Goal: Ask a question

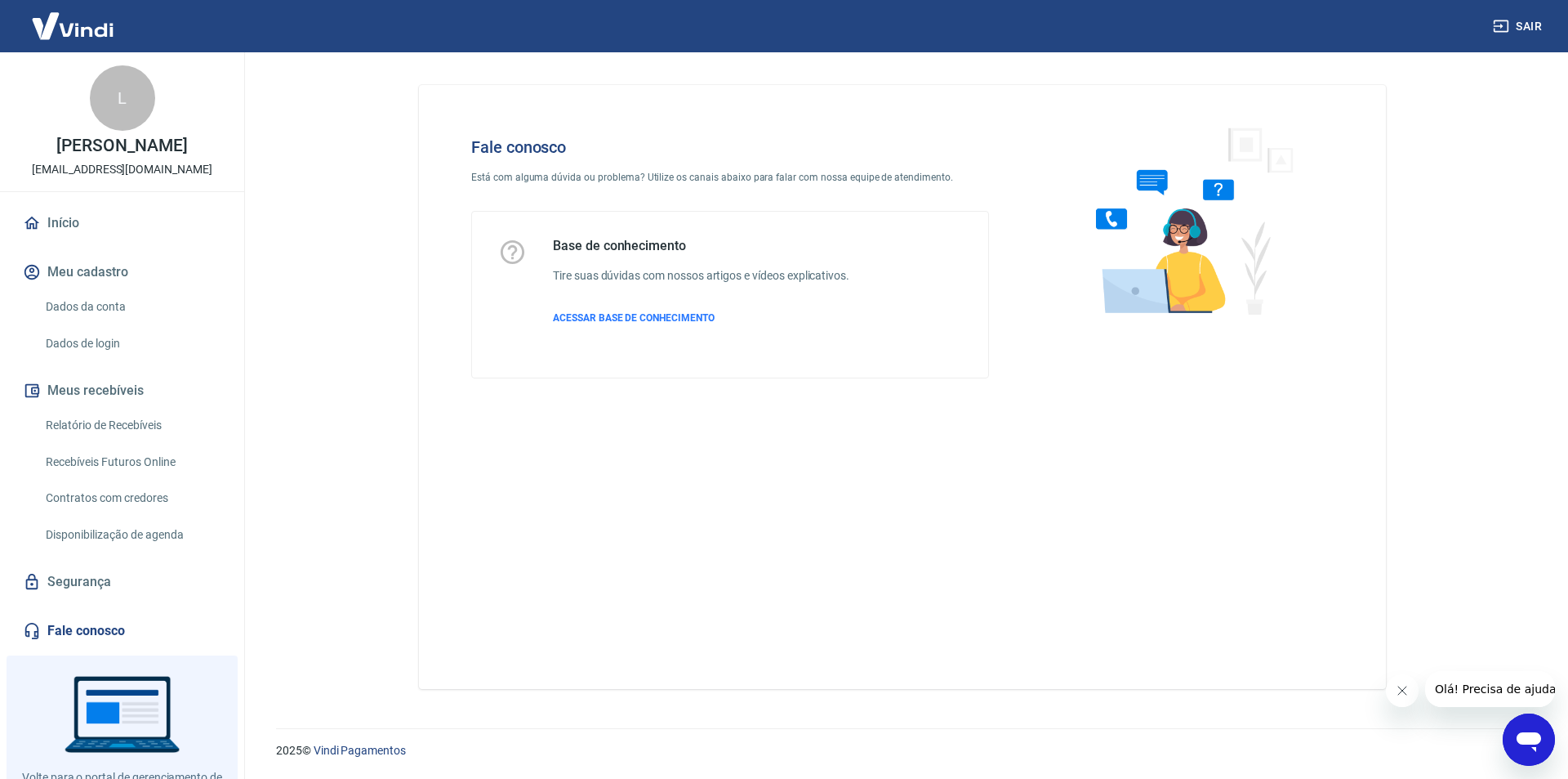
click at [1519, 728] on icon "Abrir janela de mensagens" at bounding box center [1528, 738] width 29 height 29
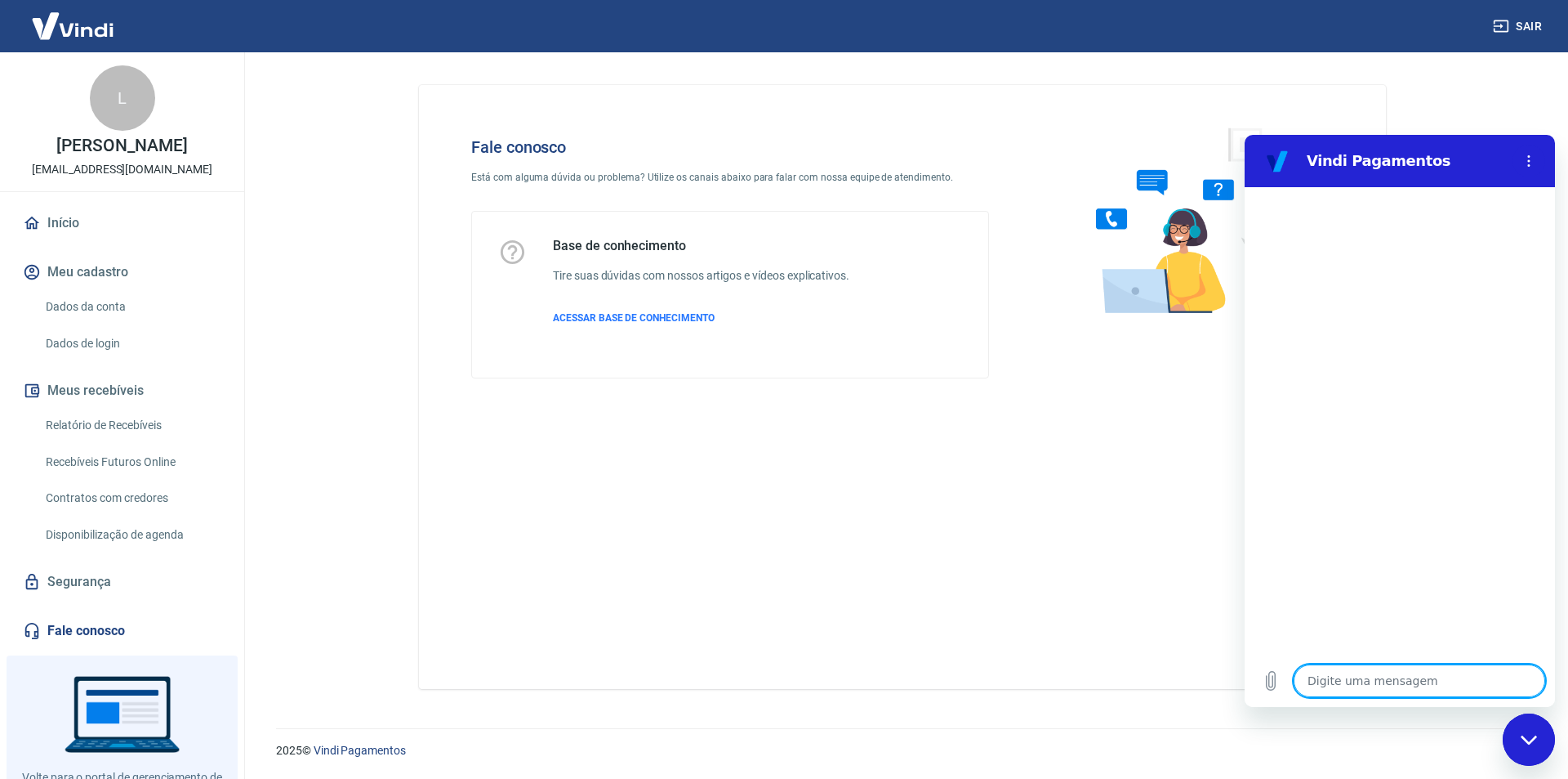
click at [1331, 684] on textarea at bounding box center [1419, 680] width 251 height 33
type textarea "p"
type textarea "x"
type textarea "pR"
type textarea "x"
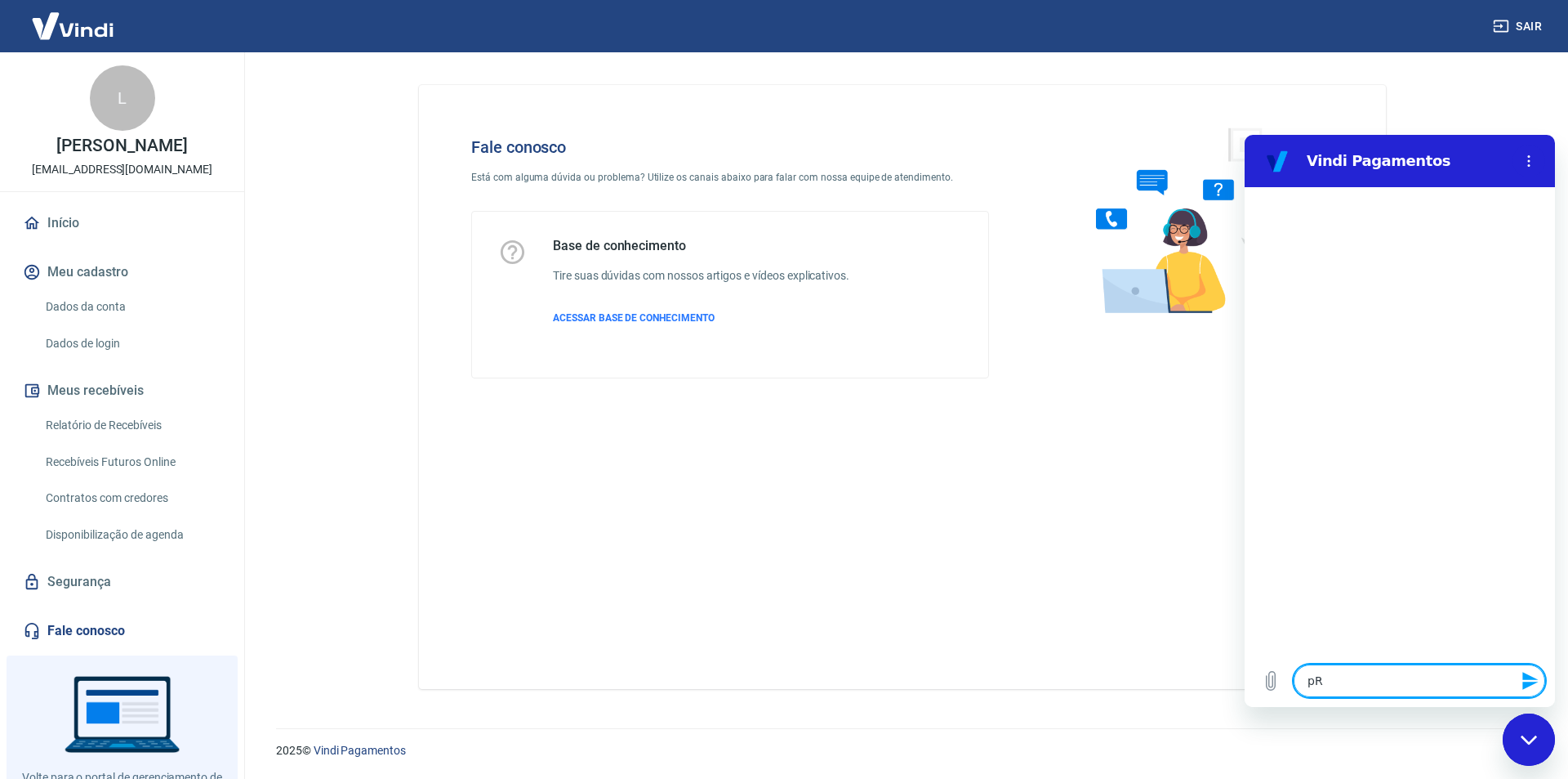
type textarea "pRE"
type textarea "x"
type textarea "pREI"
type textarea "x"
type textarea "pREIC"
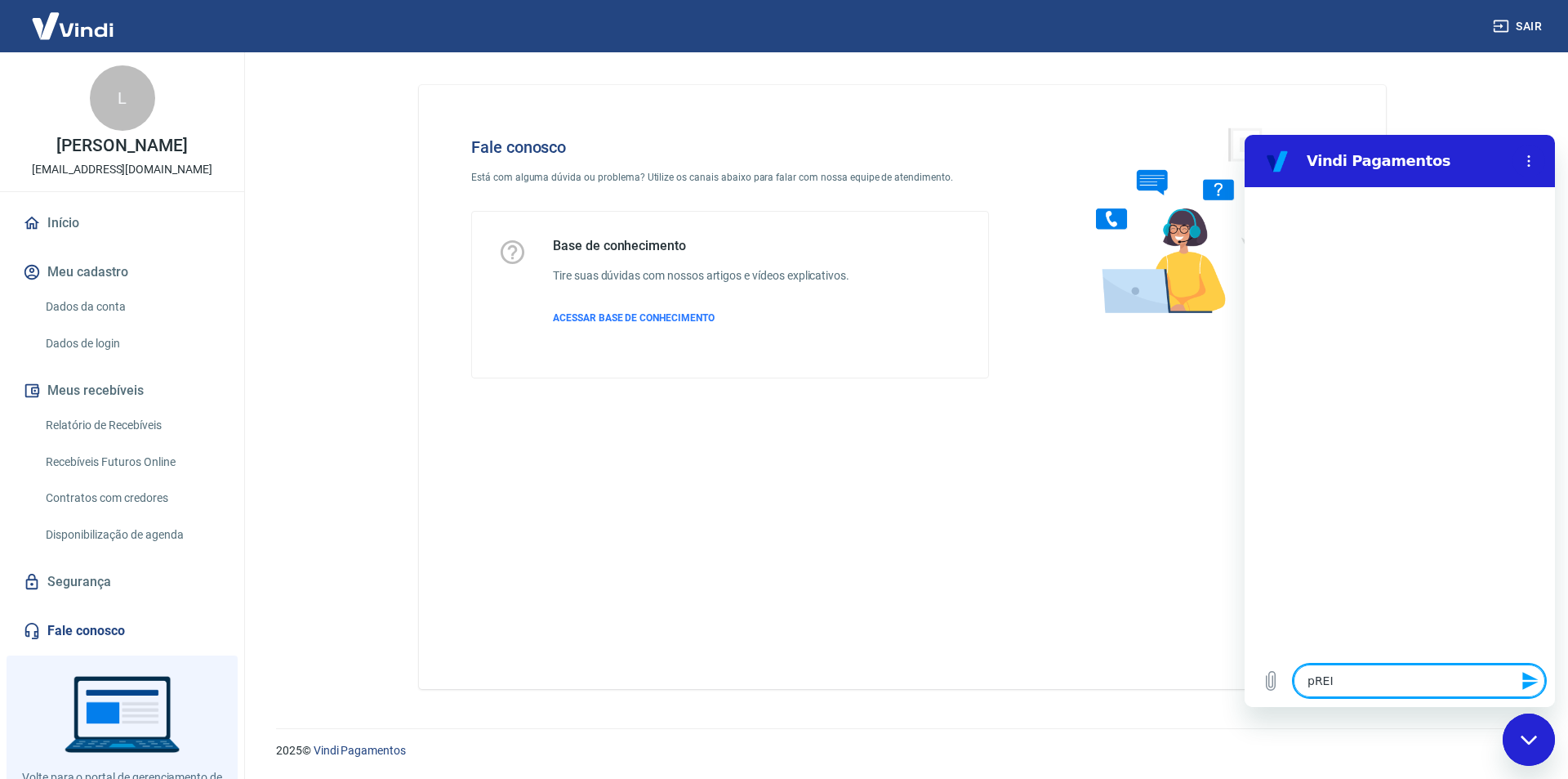
type textarea "x"
type textarea "pREICO"
type textarea "x"
type textarea "pREIC"
type textarea "x"
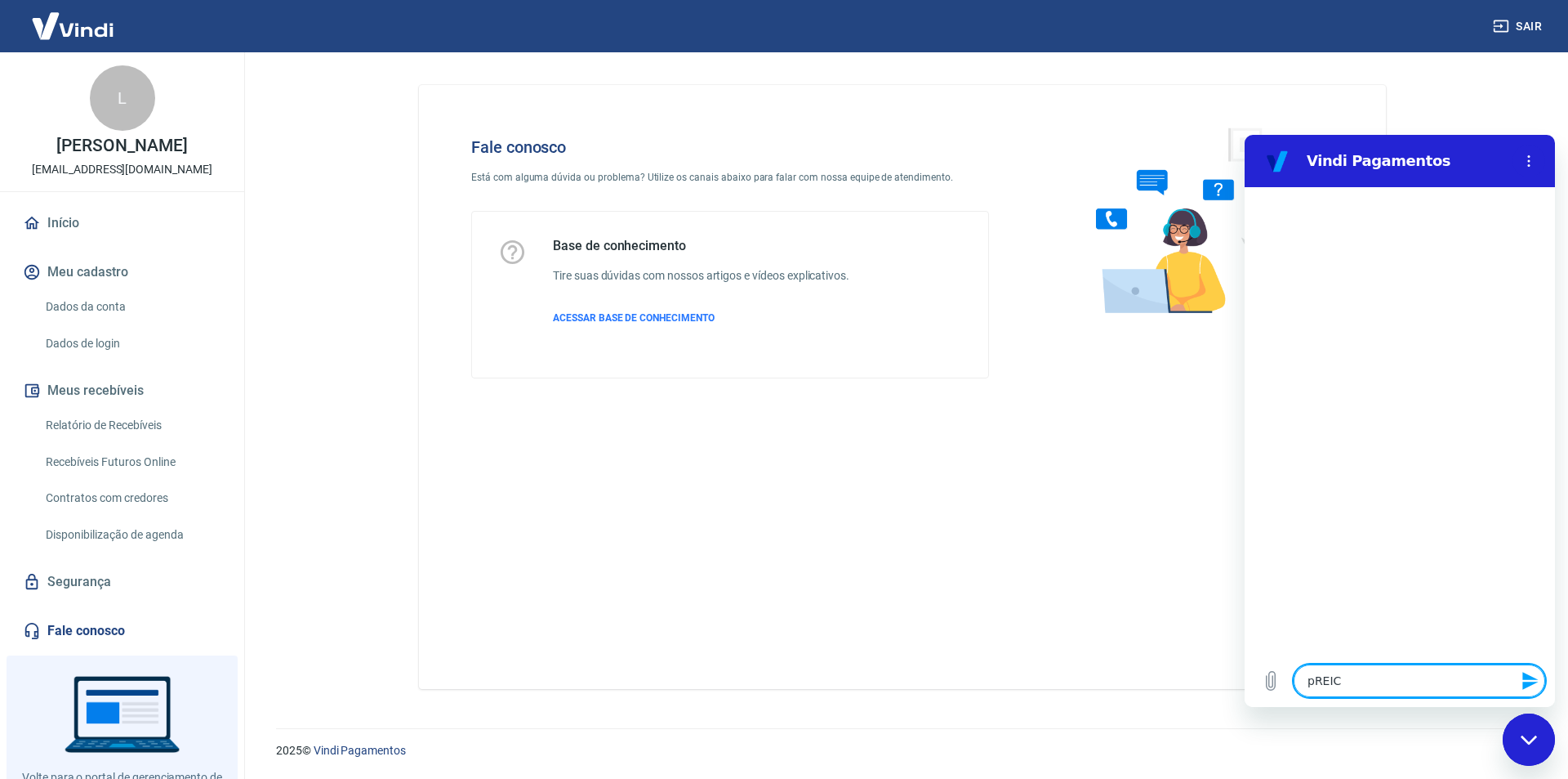
type textarea "pREI"
type textarea "x"
type textarea "pRE"
type textarea "x"
type textarea "pR"
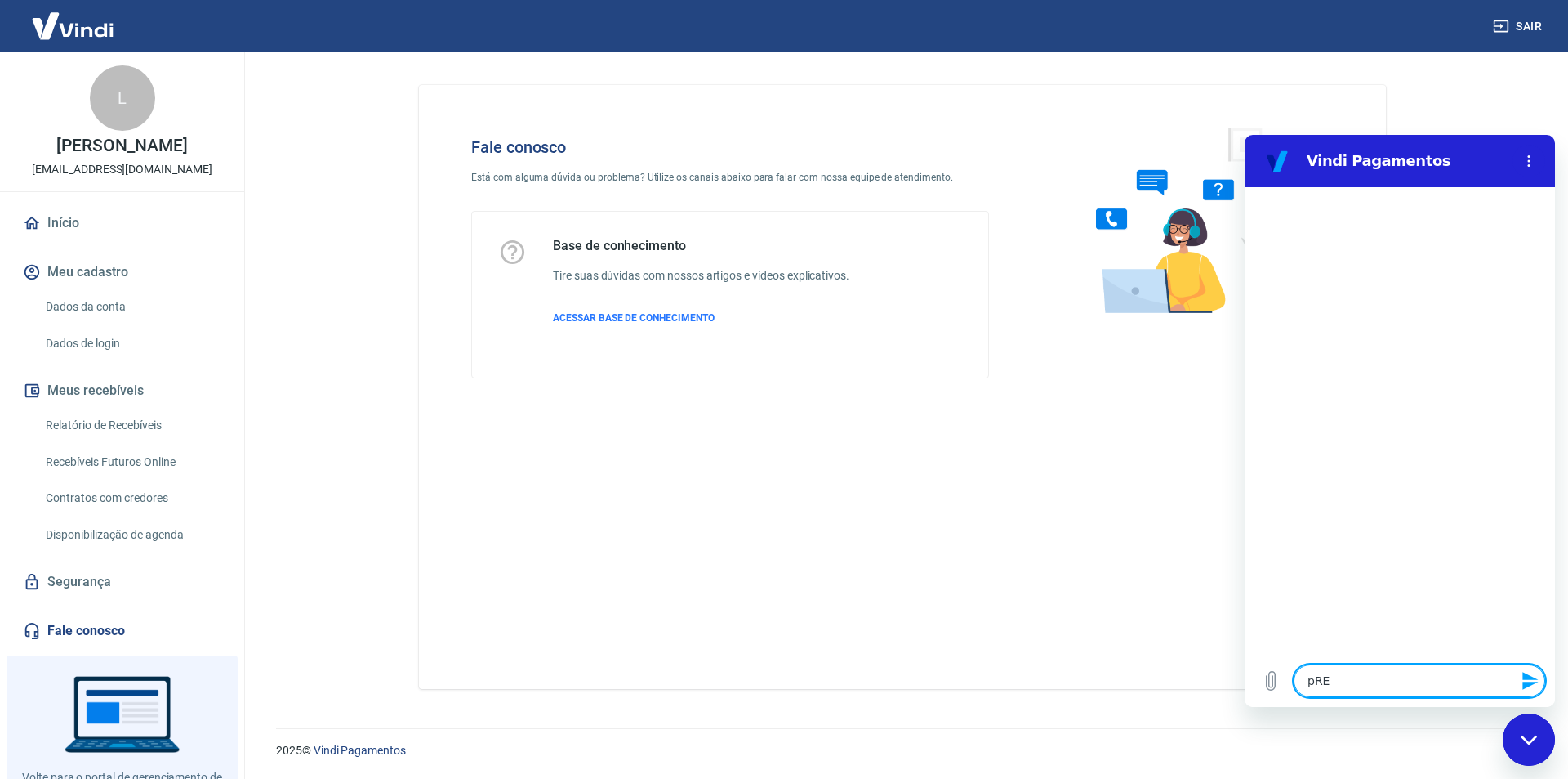
type textarea "x"
type textarea "p"
type textarea "x"
type textarea "P"
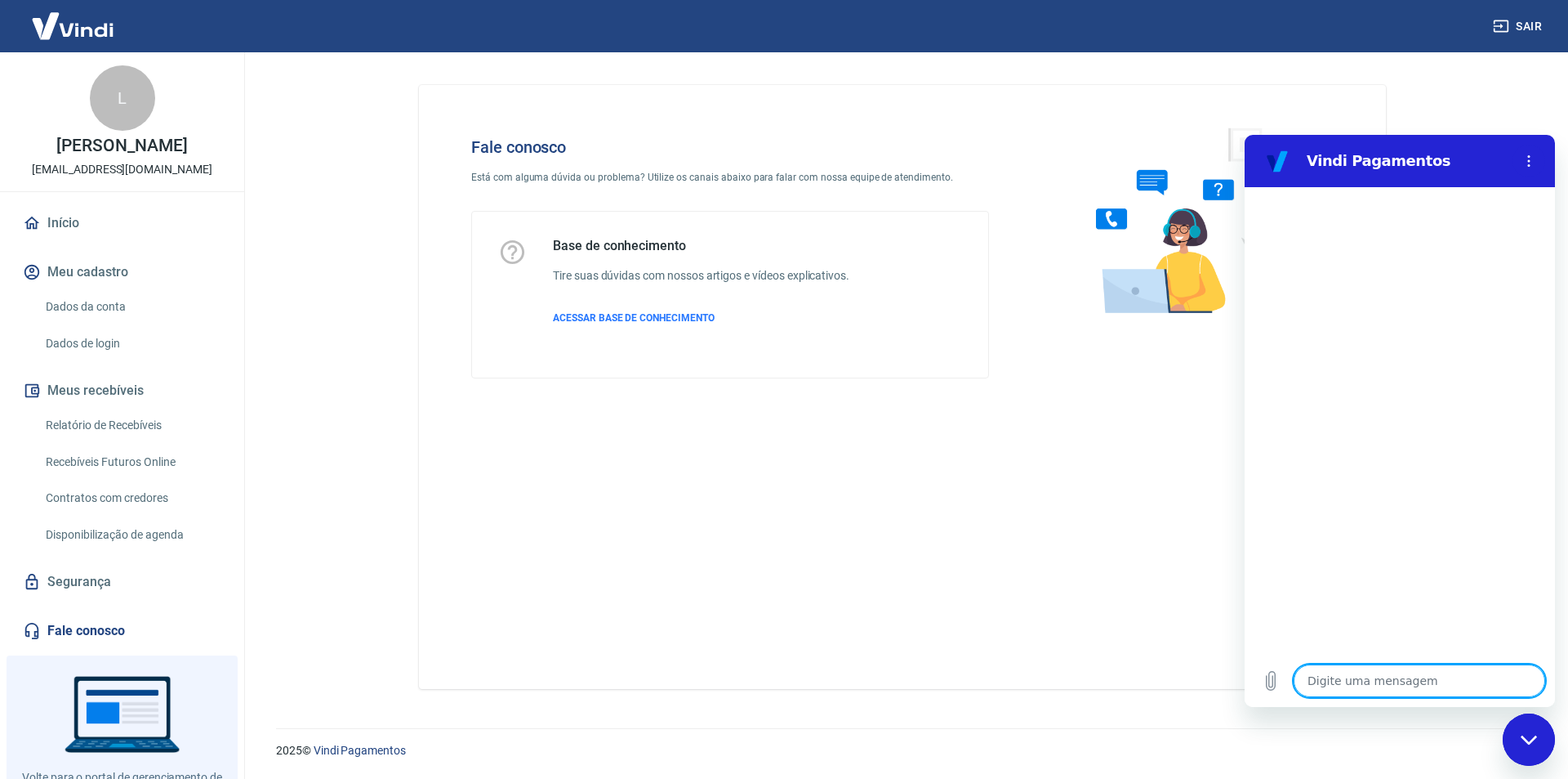
type textarea "x"
type textarea "Pr"
type textarea "x"
type textarea "Pre"
type textarea "x"
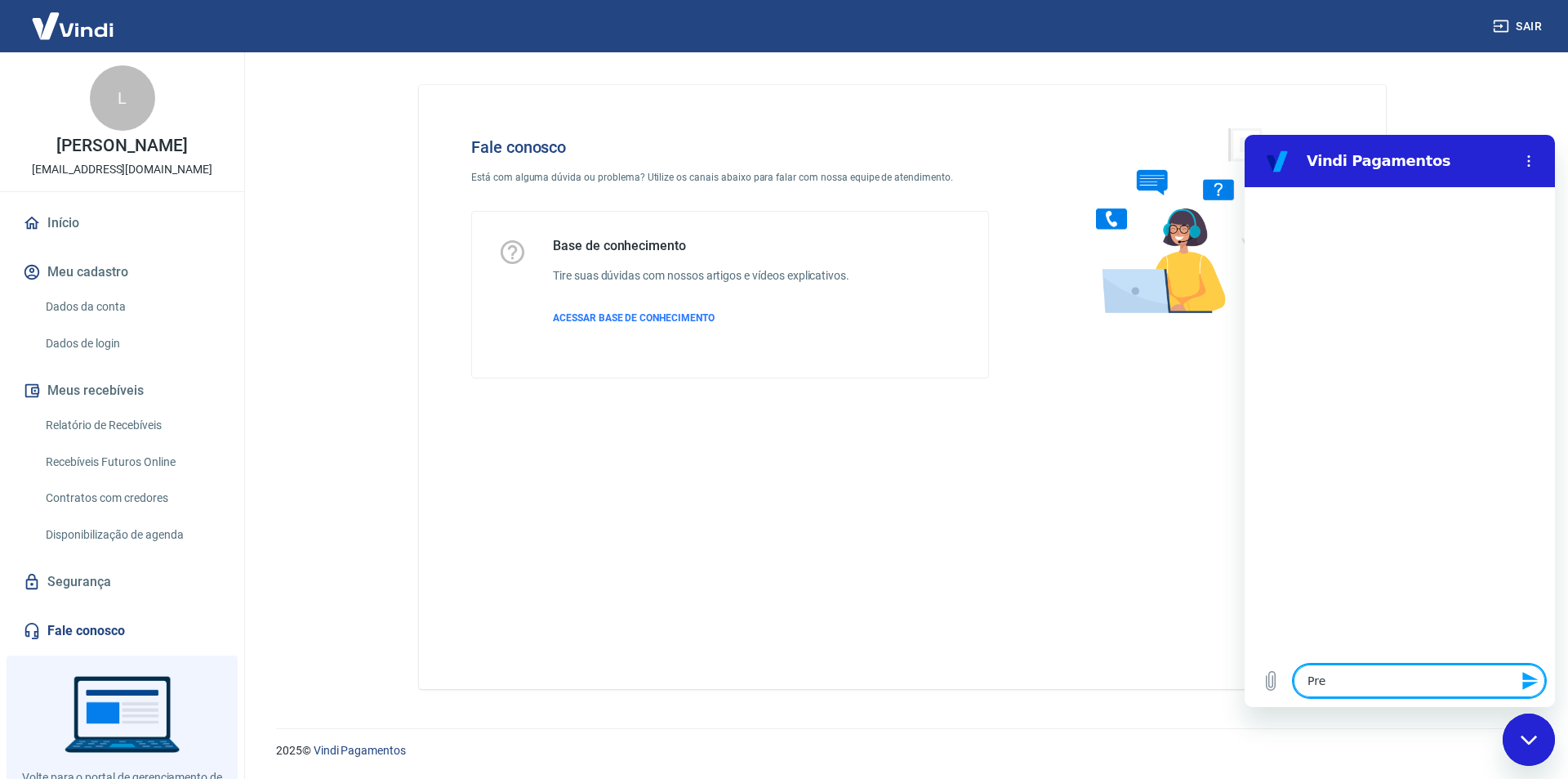
type textarea "Prec"
type textarea "x"
type textarea "Preci"
type textarea "x"
type textarea "Precis"
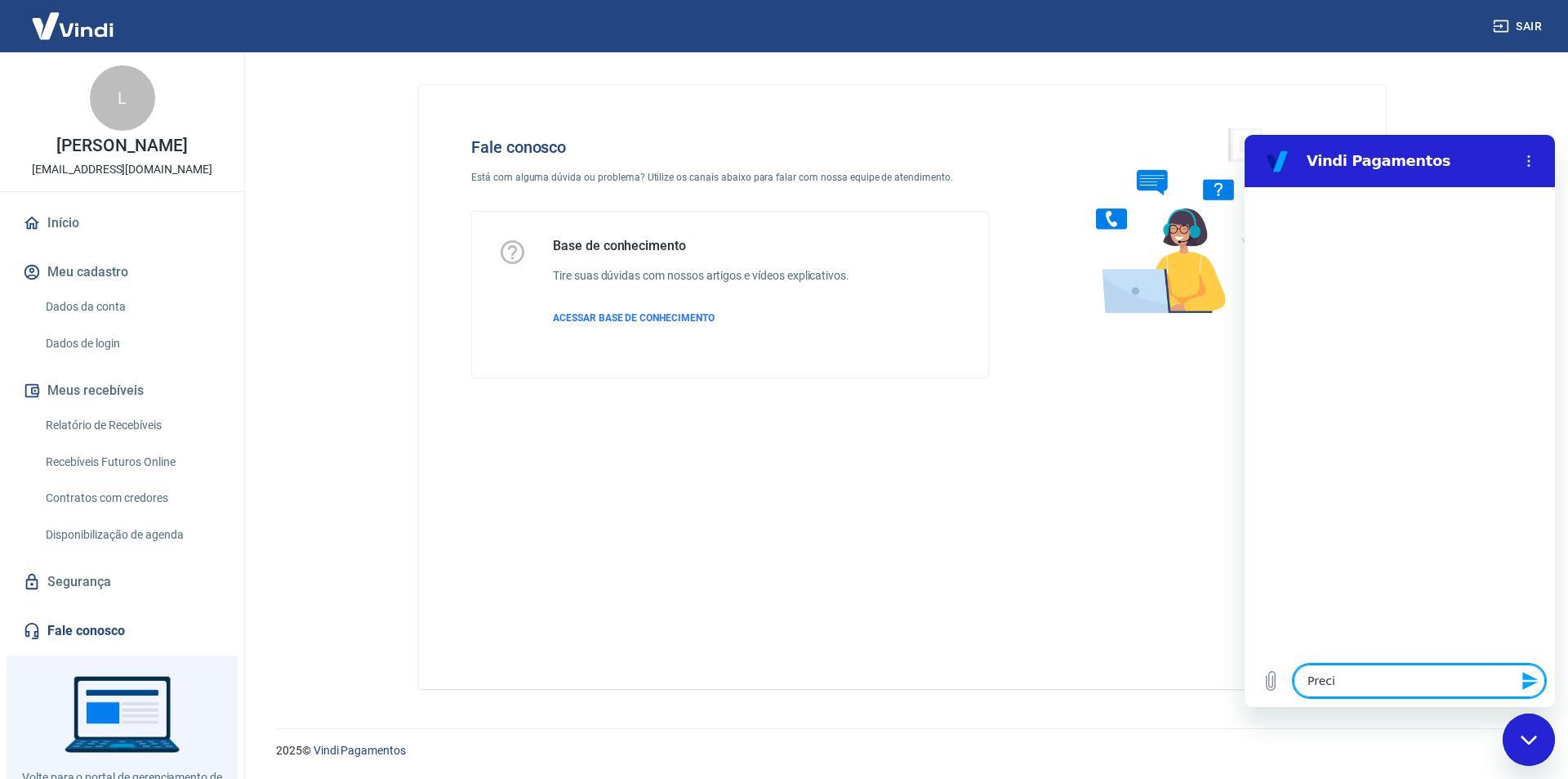
type textarea "x"
type textarea "Preciso"
type textarea "x"
type textarea "Preciso"
type textarea "x"
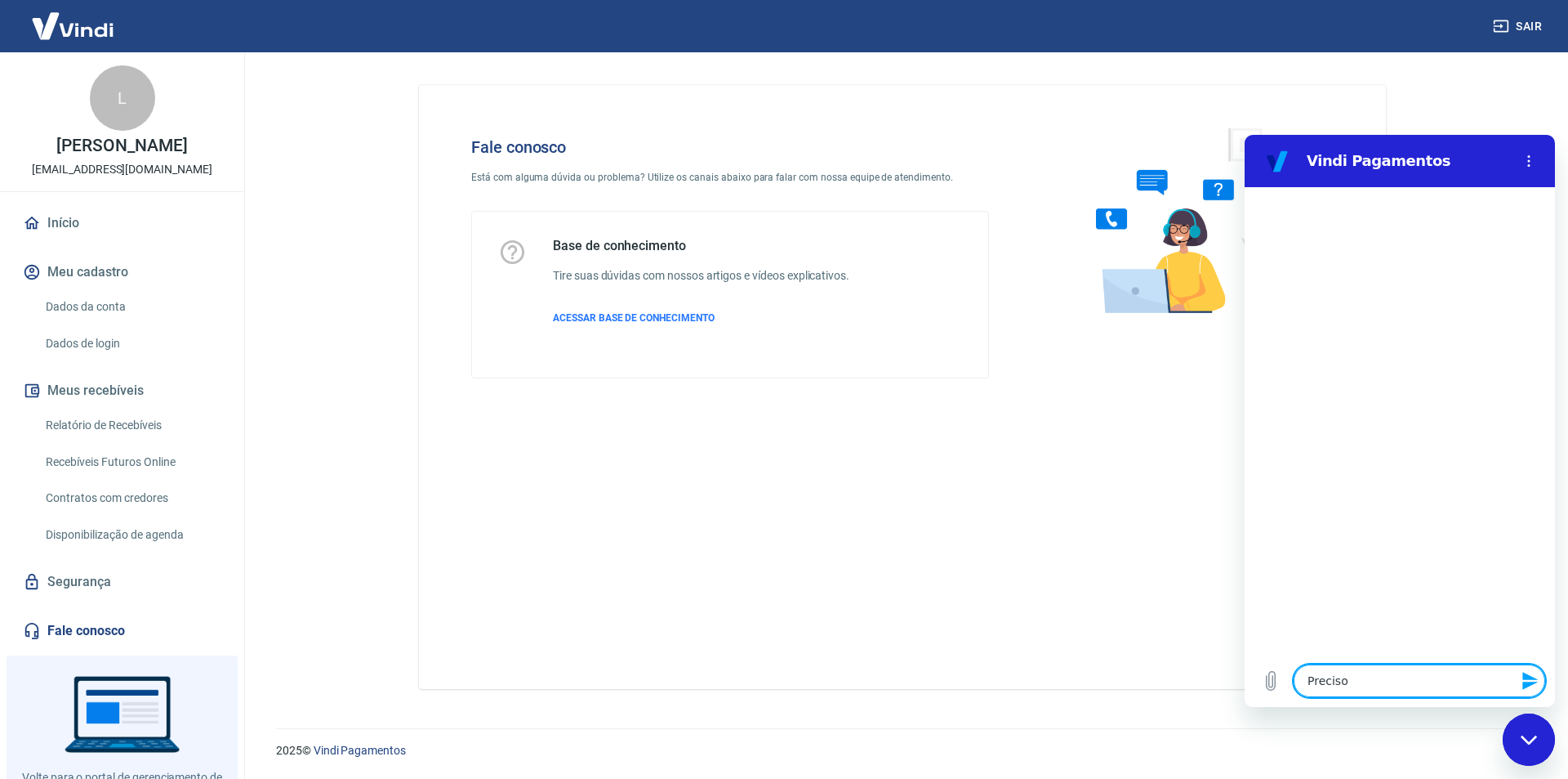
type textarea "Preciso d"
type textarea "x"
type textarea "Preciso de"
type textarea "x"
type textarea "Preciso de"
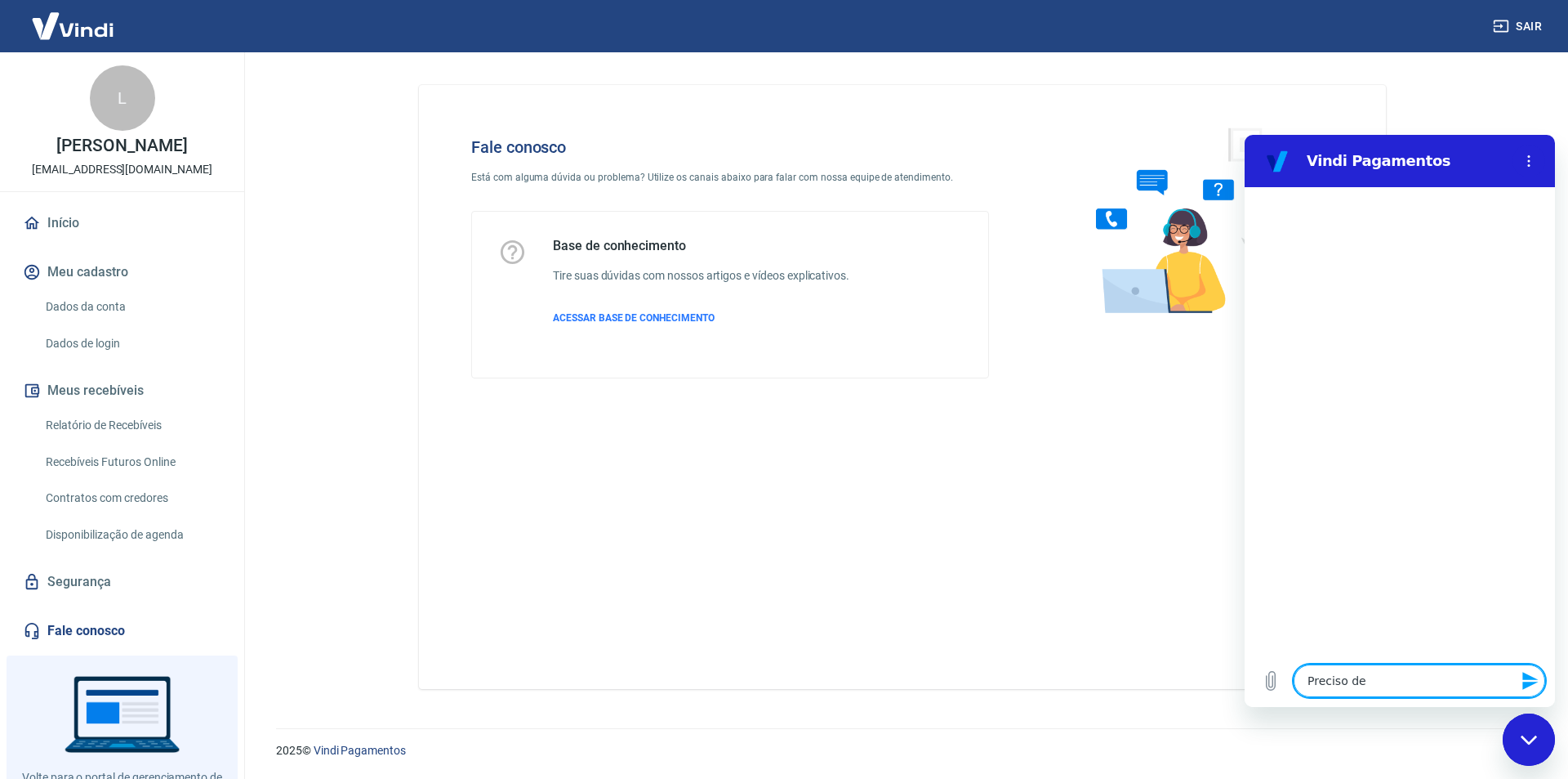
type textarea "x"
type textarea "Preciso de a"
type textarea "x"
type textarea "Preciso de aj"
type textarea "x"
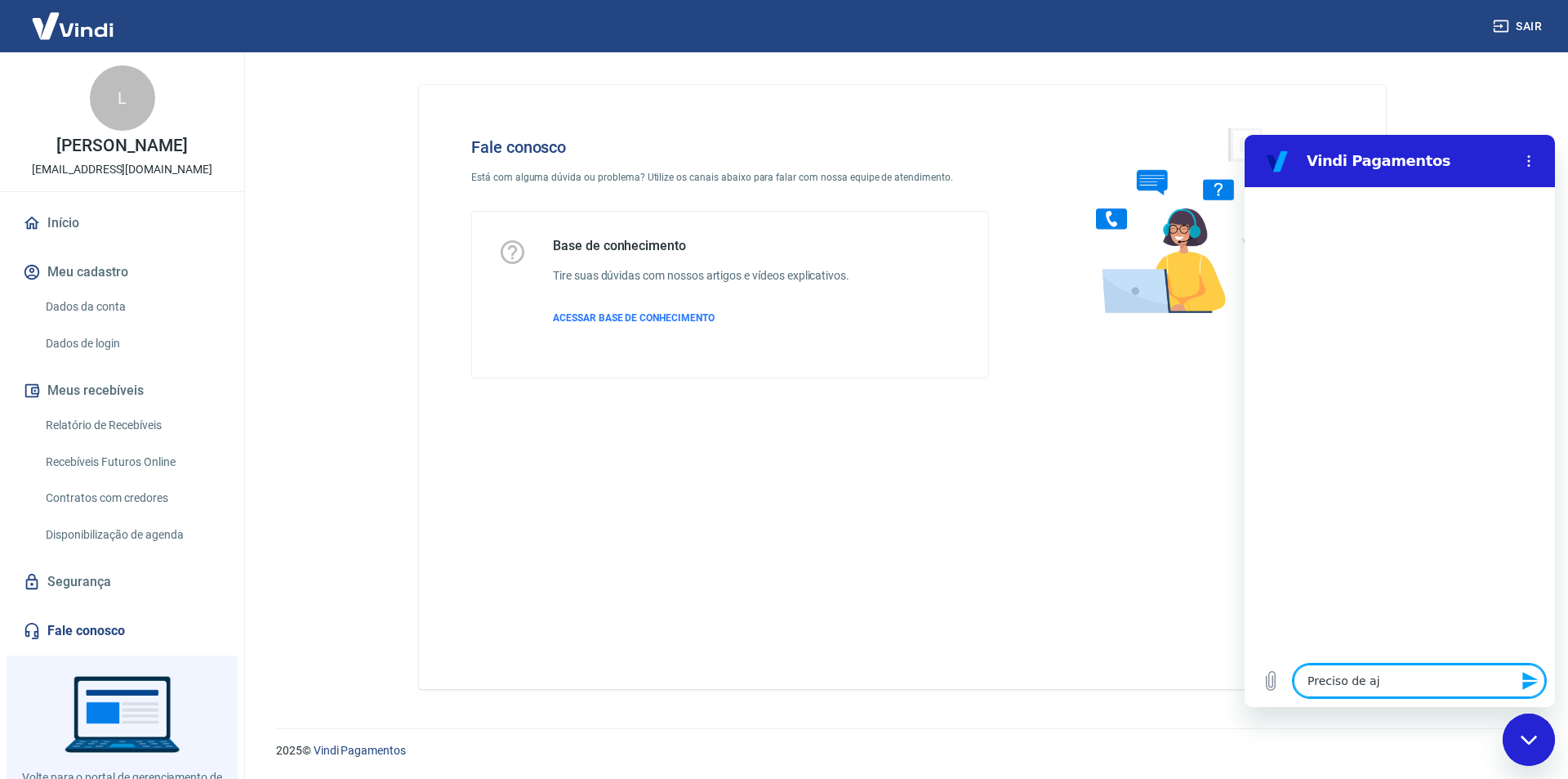
type textarea "Preciso de aju"
type textarea "x"
type textarea "Preciso de ajud"
type textarea "x"
type textarea "Preciso de ajuda"
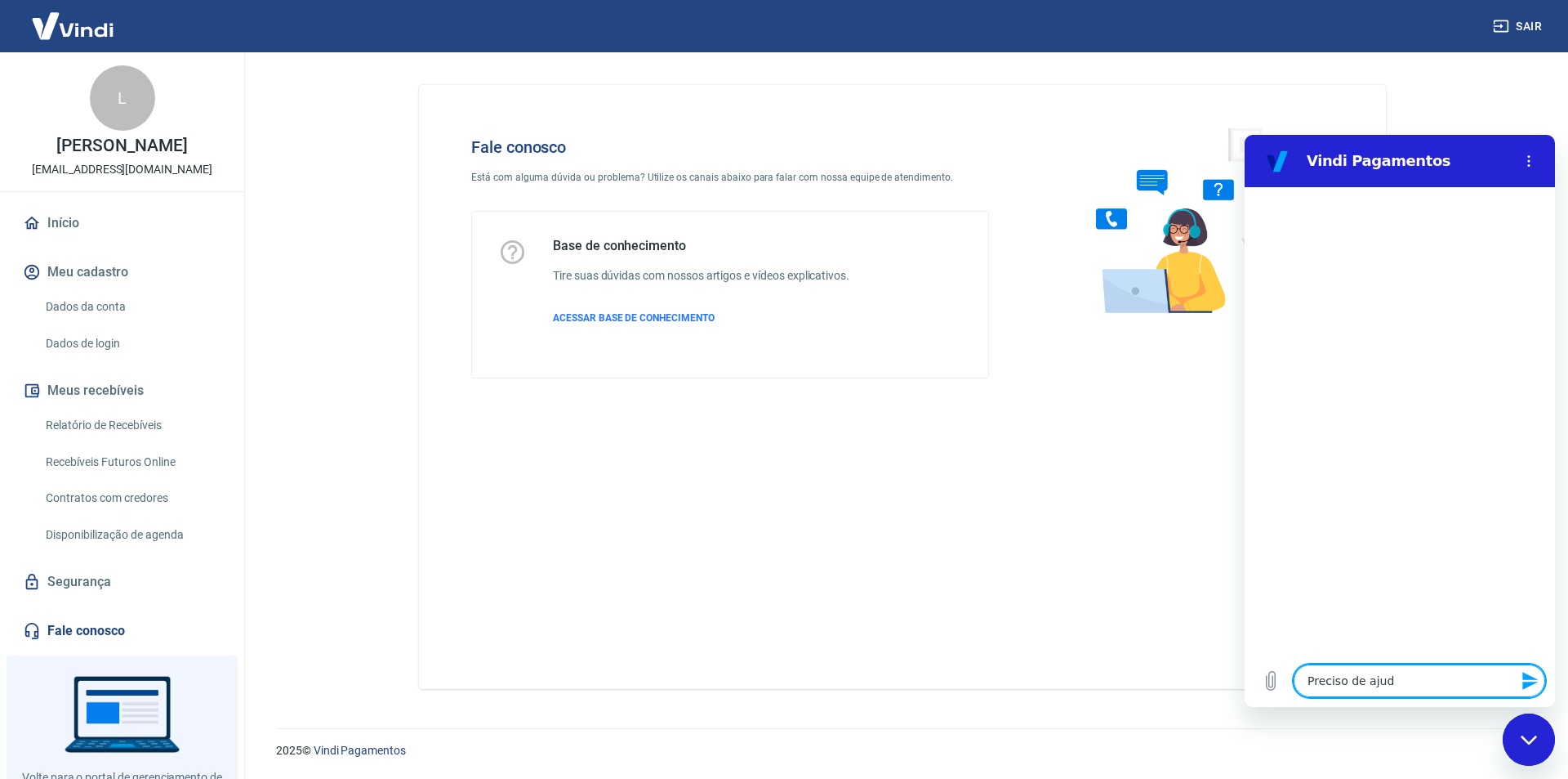
type textarea "x"
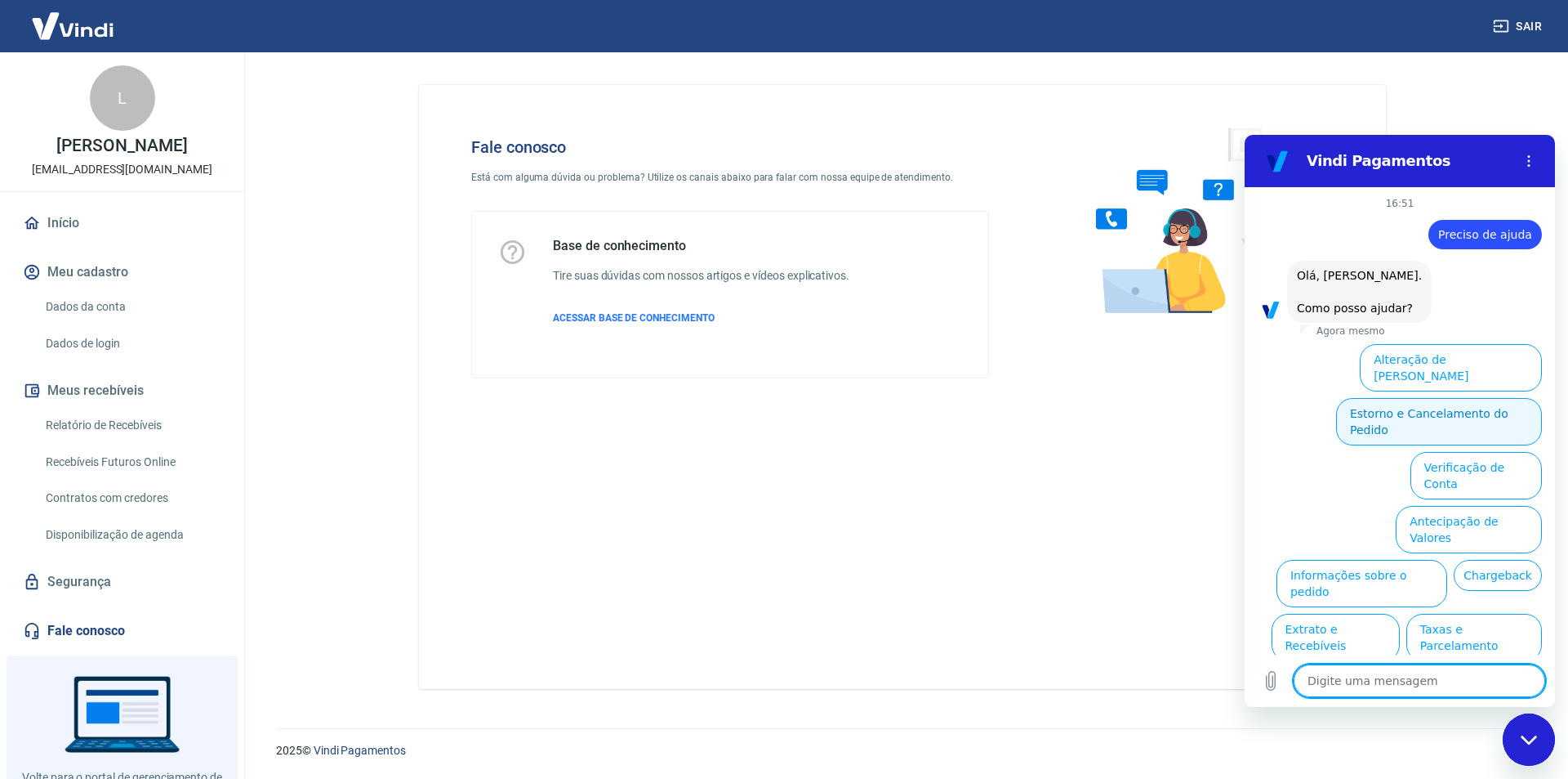
click at [1439, 410] on button "Estorno e Cancelamento do Pedido" at bounding box center [1439, 421] width 206 height 47
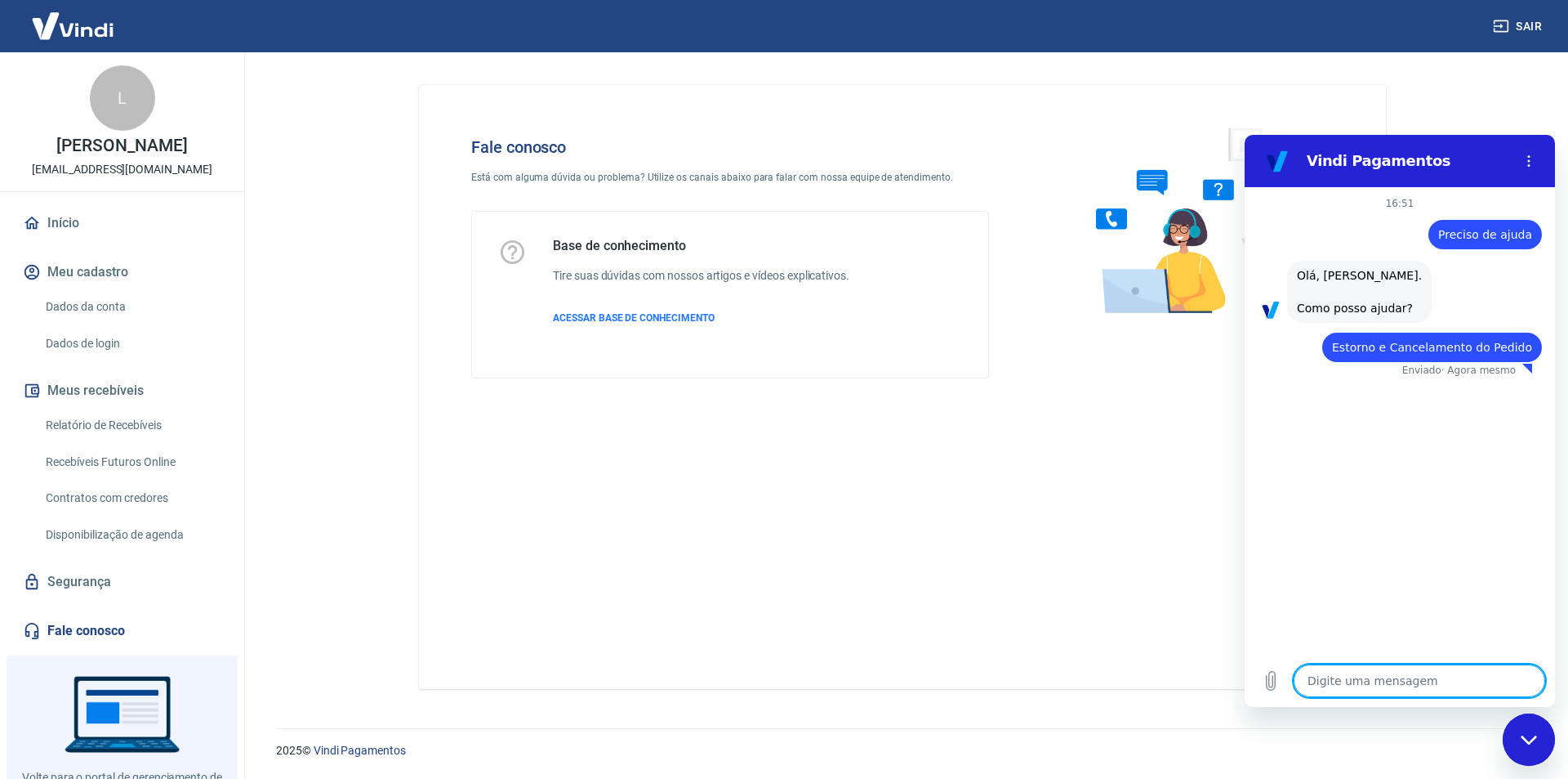
type textarea "x"
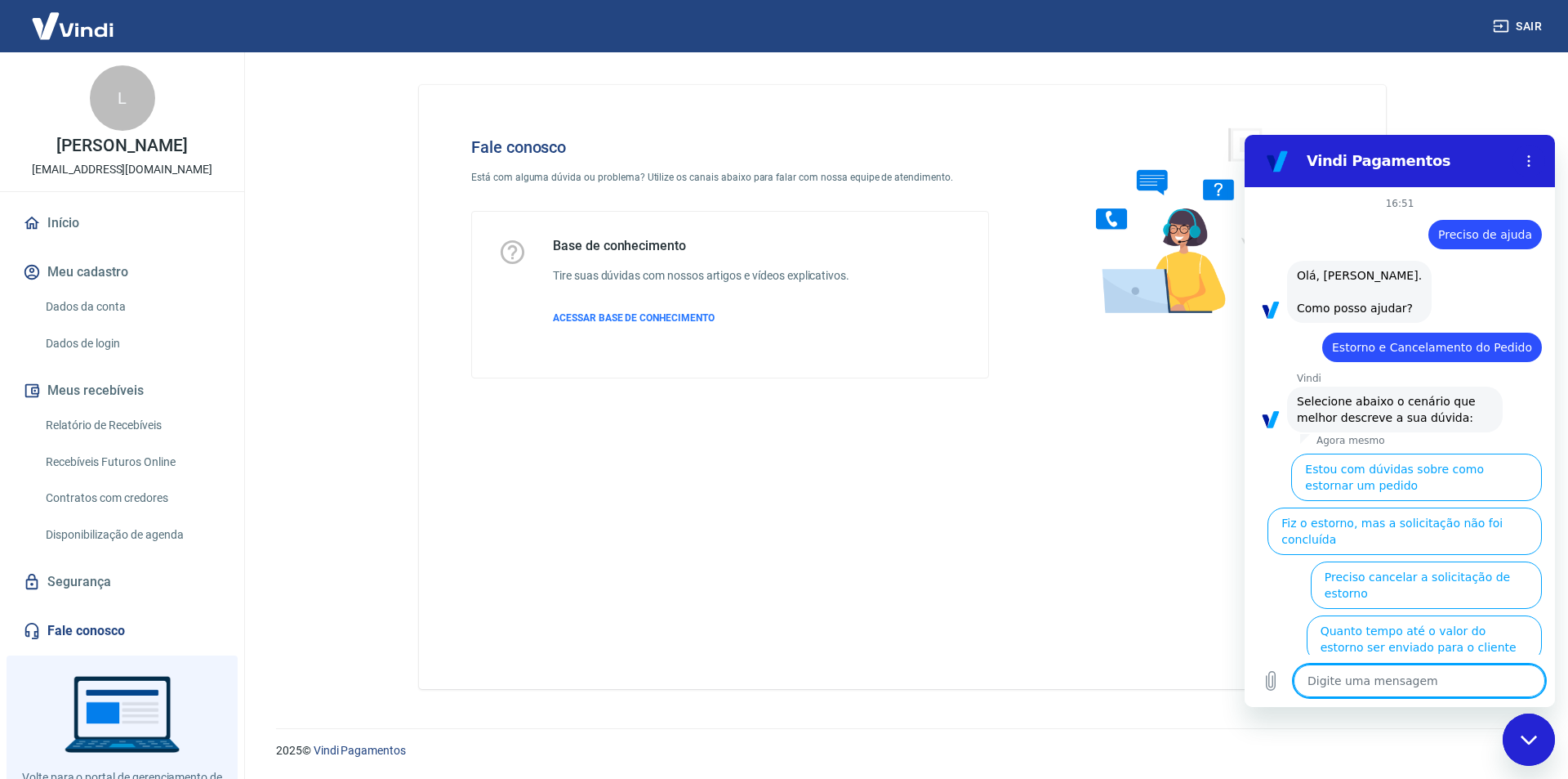
scroll to position [71, 0]
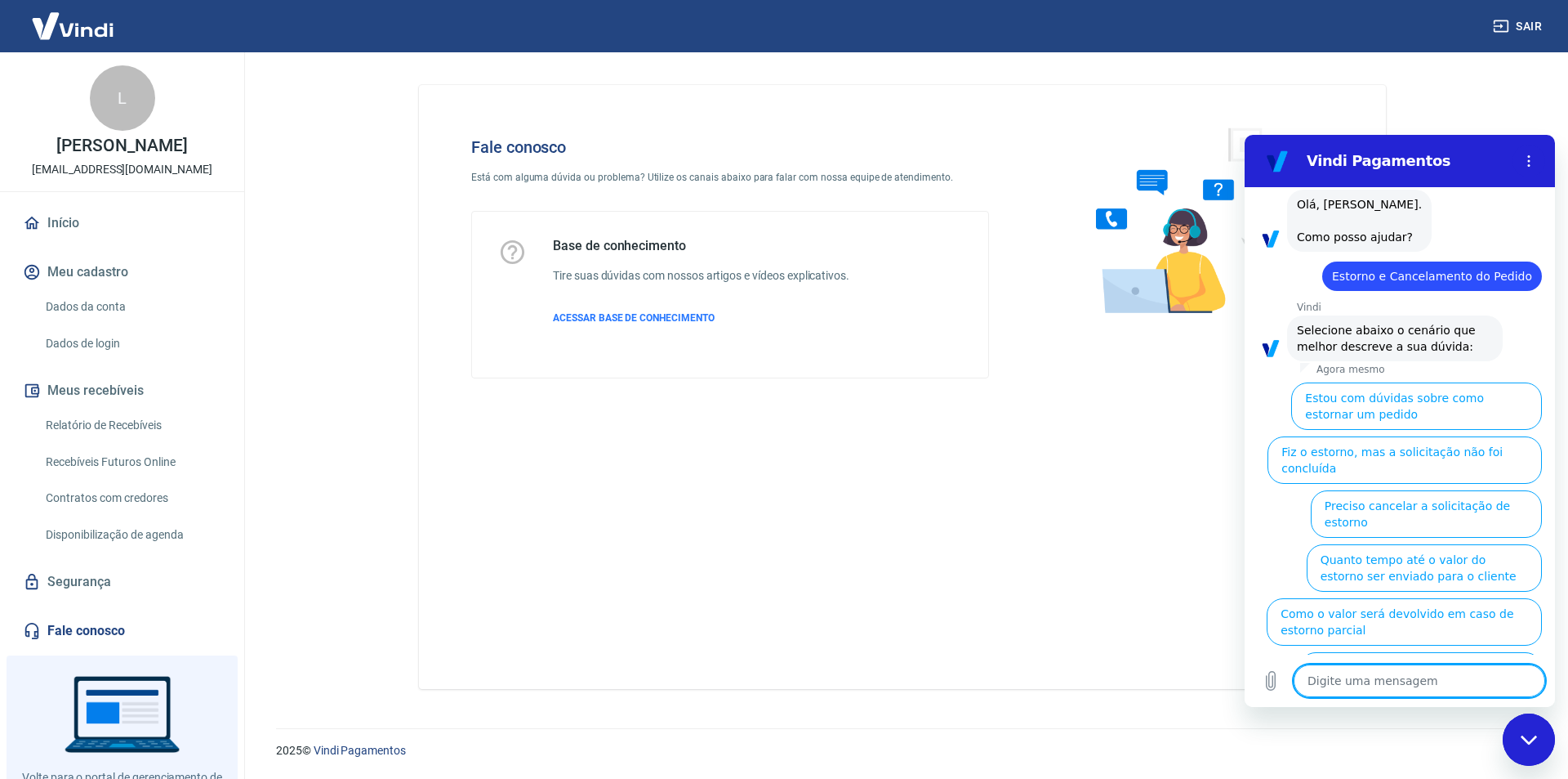
click at [1349, 684] on textarea at bounding box center [1419, 680] width 251 height 33
type textarea "P"
type textarea "x"
type textarea "Pr"
type textarea "x"
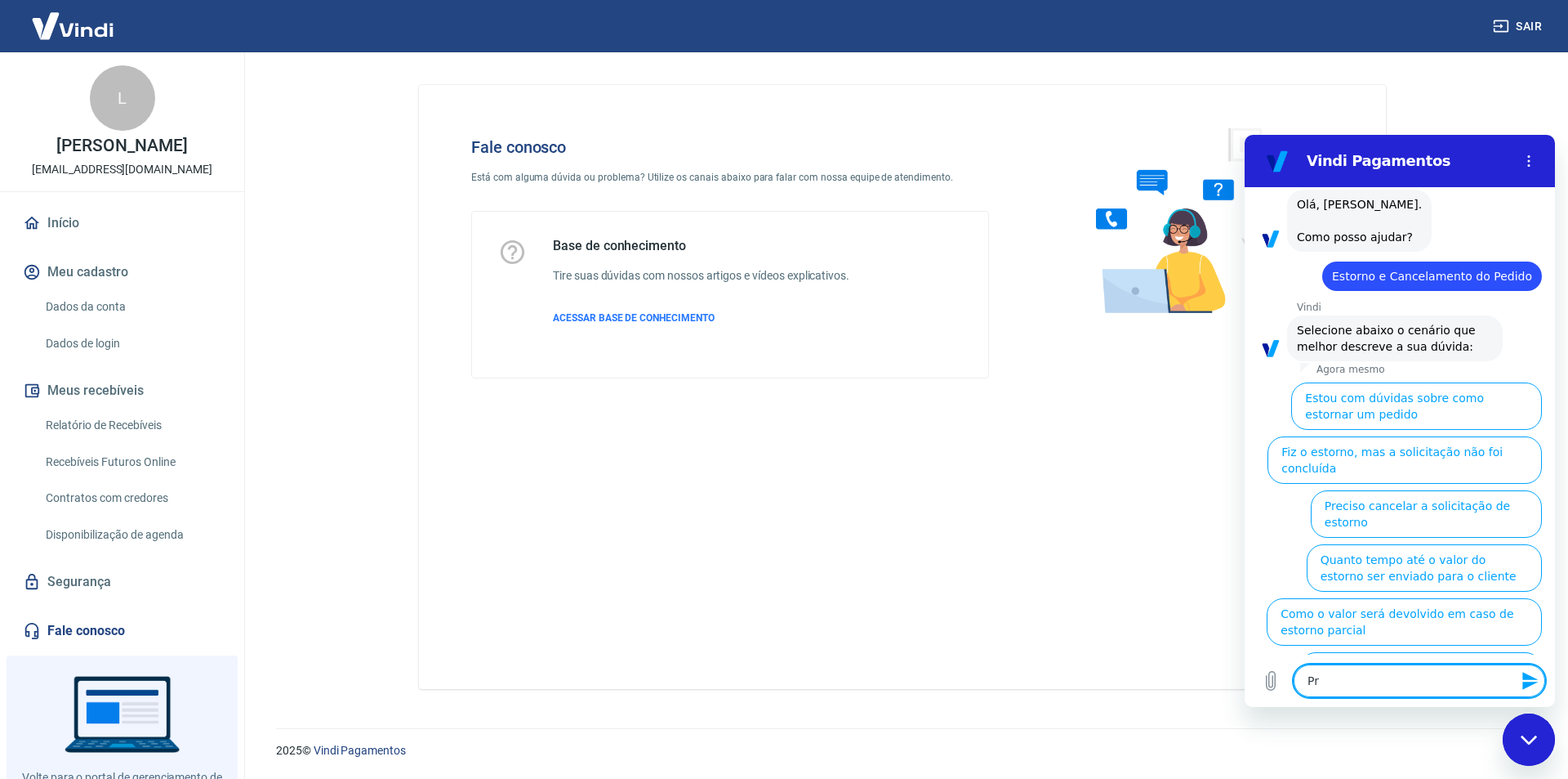
type textarea "Pre"
type textarea "x"
type textarea "Prei"
type textarea "x"
type textarea "Preic"
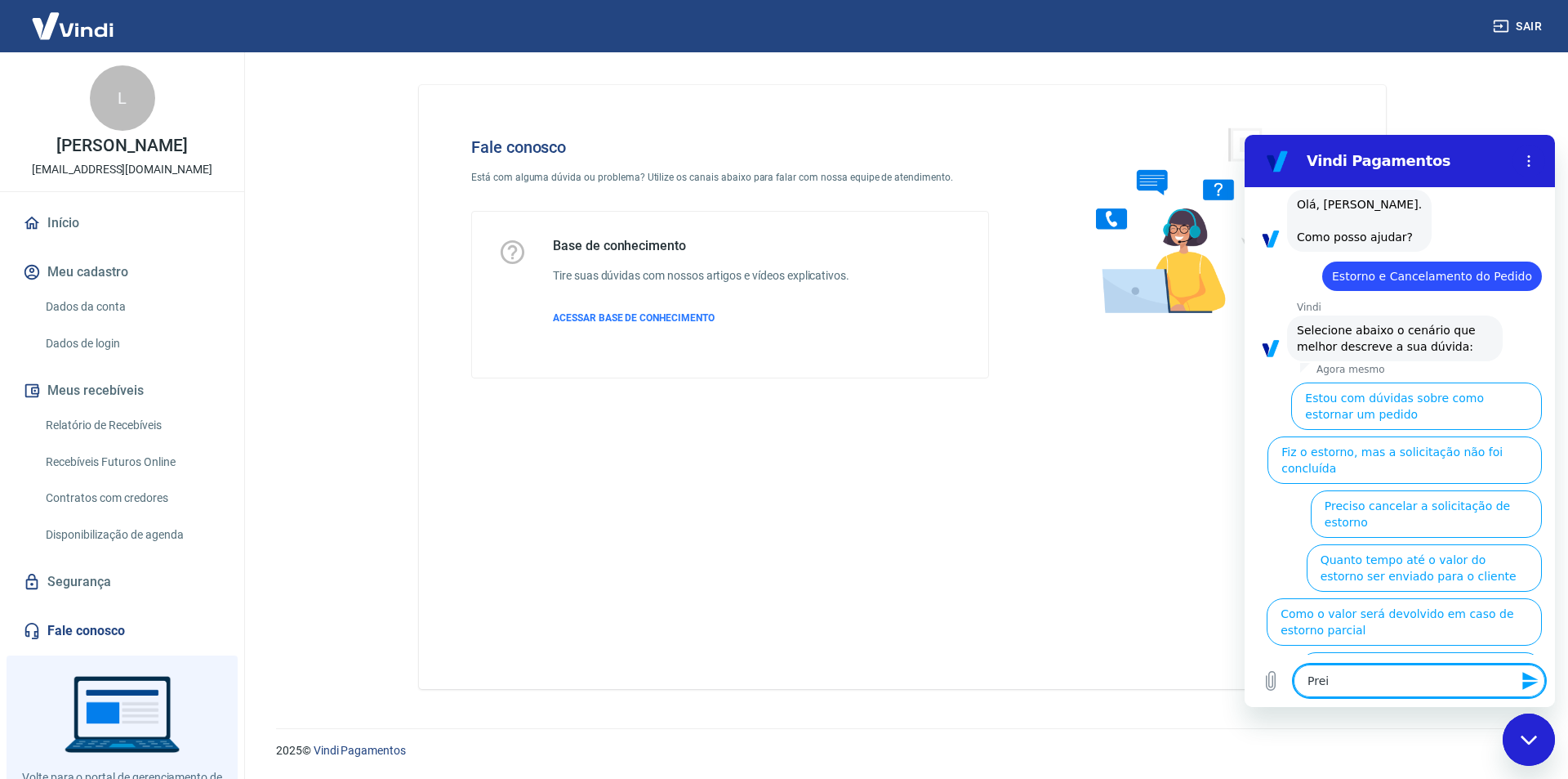
type textarea "x"
type textarea "Preico"
type textarea "x"
type textarea "Preicos"
type textarea "x"
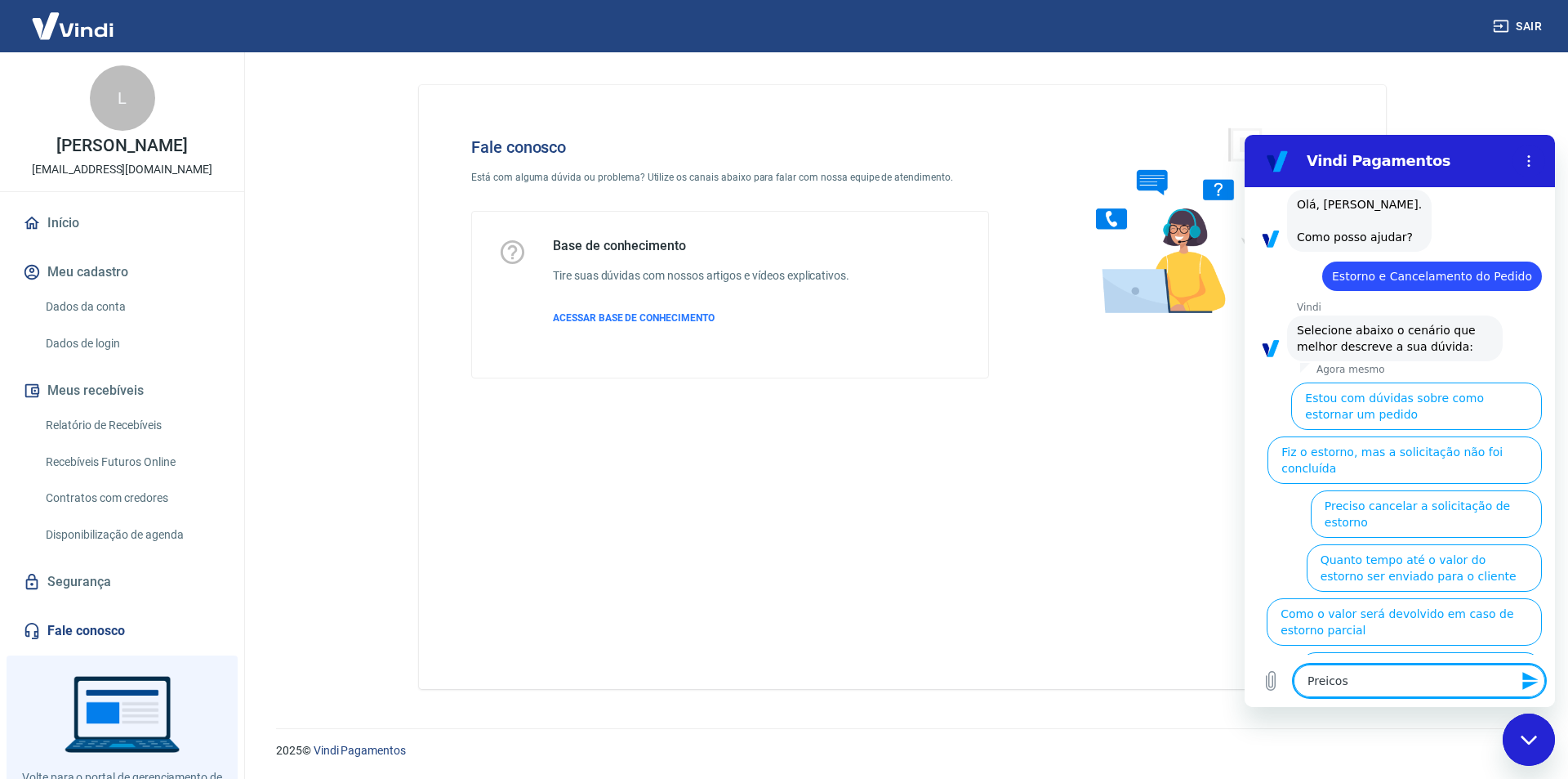
type textarea "Preico"
type textarea "x"
type textarea "Preic"
type textarea "x"
type textarea "Prei"
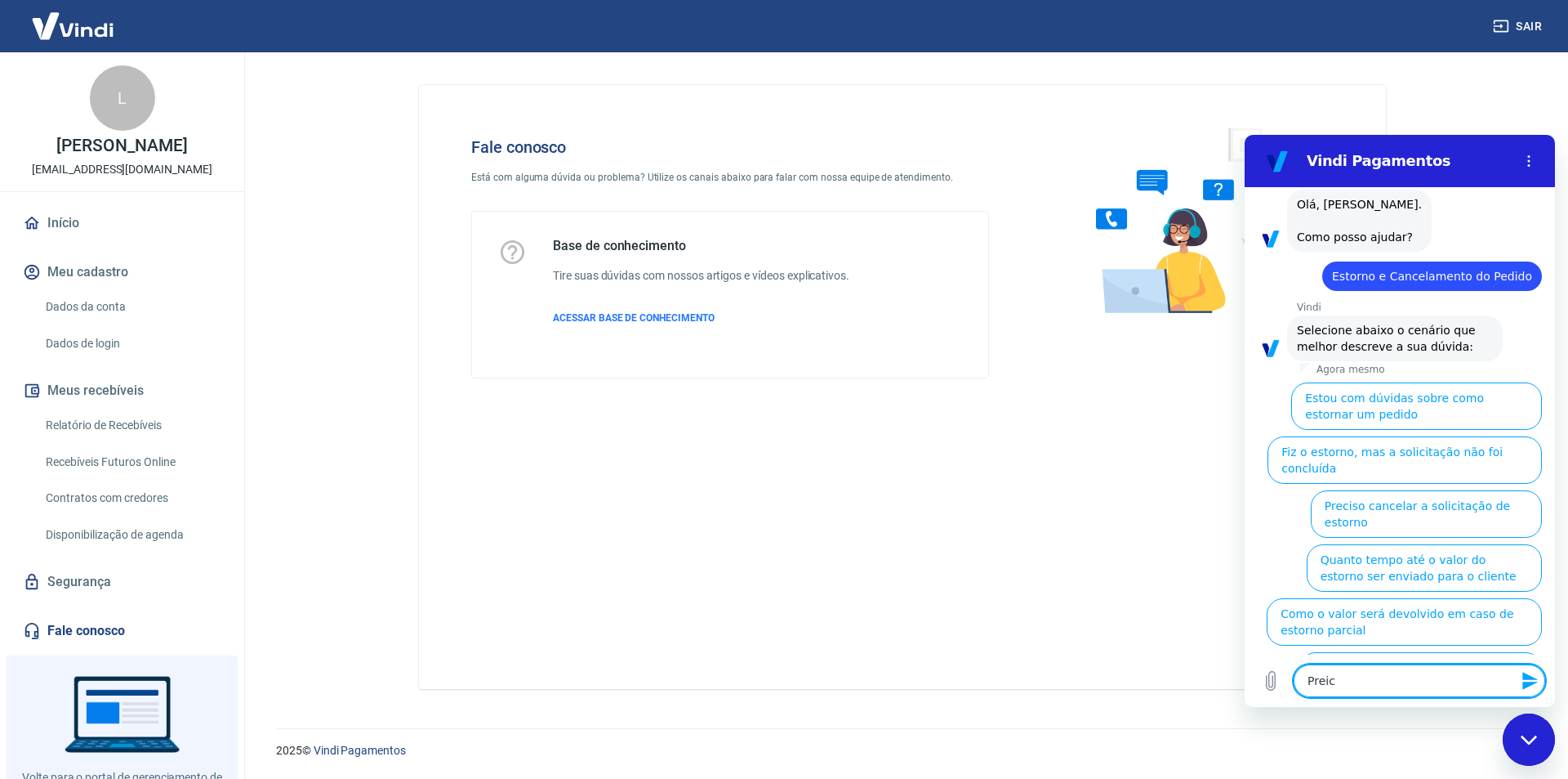
type textarea "x"
type textarea "Pre"
type textarea "x"
type textarea "Prec"
type textarea "x"
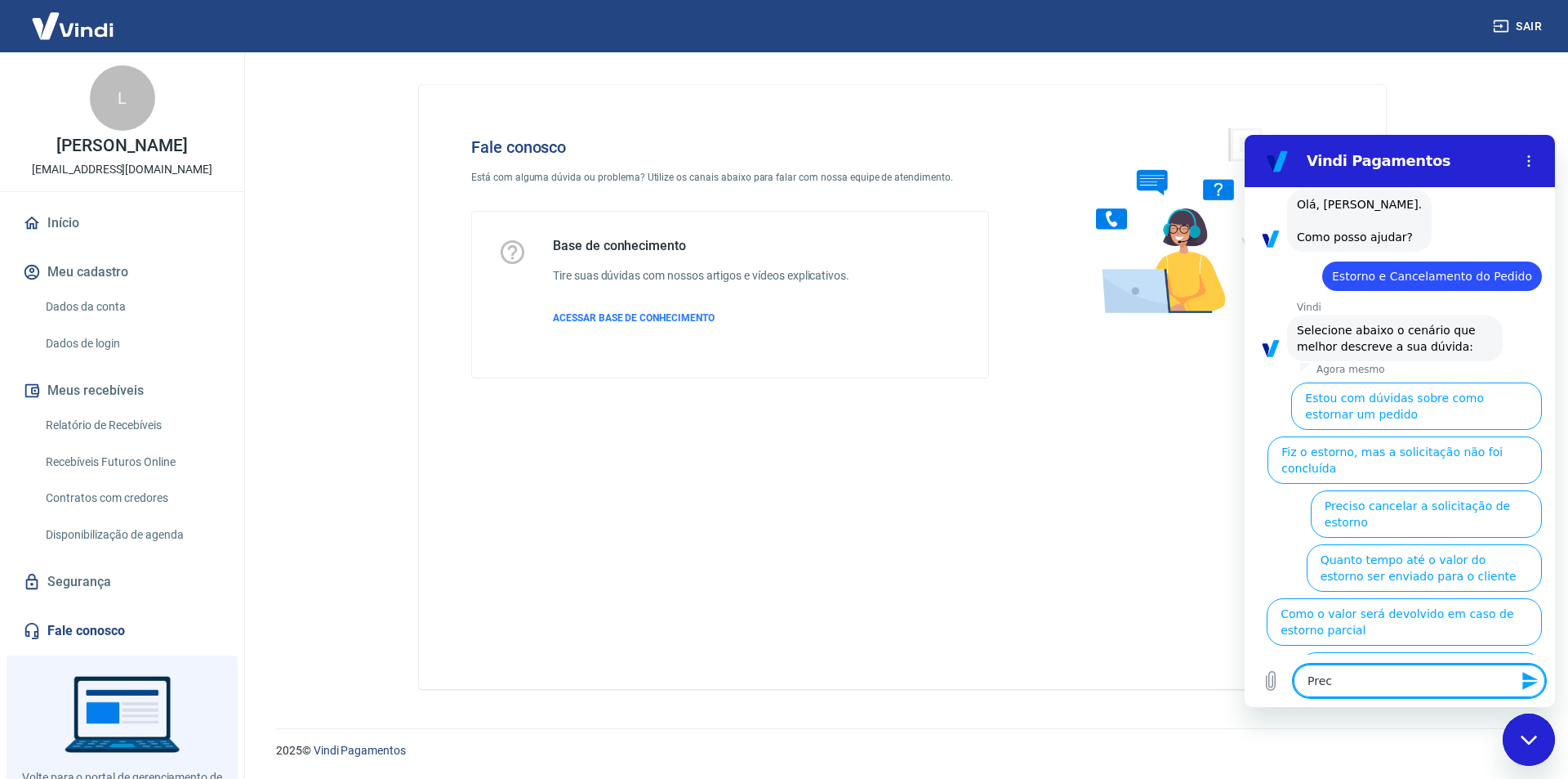
type textarea "Preci"
type textarea "x"
type textarea "Precis"
type textarea "x"
type textarea "Preciso"
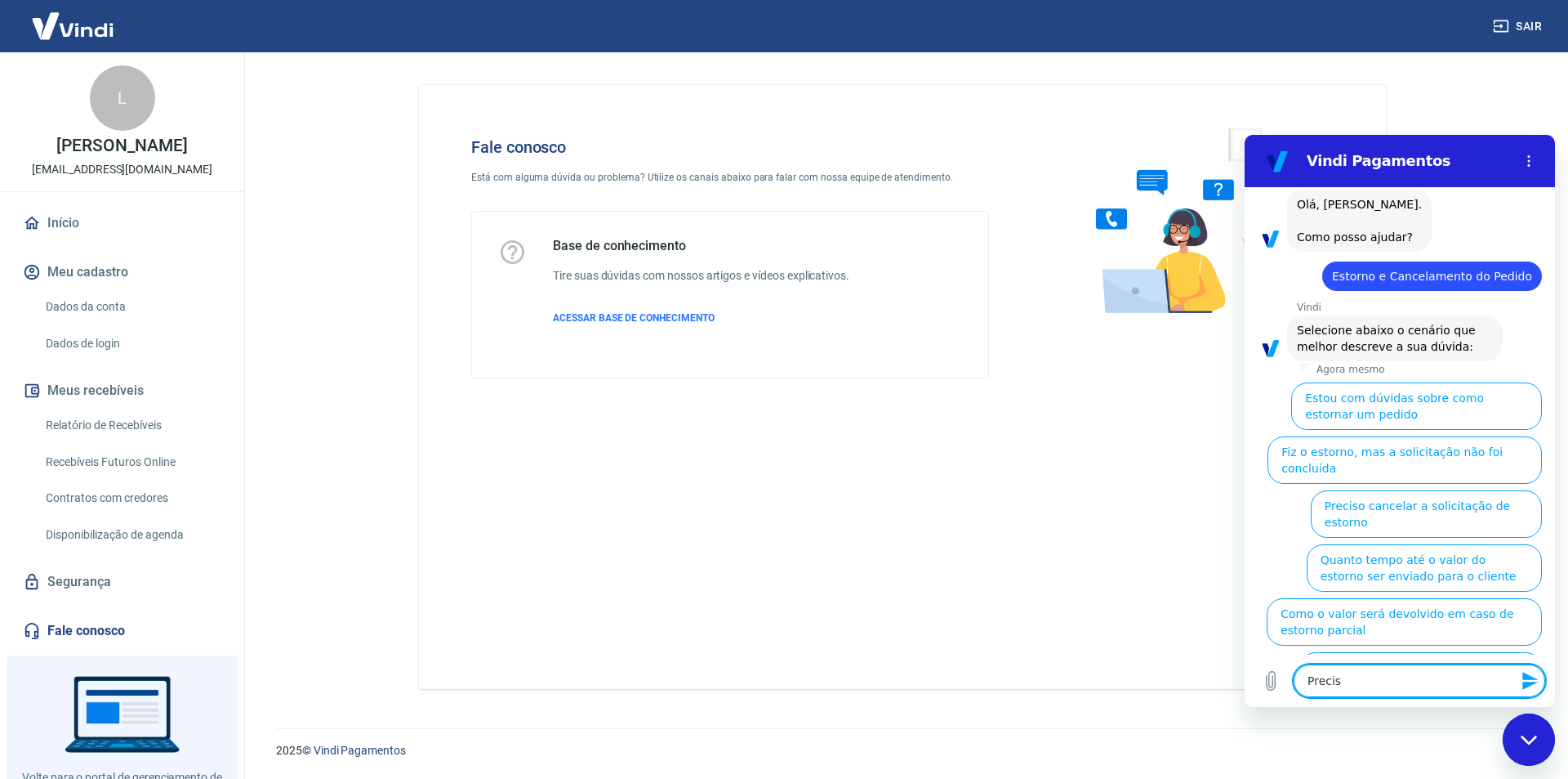
type textarea "x"
type textarea "Preciso"
type textarea "x"
type textarea "Preciso d"
type textarea "x"
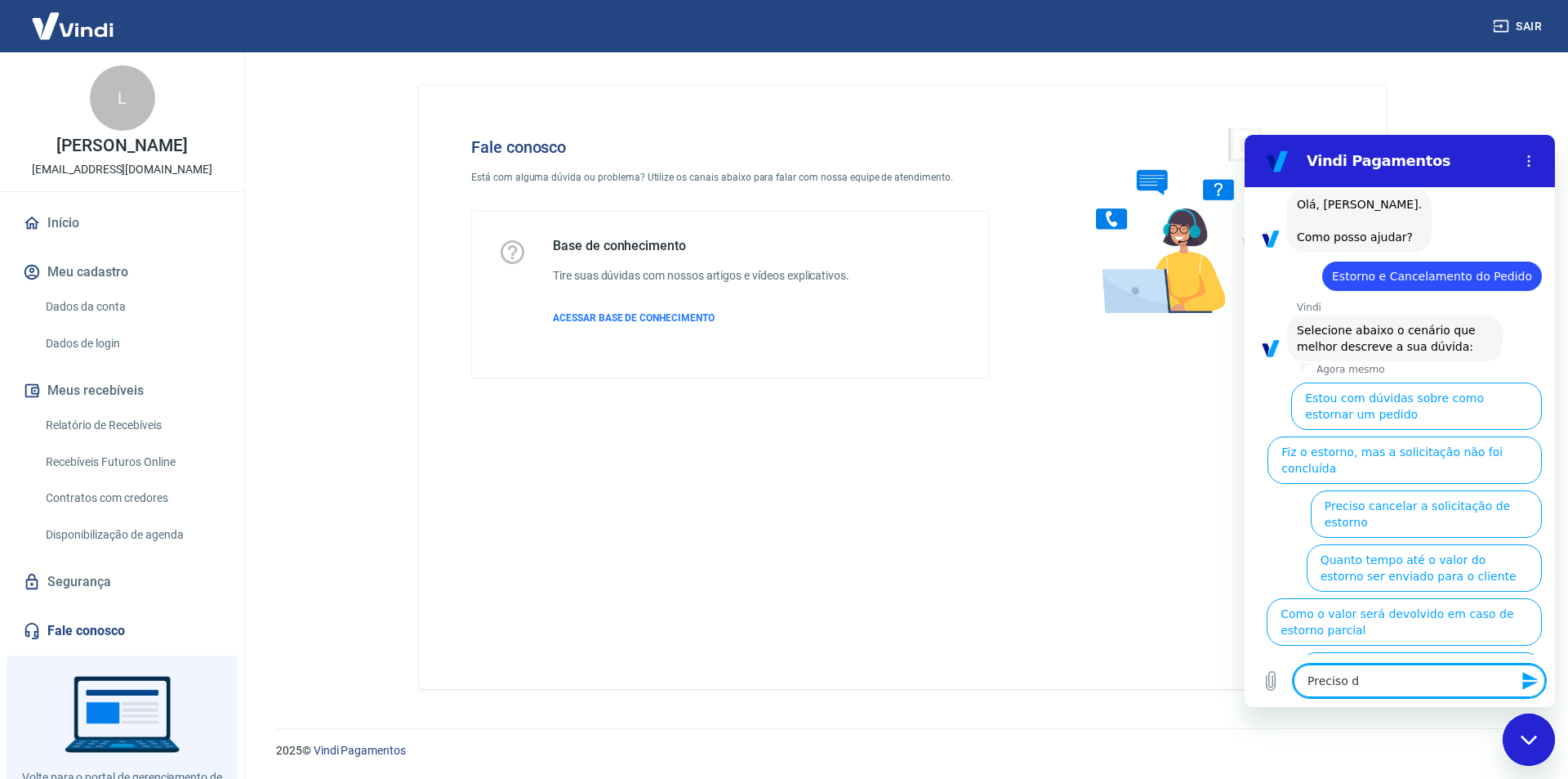
type textarea "Preciso de"
type textarea "x"
type textarea "Preciso de"
type textarea "x"
type textarea "Preciso de a"
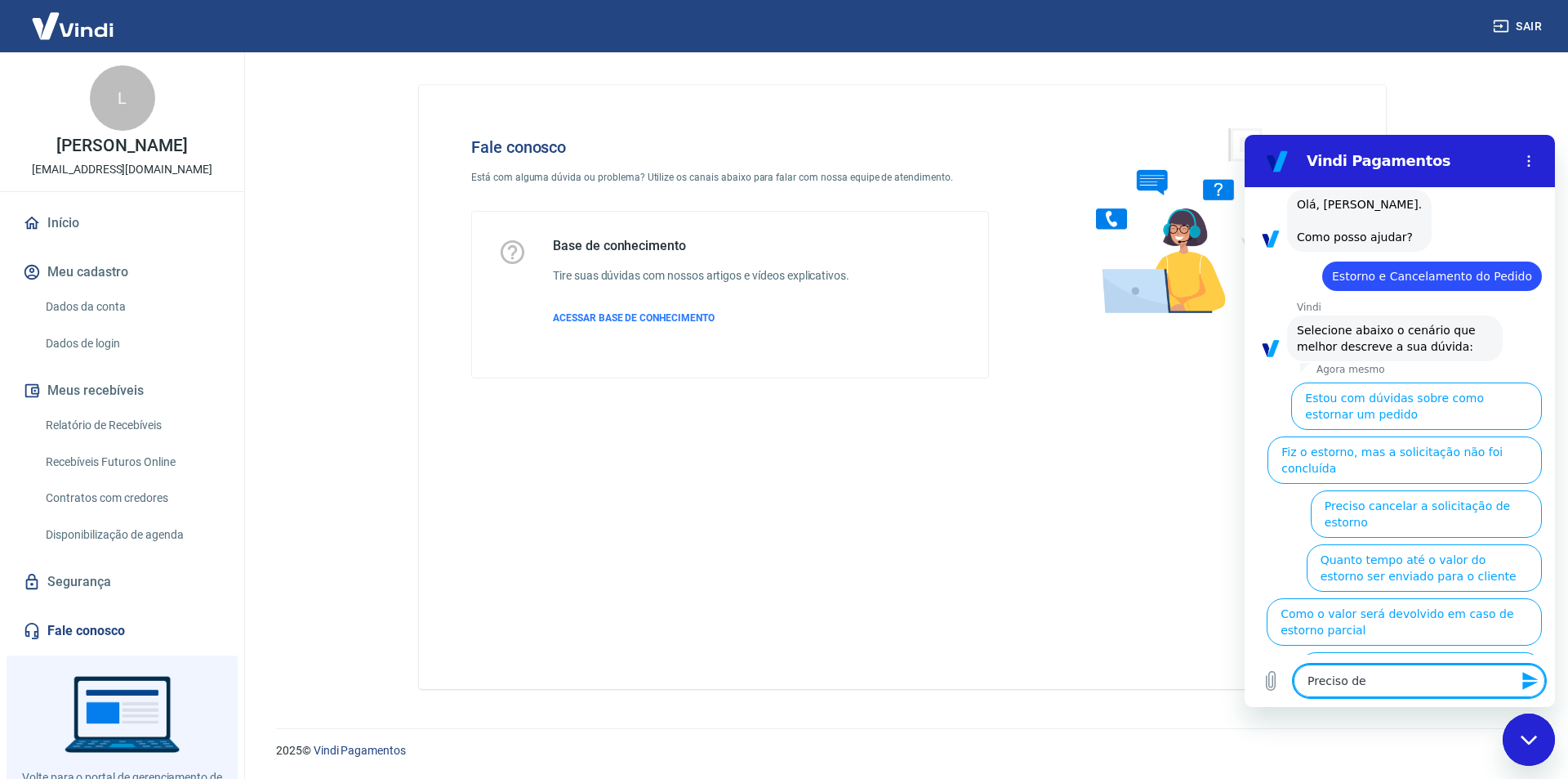
type textarea "x"
type textarea "Preciso de aj"
type textarea "x"
type textarea "Preciso de aju"
type textarea "x"
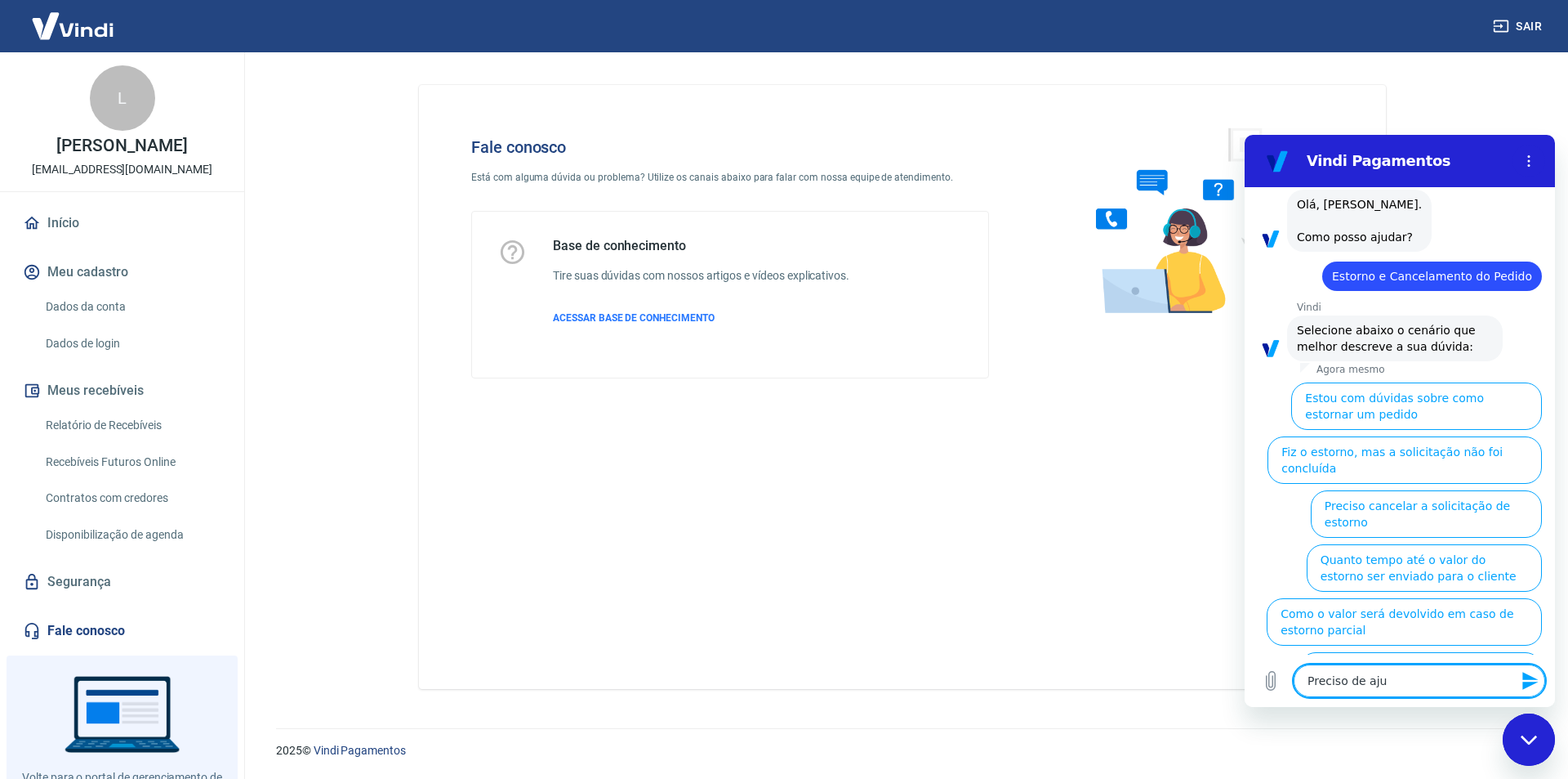
type textarea "Preciso de ajud"
type textarea "x"
type textarea "Preciso de ajuda"
type textarea "x"
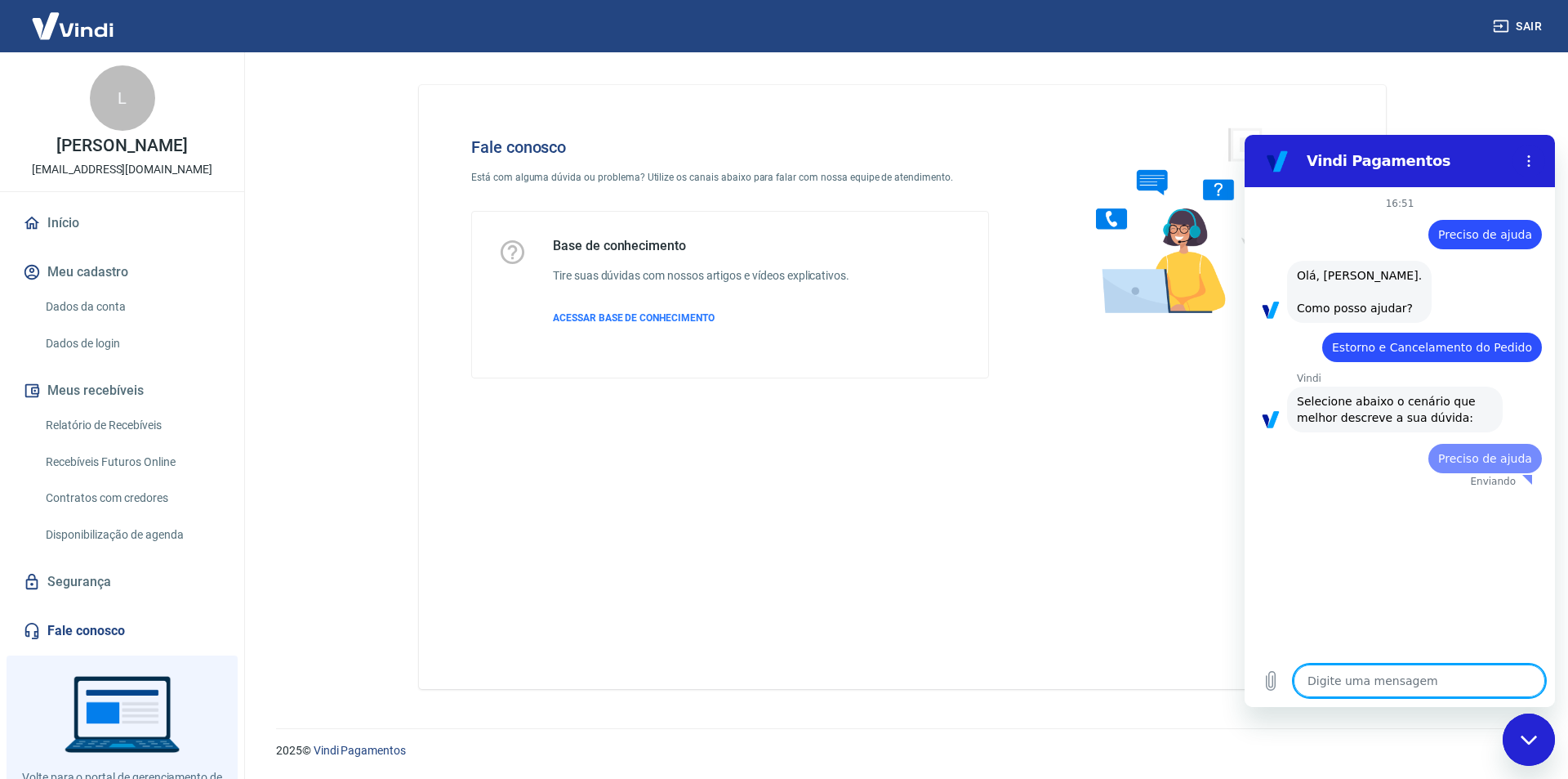
scroll to position [0, 0]
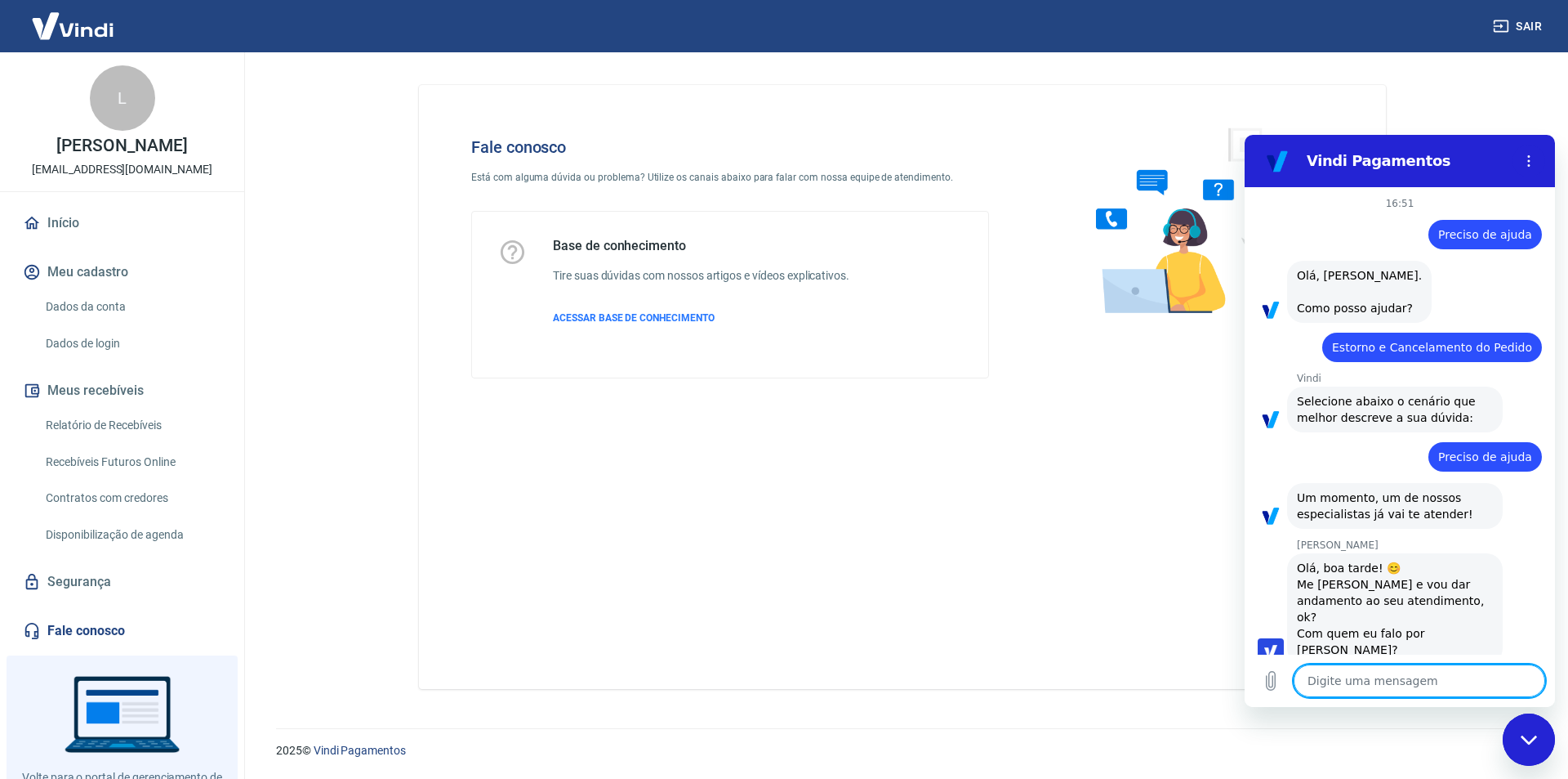
type textarea "x"
click at [1389, 669] on textarea at bounding box center [1419, 680] width 251 height 33
type textarea "V"
type textarea "x"
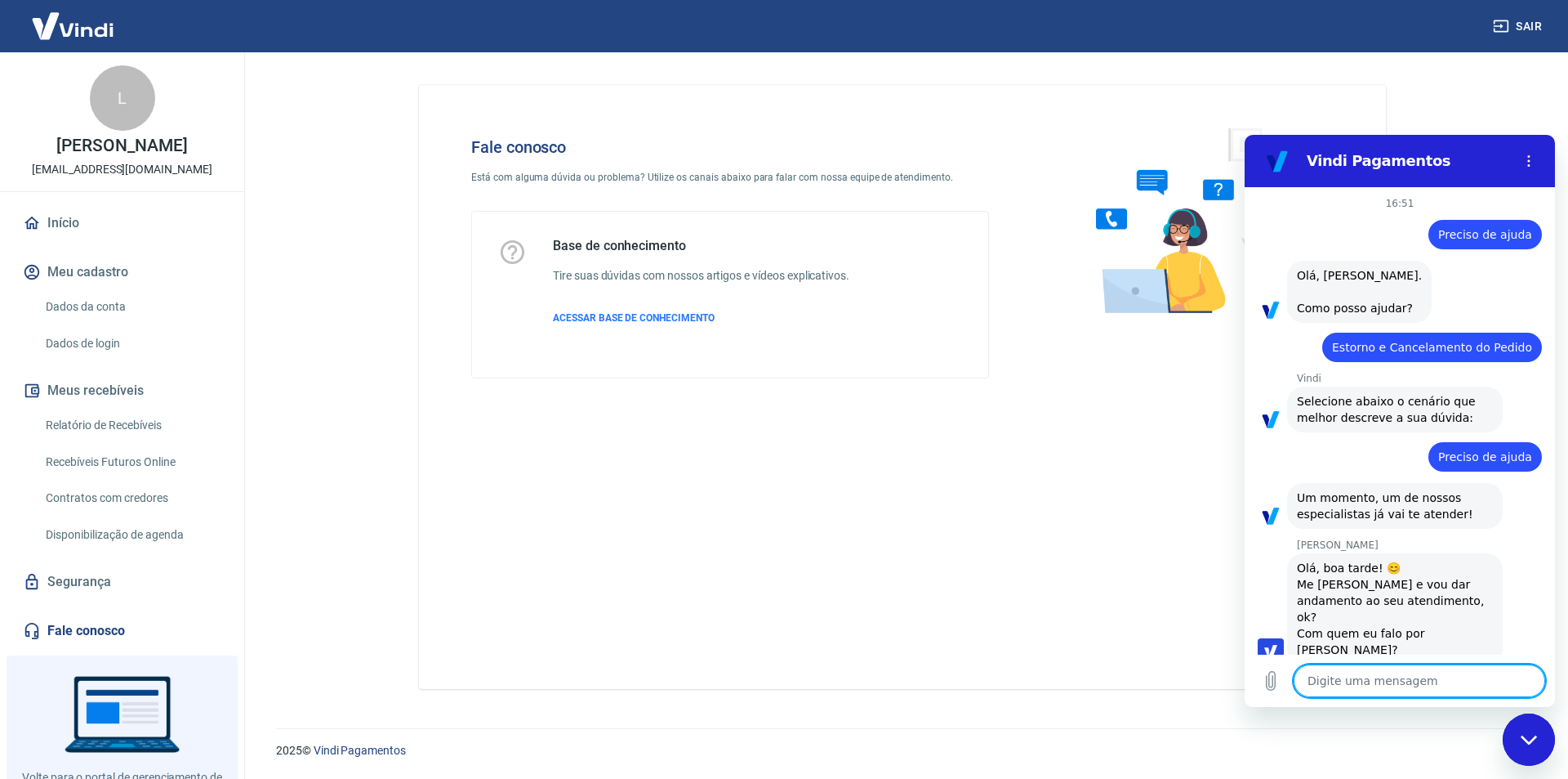
type textarea "O"
type textarea "x"
type textarea "Ol"
type textarea "x"
type textarea "Olá"
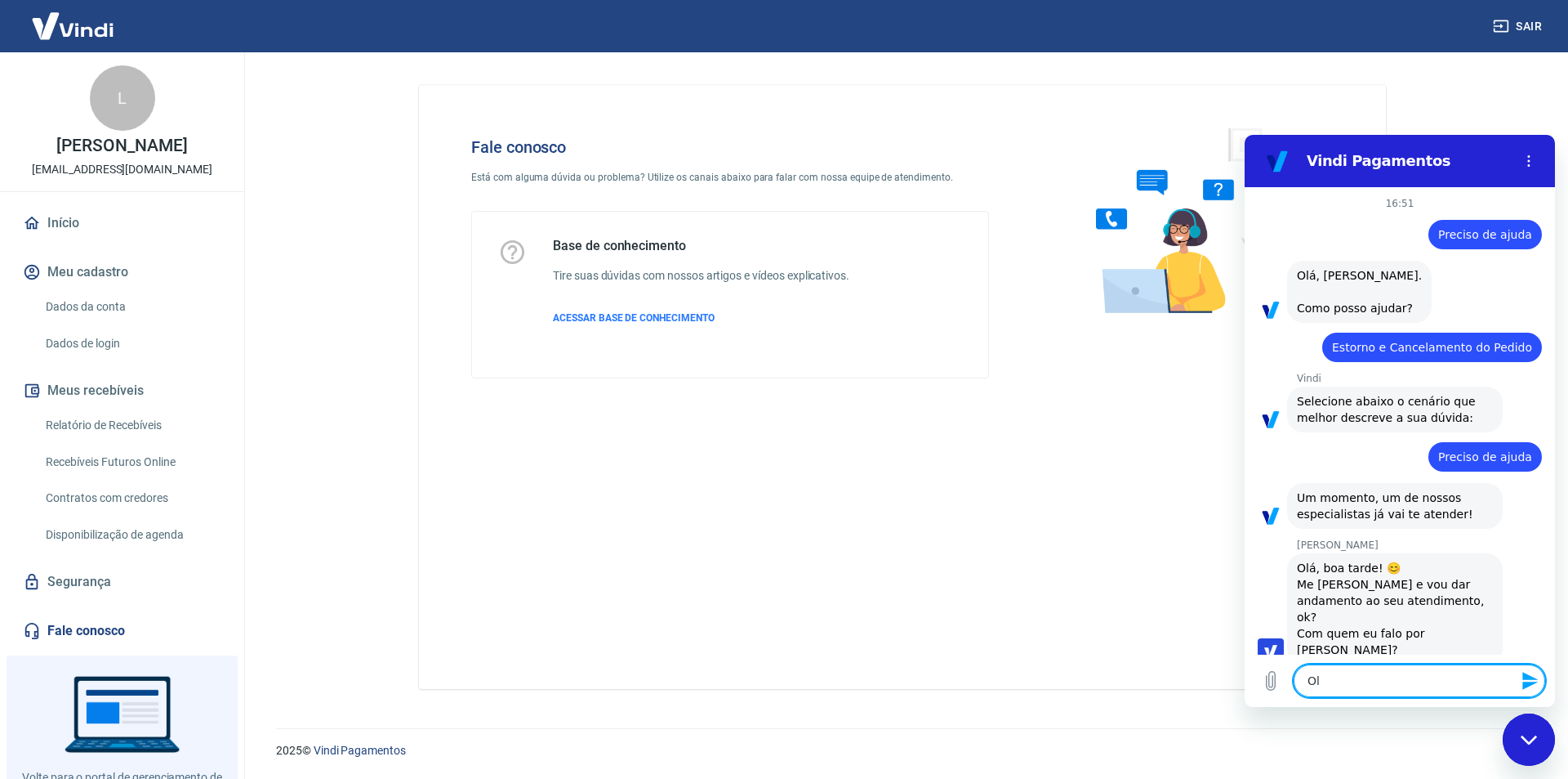
type textarea "x"
type textarea "Olá,"
type textarea "x"
type textarea "Olá,"
type textarea "x"
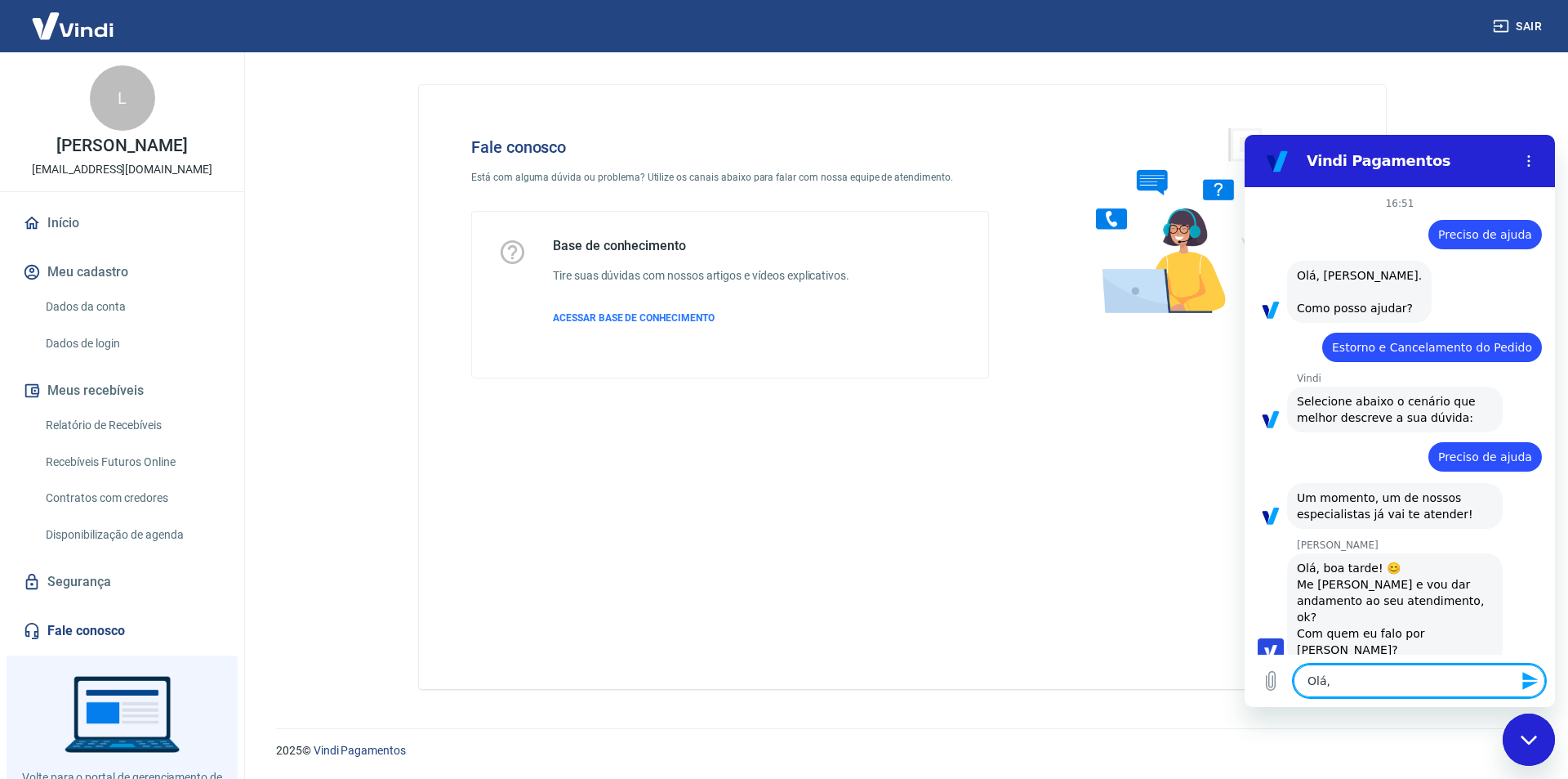
type textarea "Olá, v"
type textarea "x"
type textarea "Olá, vc"
type textarea "x"
type textarea "Olá, v"
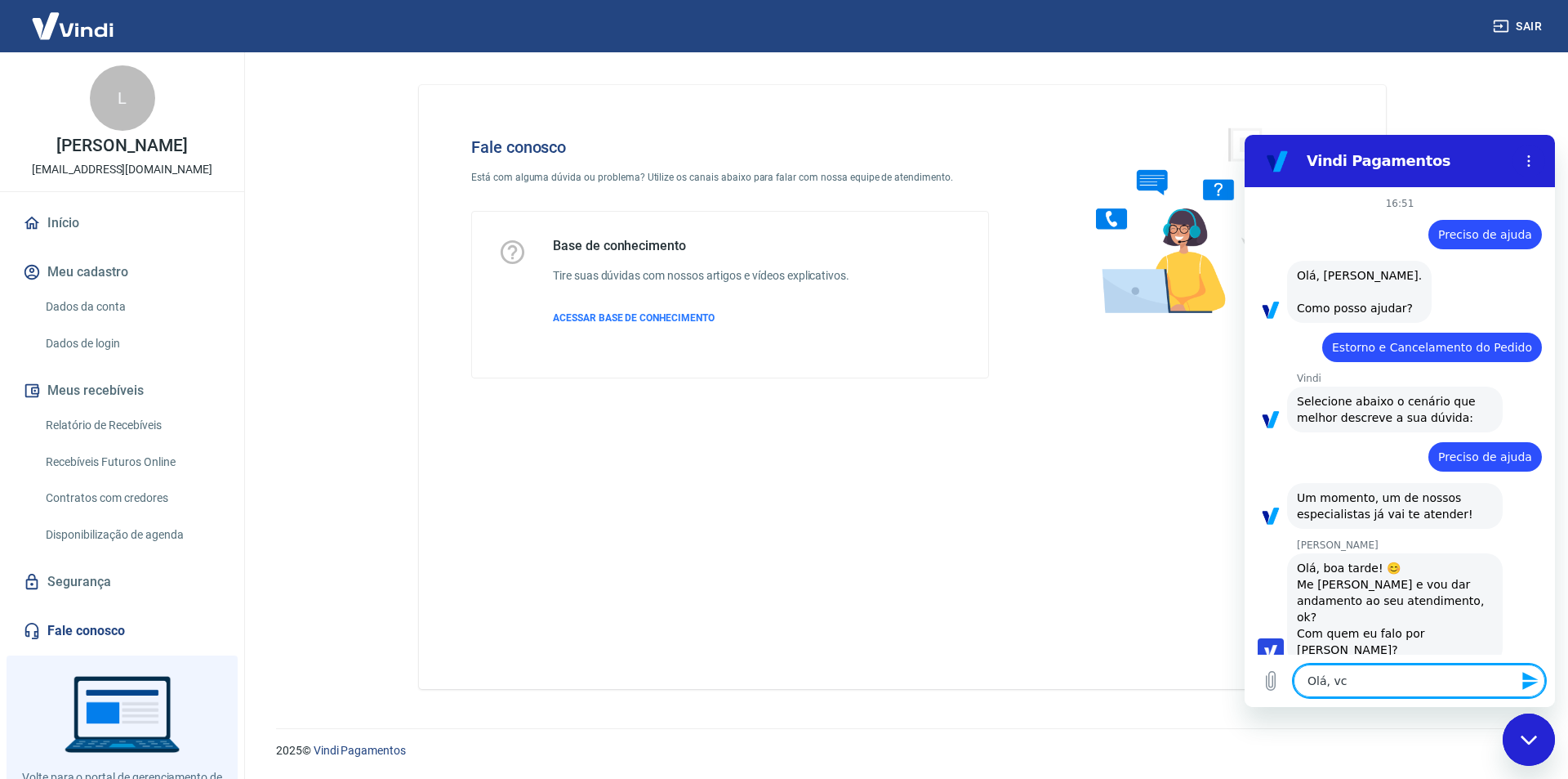
type textarea "x"
type textarea "Olá, vo"
type textarea "x"
type textarea "Olá, voc"
type textarea "x"
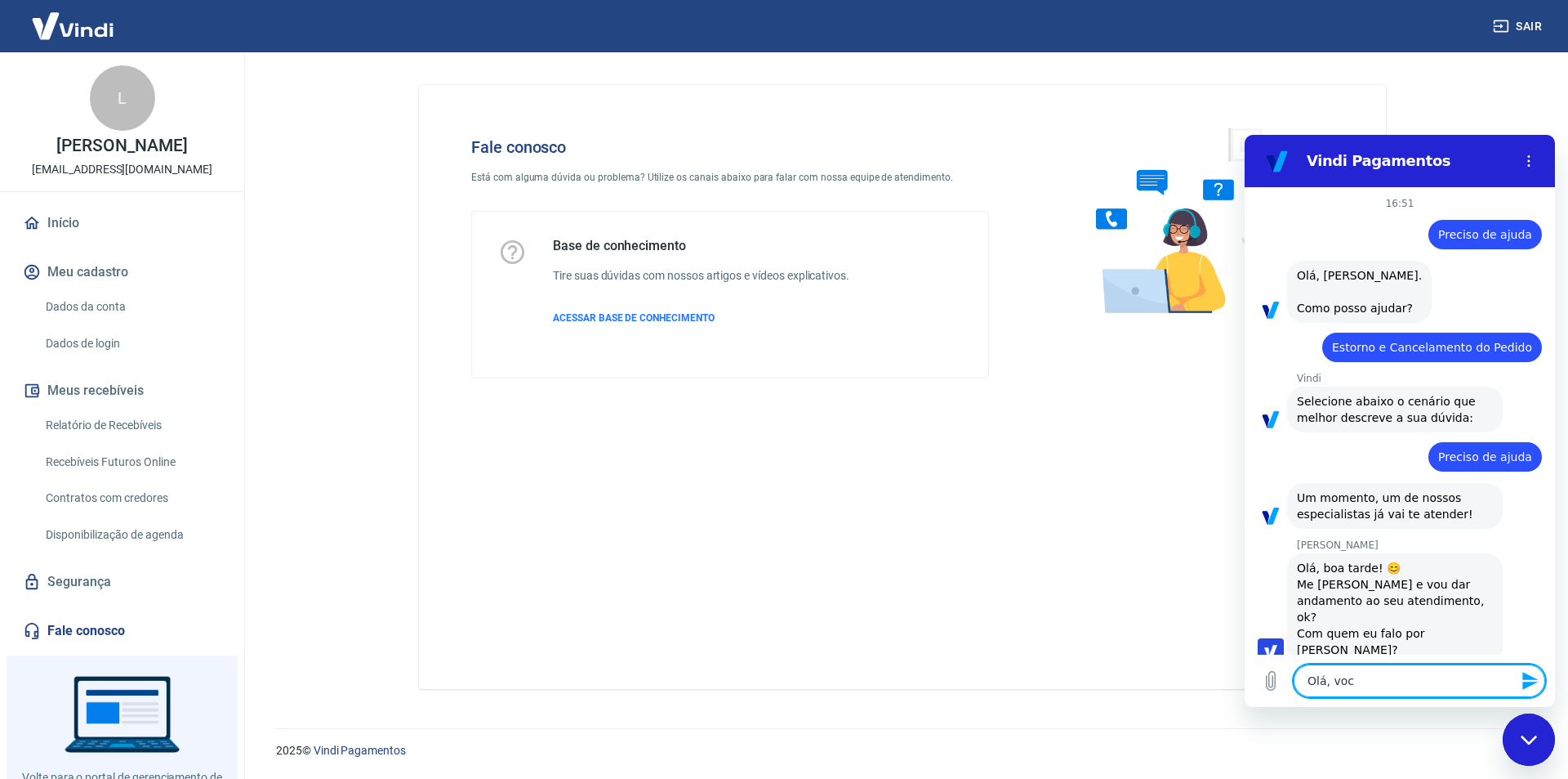
type textarea "Olá, você"
type textarea "x"
type textarea "Olá, você"
type textarea "x"
type textarea "Olá, você f"
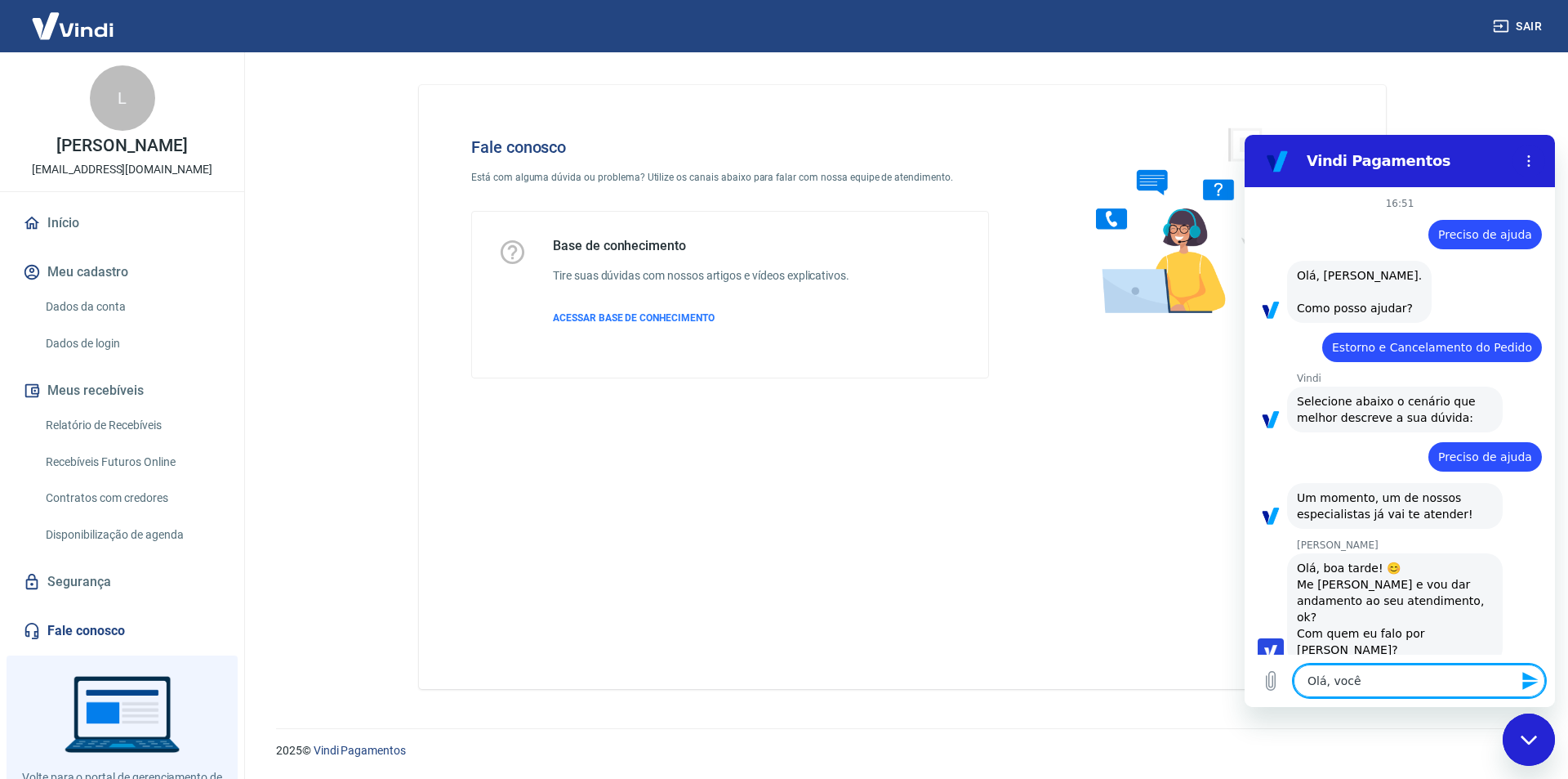
type textarea "x"
type textarea "Olá, você fa"
type textarea "x"
type textarea "Olá, você fal"
type textarea "x"
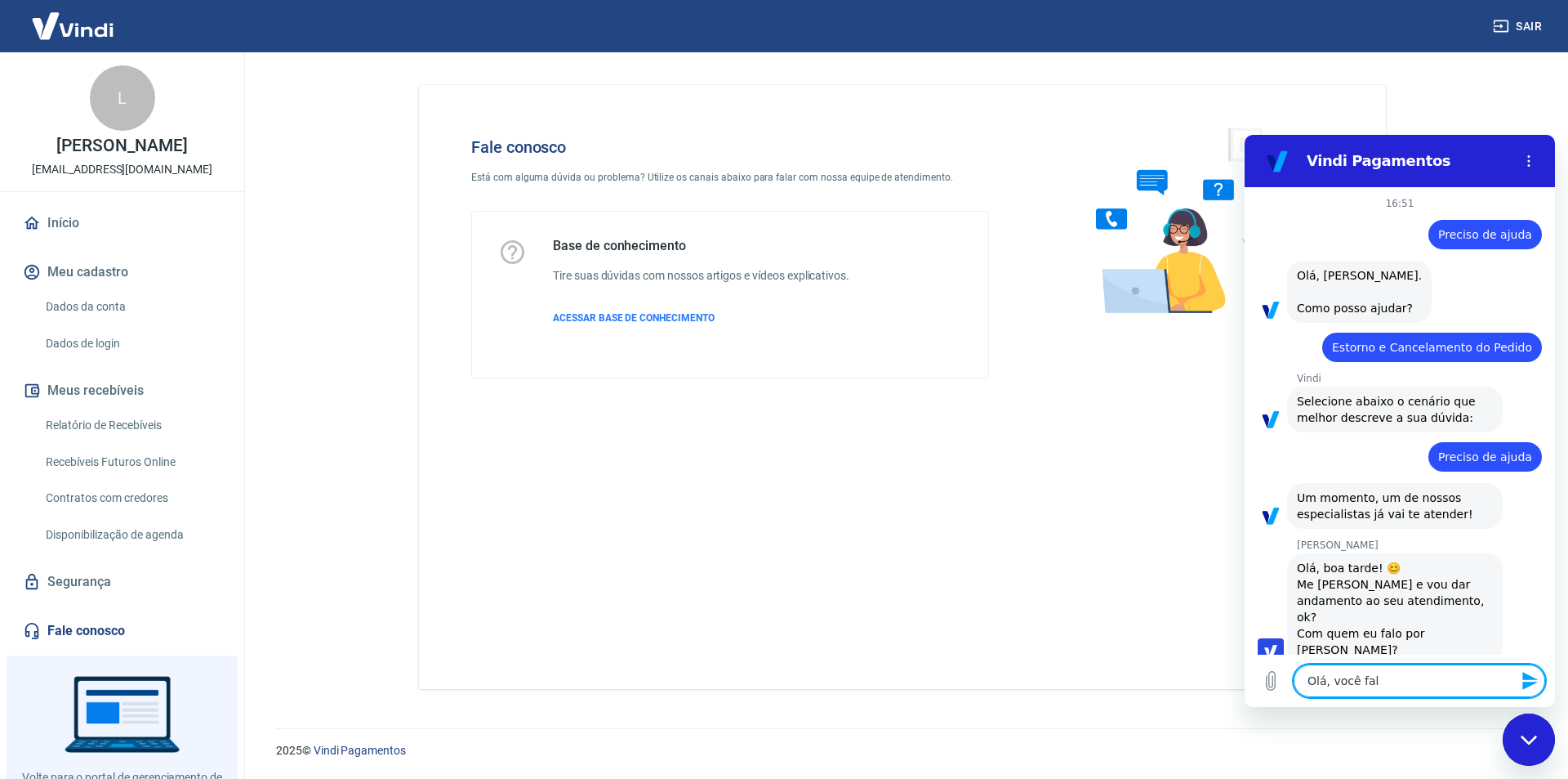
type textarea "Olá, você fala"
type textarea "x"
type textarea "Olá, você fala"
type textarea "x"
type textarea "Olá, você fala c"
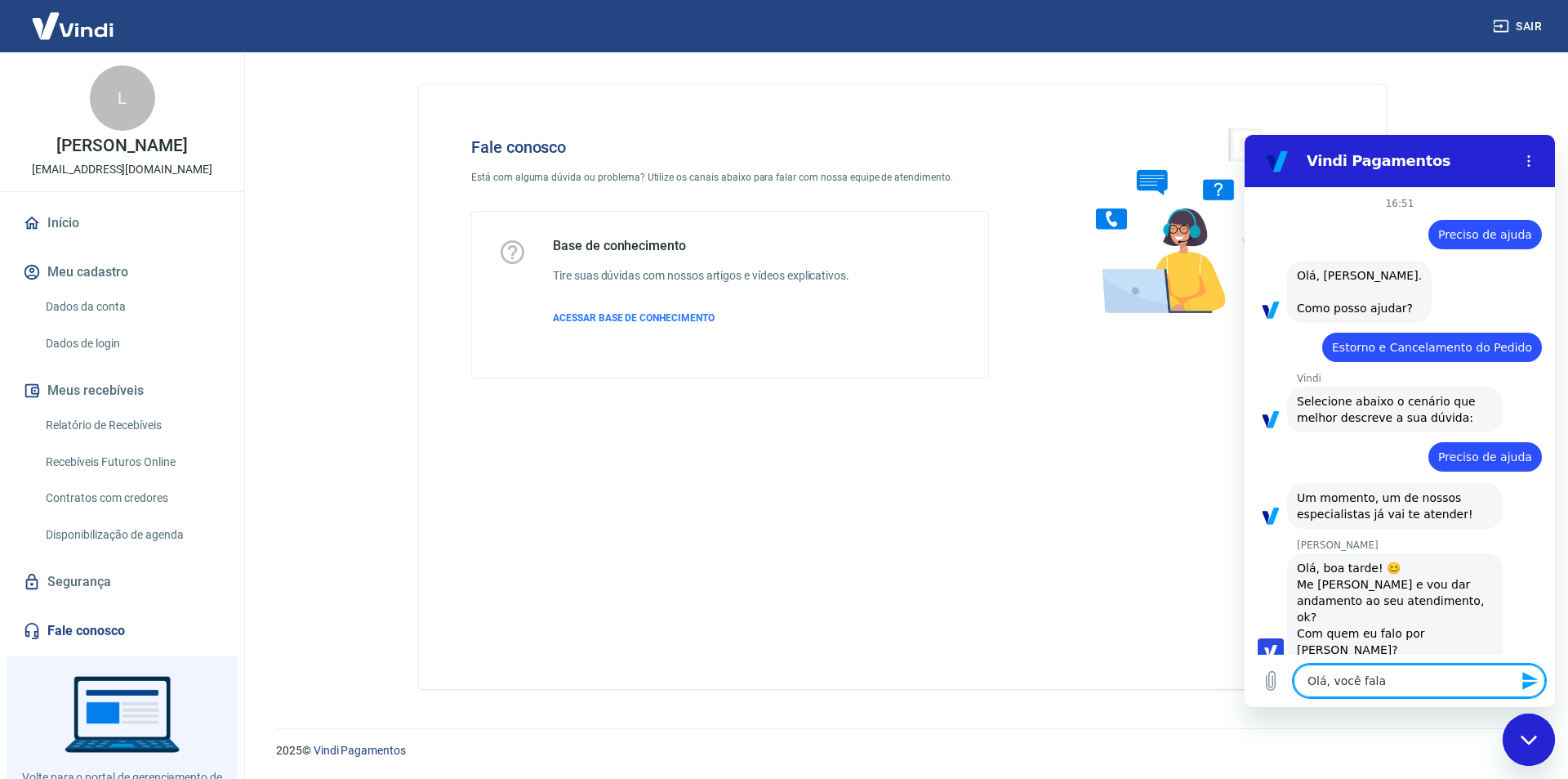
type textarea "x"
type textarea "Olá, você fala co"
type textarea "x"
type textarea "Olá, você fala com"
type textarea "x"
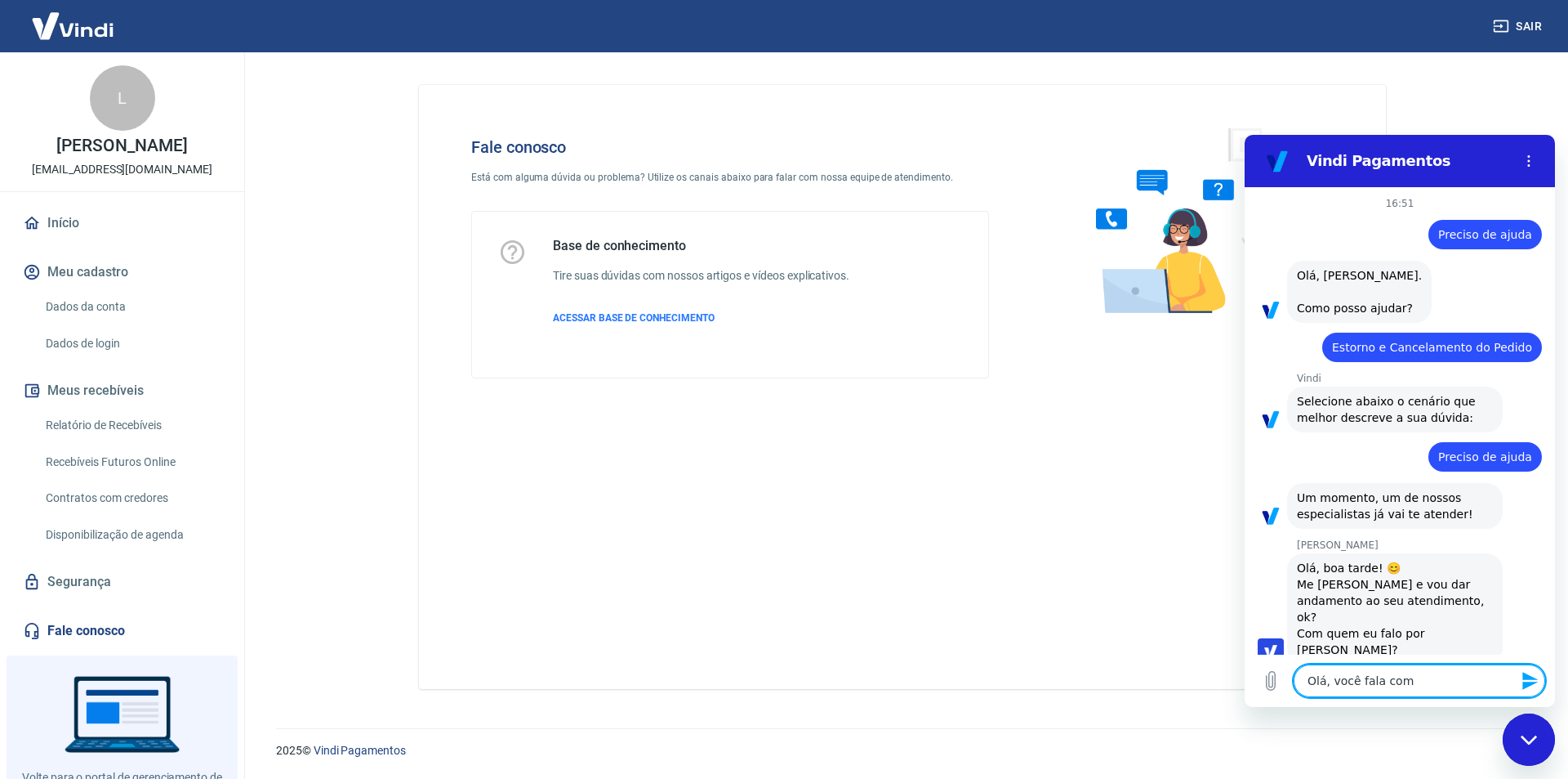
type textarea "Olá, você fala com"
type textarea "x"
type textarea "Olá, você fala com V"
type textarea "x"
type textarea "Olá, você fala com [PERSON_NAME]"
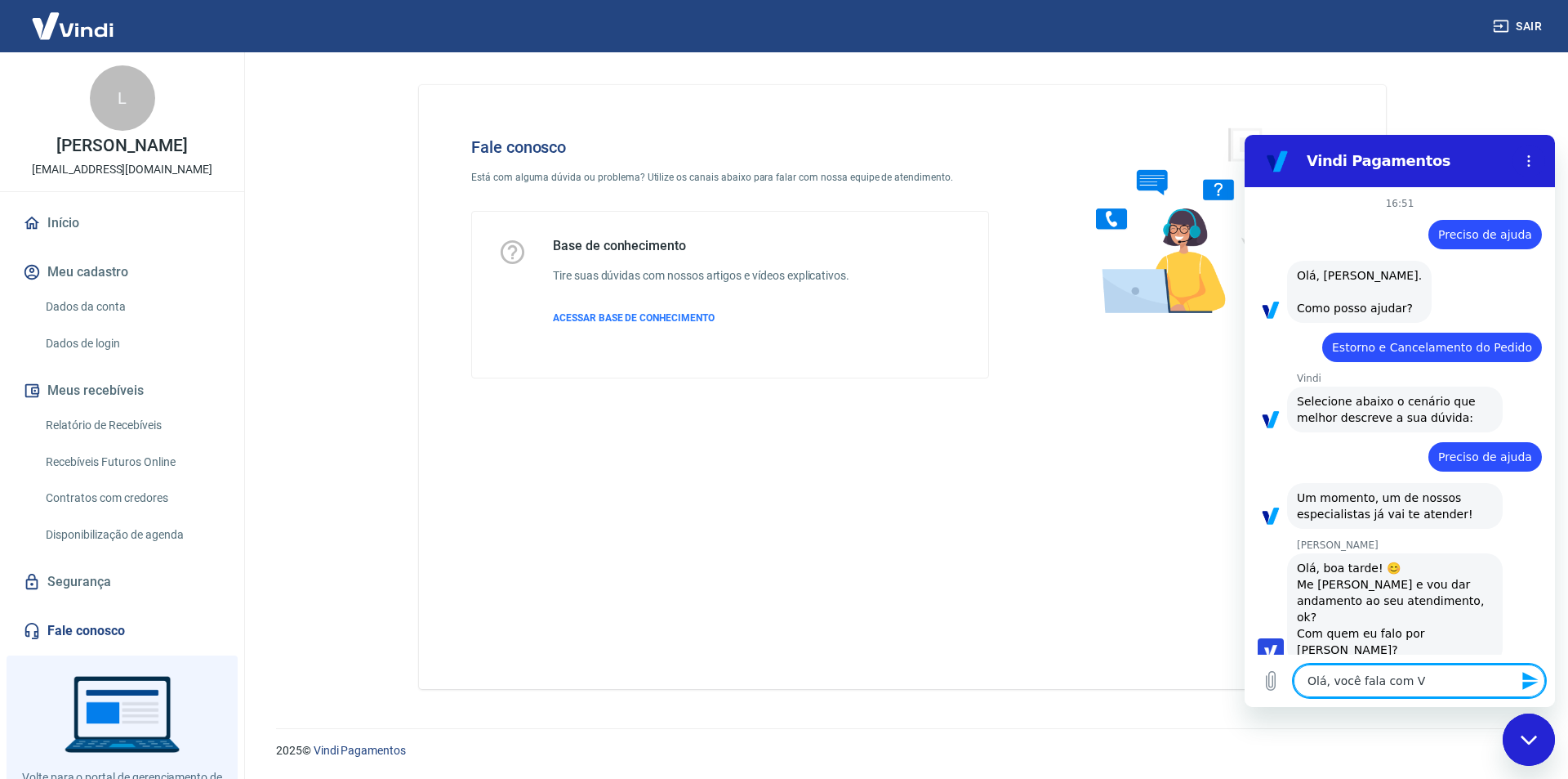
type textarea "x"
type textarea "Olá, você fala com Vin"
type textarea "x"
type textarea "Olá, você fala com [PERSON_NAME]"
type textarea "x"
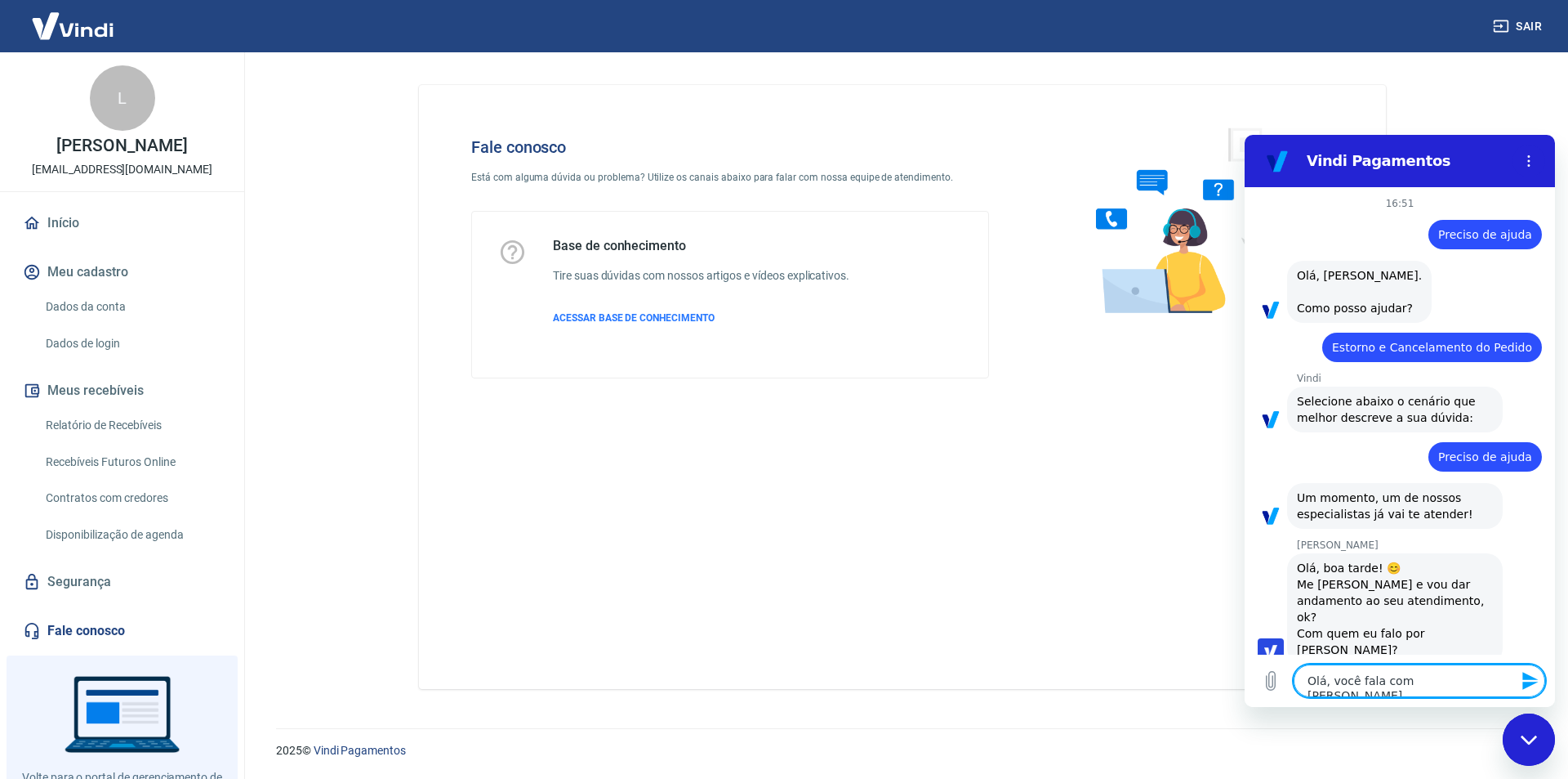
type textarea "Olá, você fala com Vinic"
type textarea "x"
type textarea "Olá, você fala com [PERSON_NAME]"
type textarea "x"
type textarea "Olá, você fala com [PERSON_NAME]"
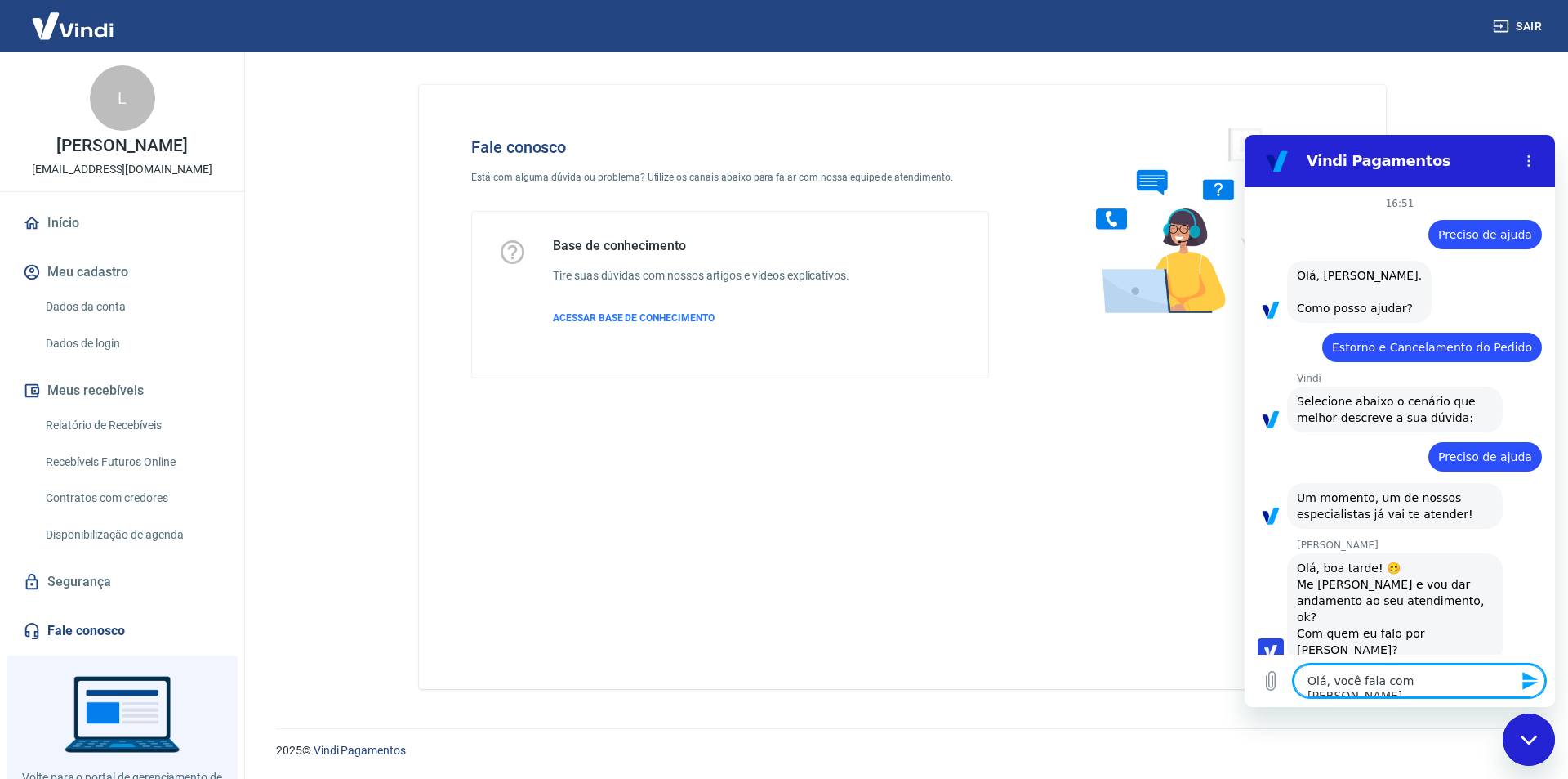
type textarea "x"
type textarea "Olá, você fala com [PERSON_NAME]"
type textarea "x"
type textarea "Olá, você fala com [PERSON_NAME]"
type textarea "x"
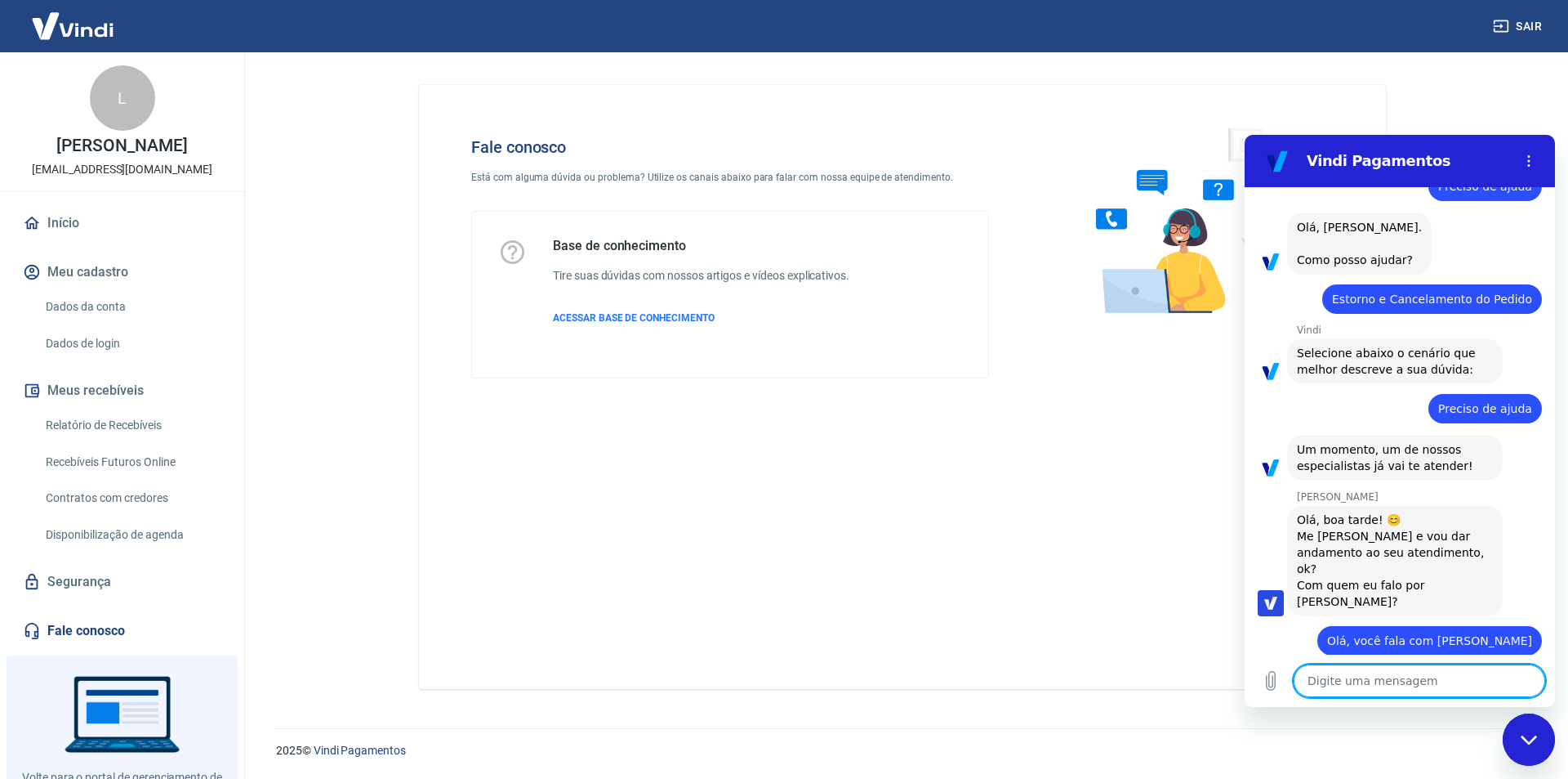
scroll to position [52, 0]
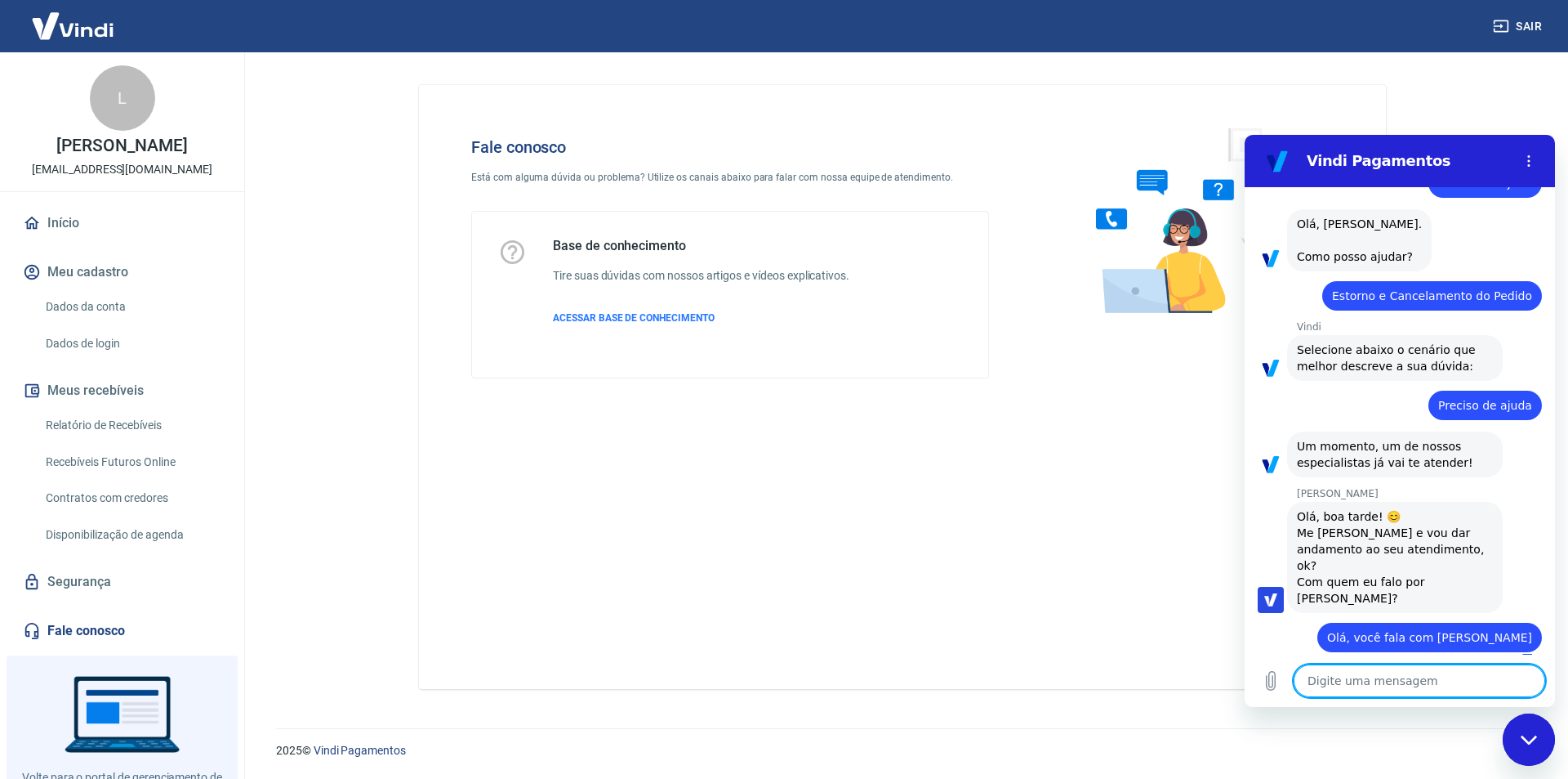
type textarea "x"
type textarea "E"
type textarea "x"
type textarea "Es"
type textarea "x"
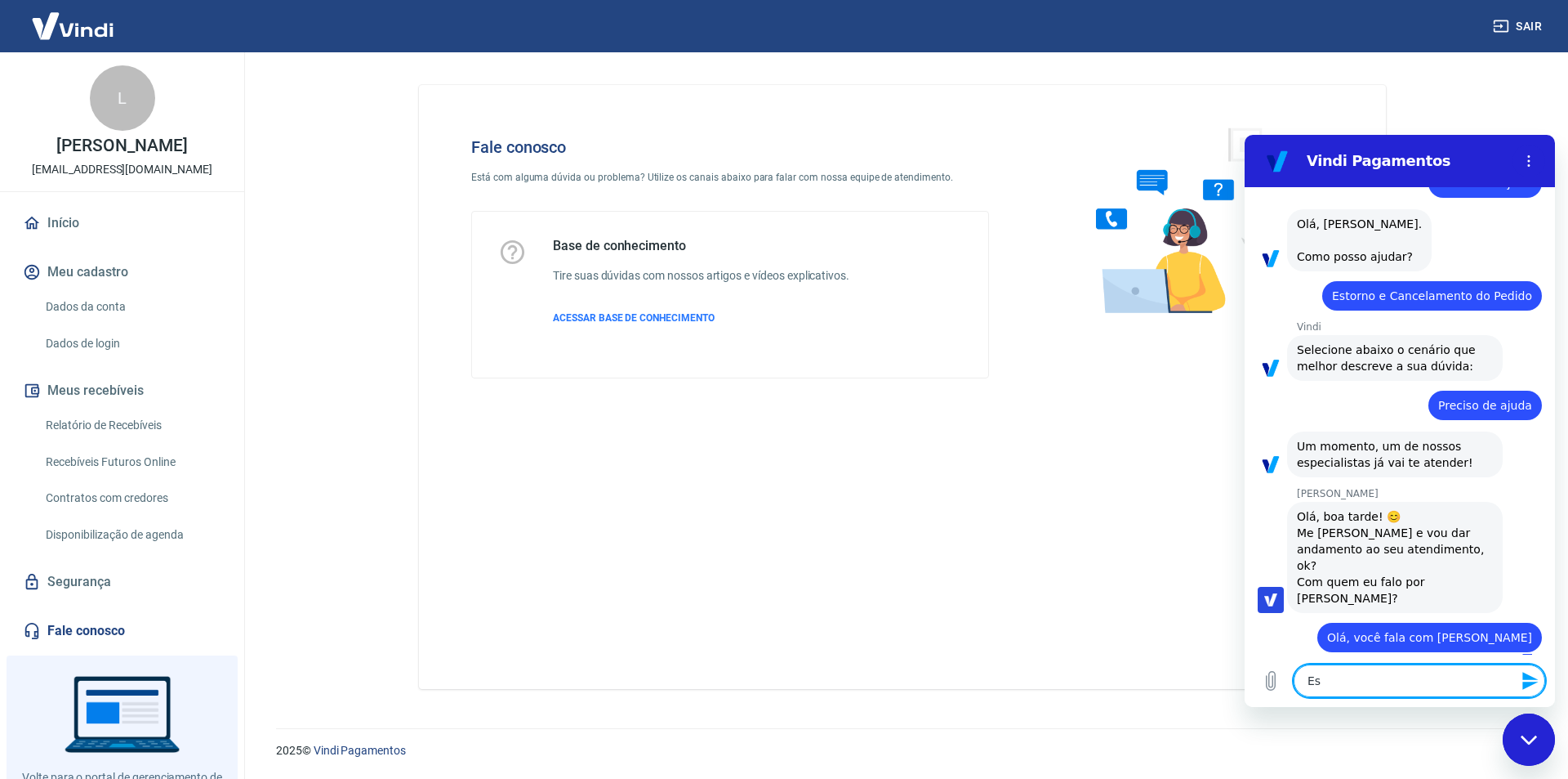
type textarea "Est"
type textarea "x"
type textarea "Esto"
type textarea "x"
type textarea "Estou"
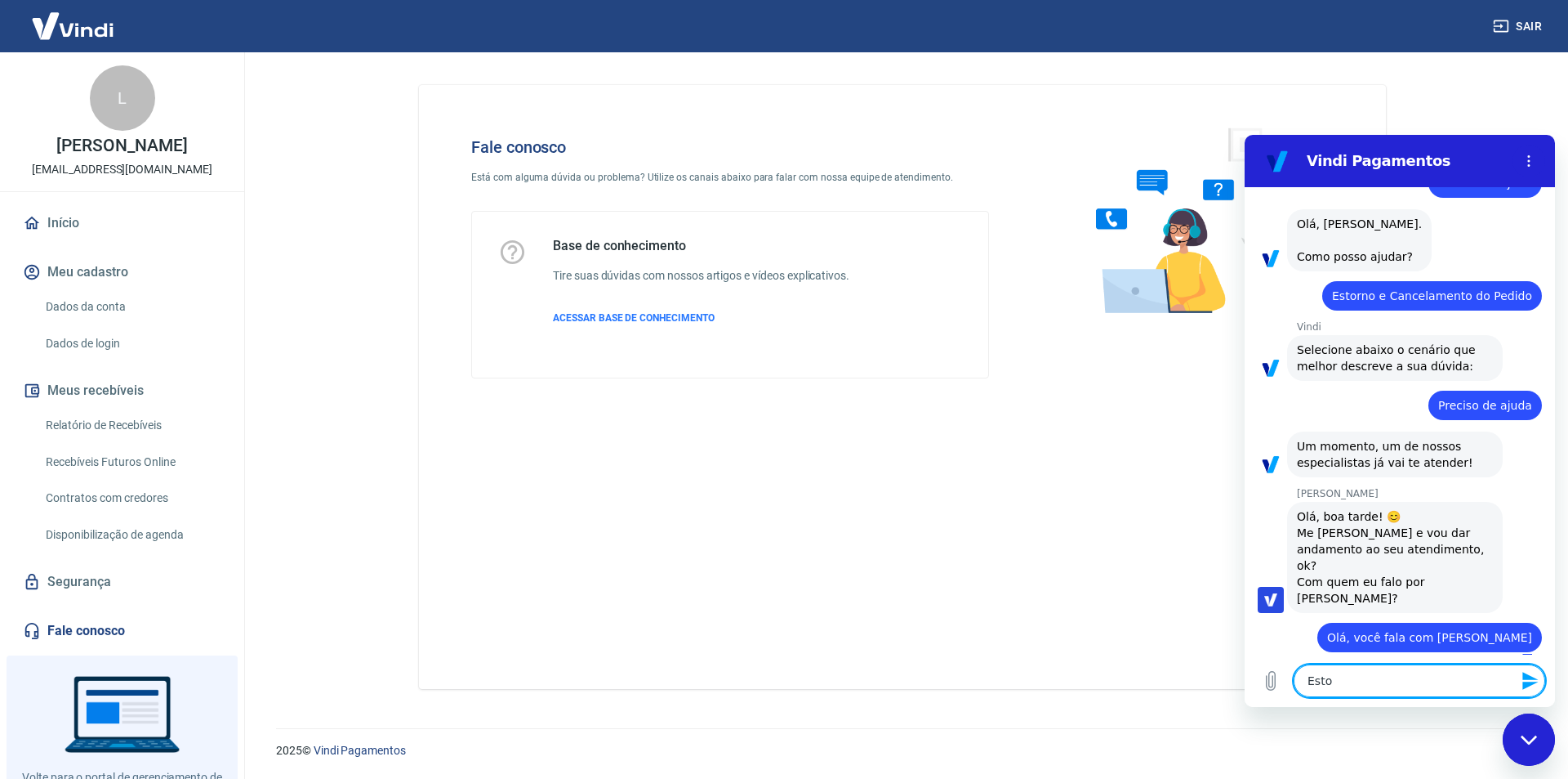
type textarea "x"
type textarea "Estou"
type textarea "x"
type textarea "Estou t"
type textarea "x"
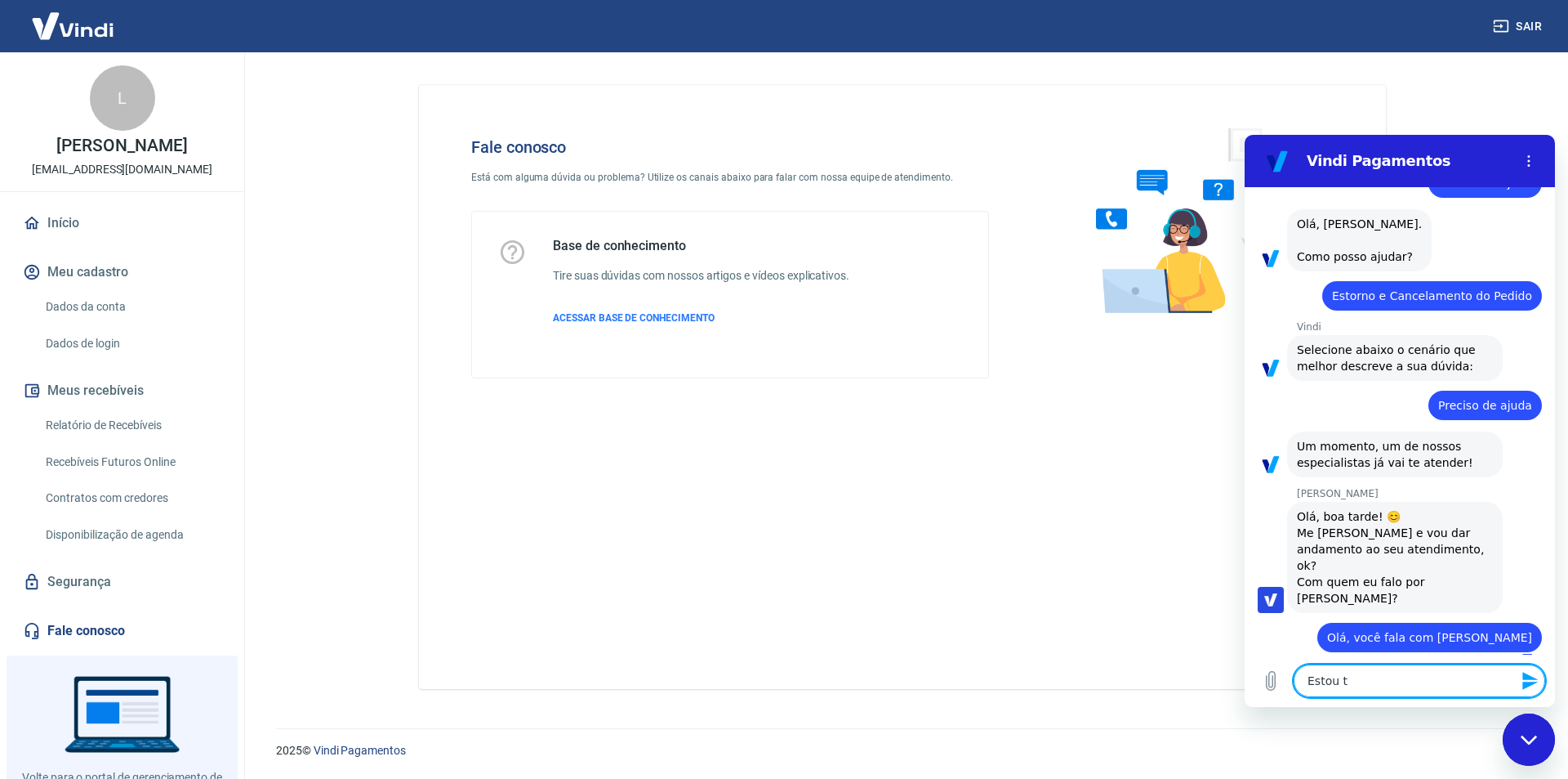
type textarea "Estou te"
type textarea "x"
type textarea "Estou ten"
type textarea "x"
type textarea "Estou tend"
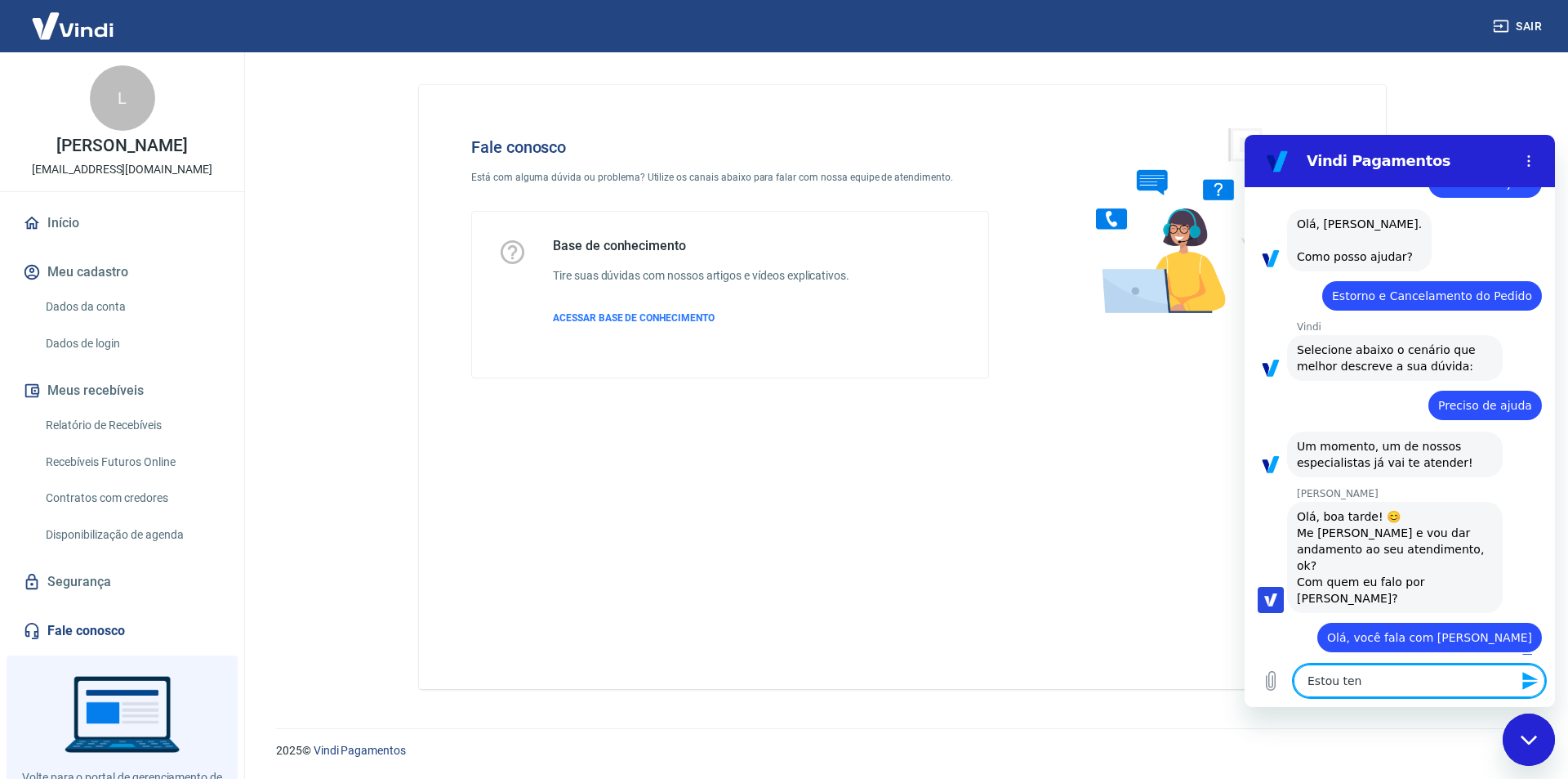
type textarea "x"
type textarea "Estou tendo"
type textarea "x"
type textarea "Estou tendo"
type textarea "x"
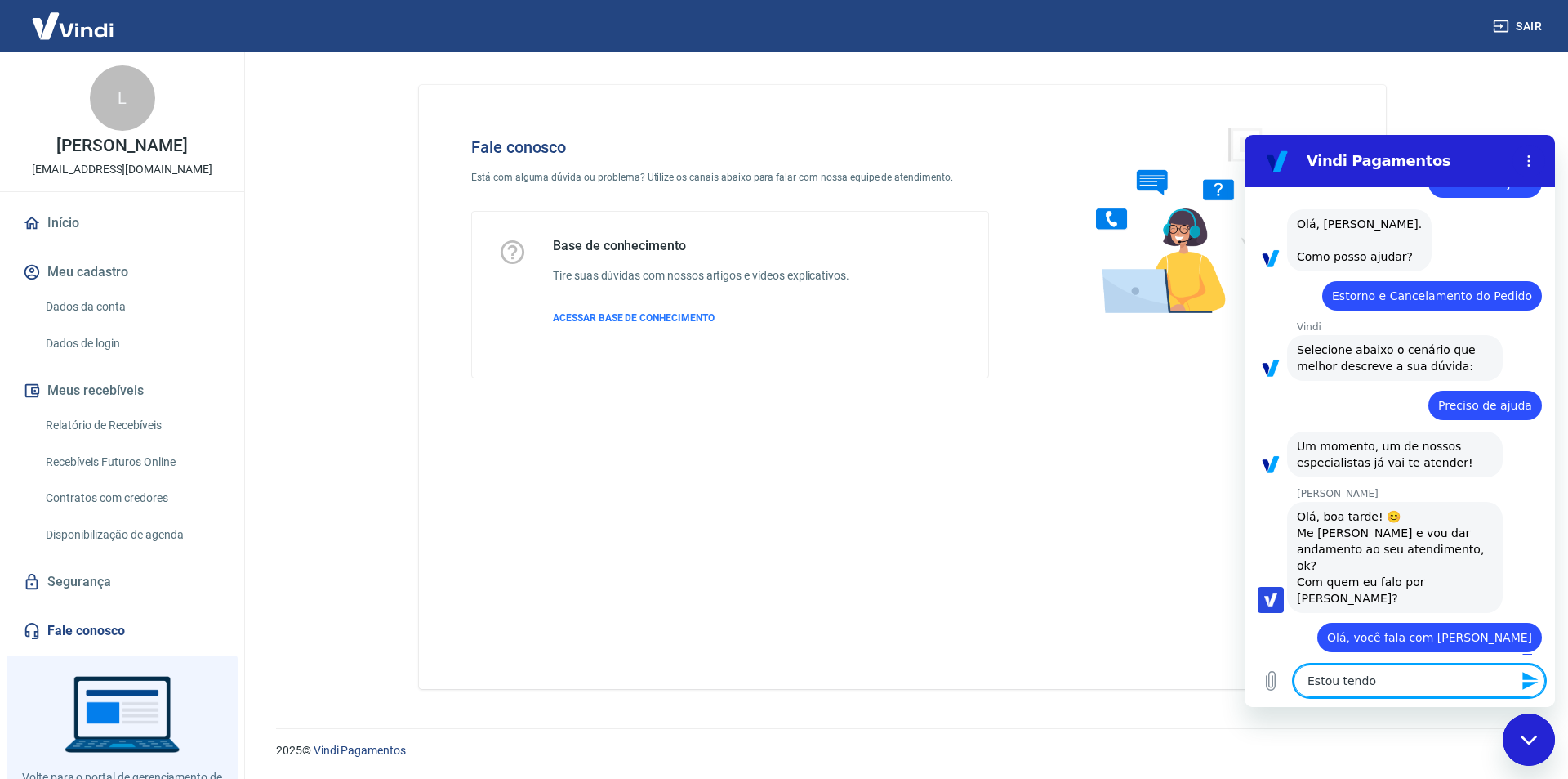
type textarea "Estou tendo p"
type textarea "x"
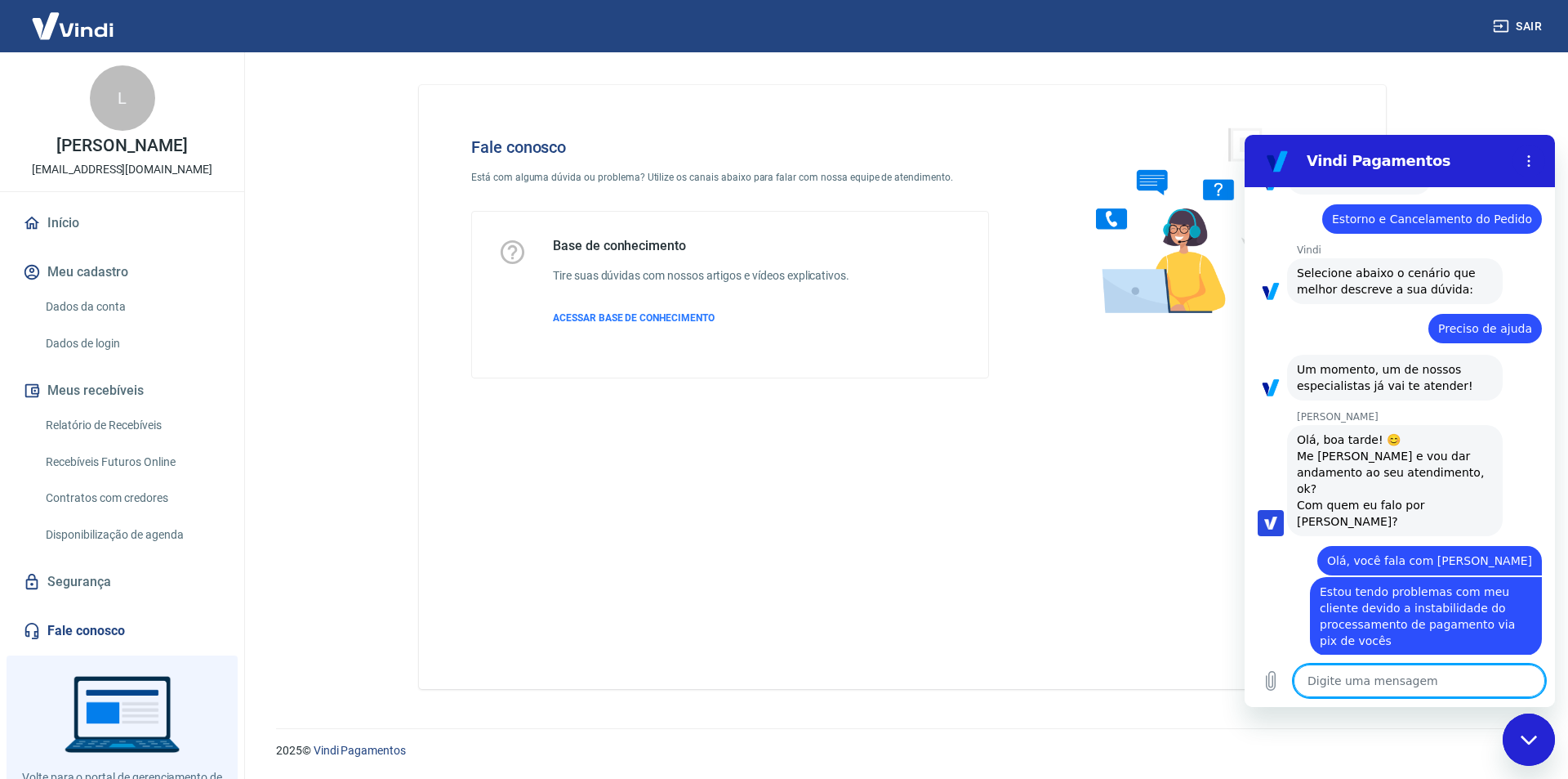
scroll to position [132, 0]
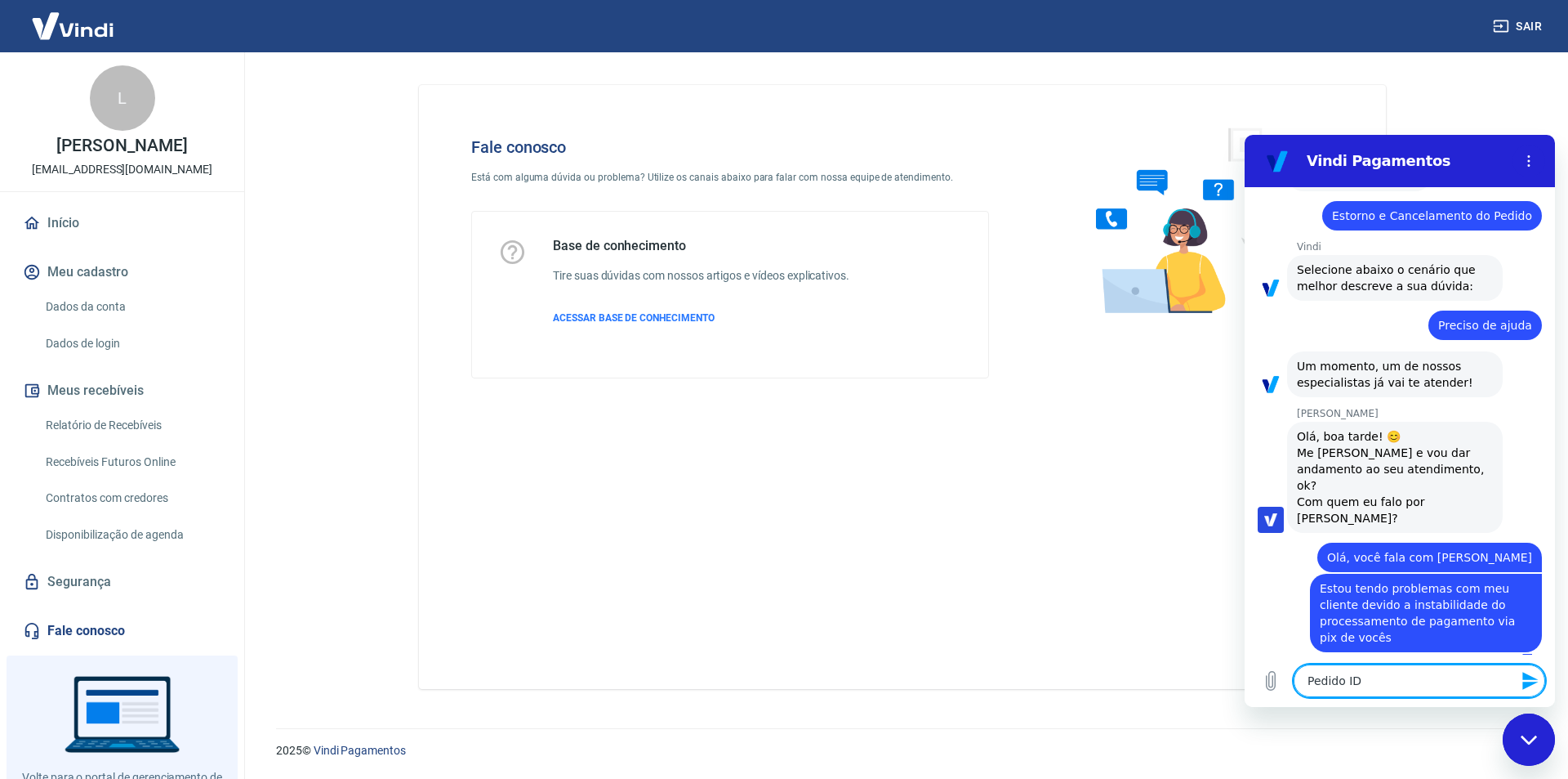
paste textarea "113"
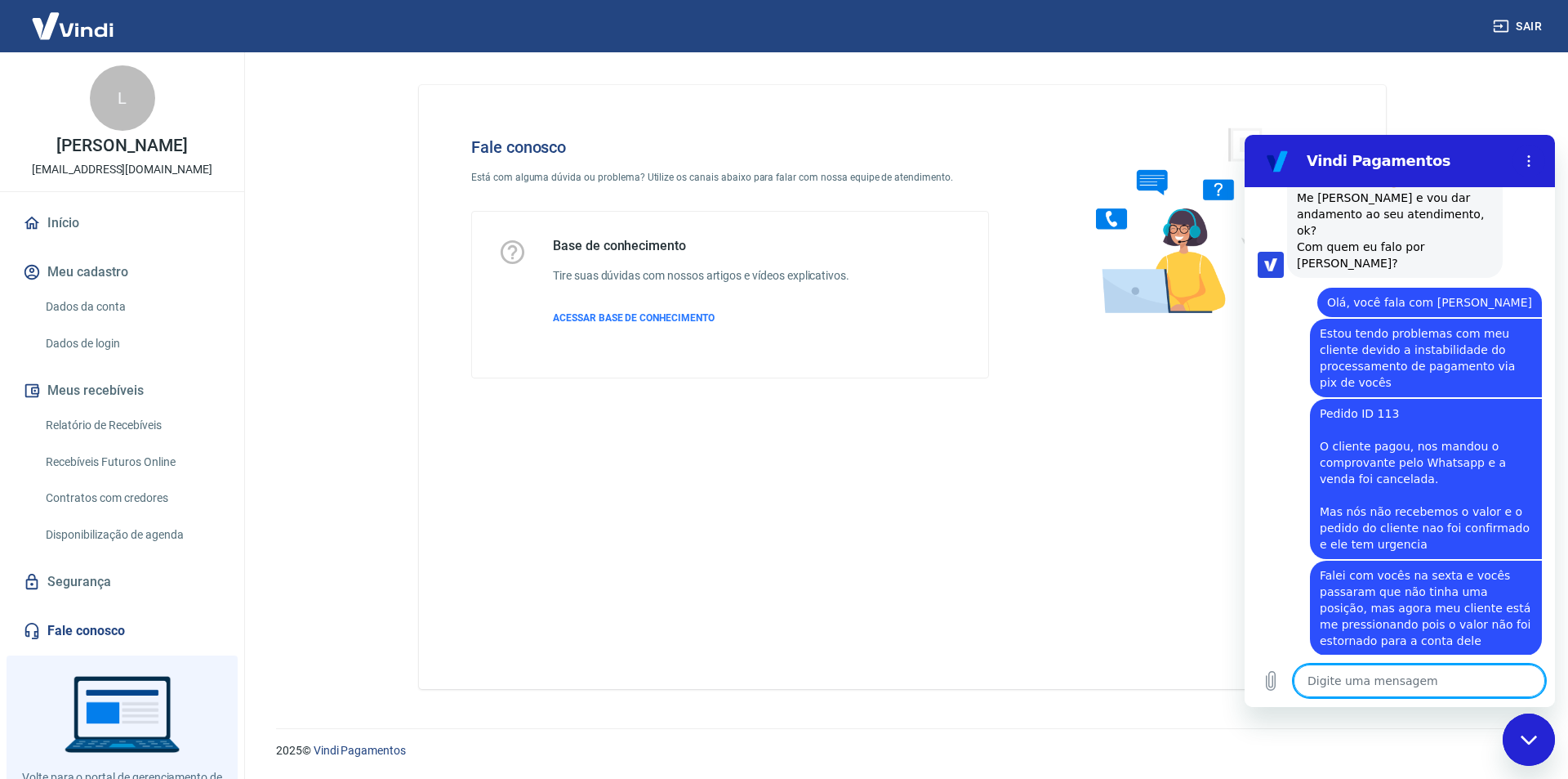
scroll to position [390, 0]
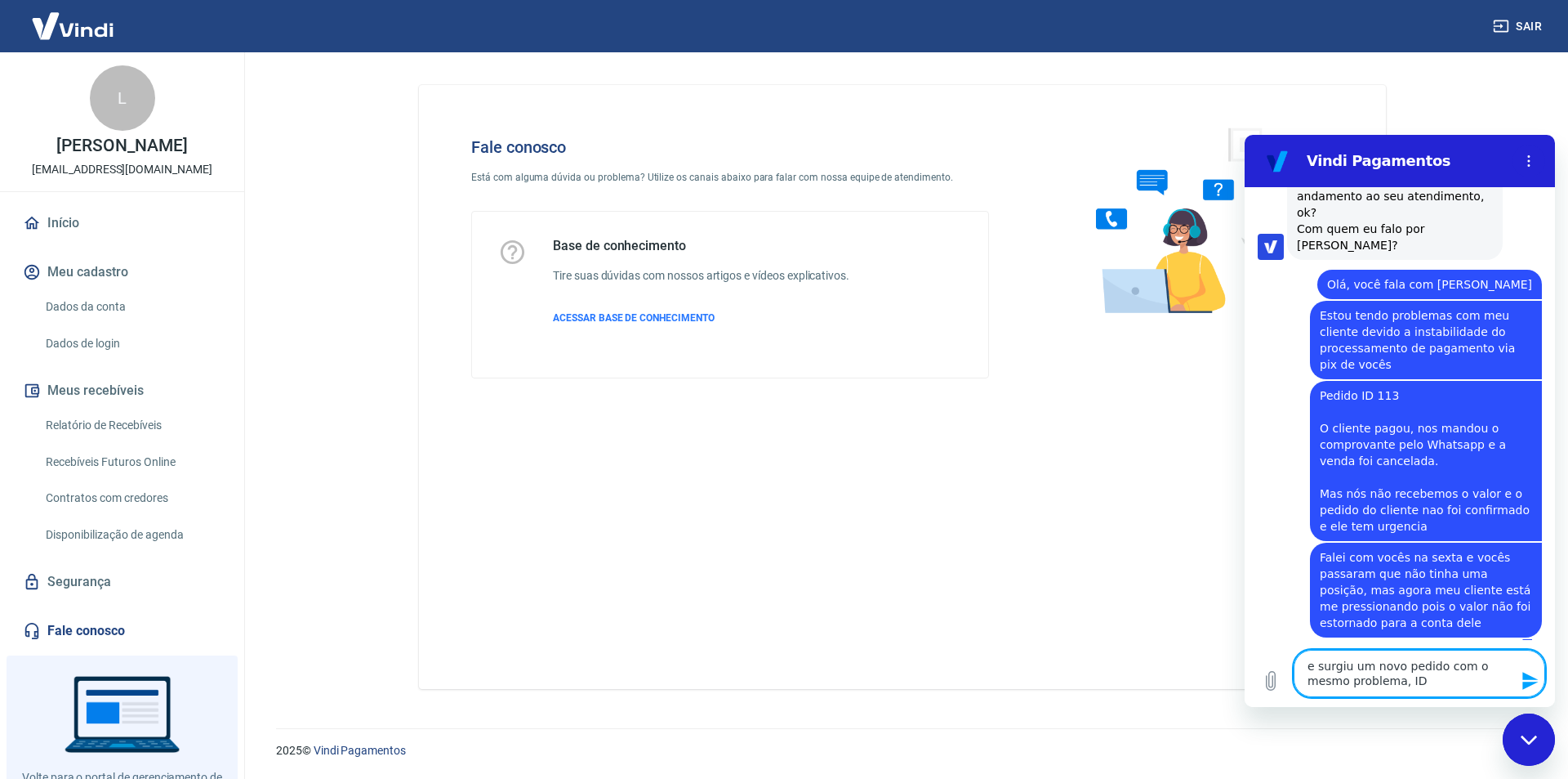
paste textarea "115"
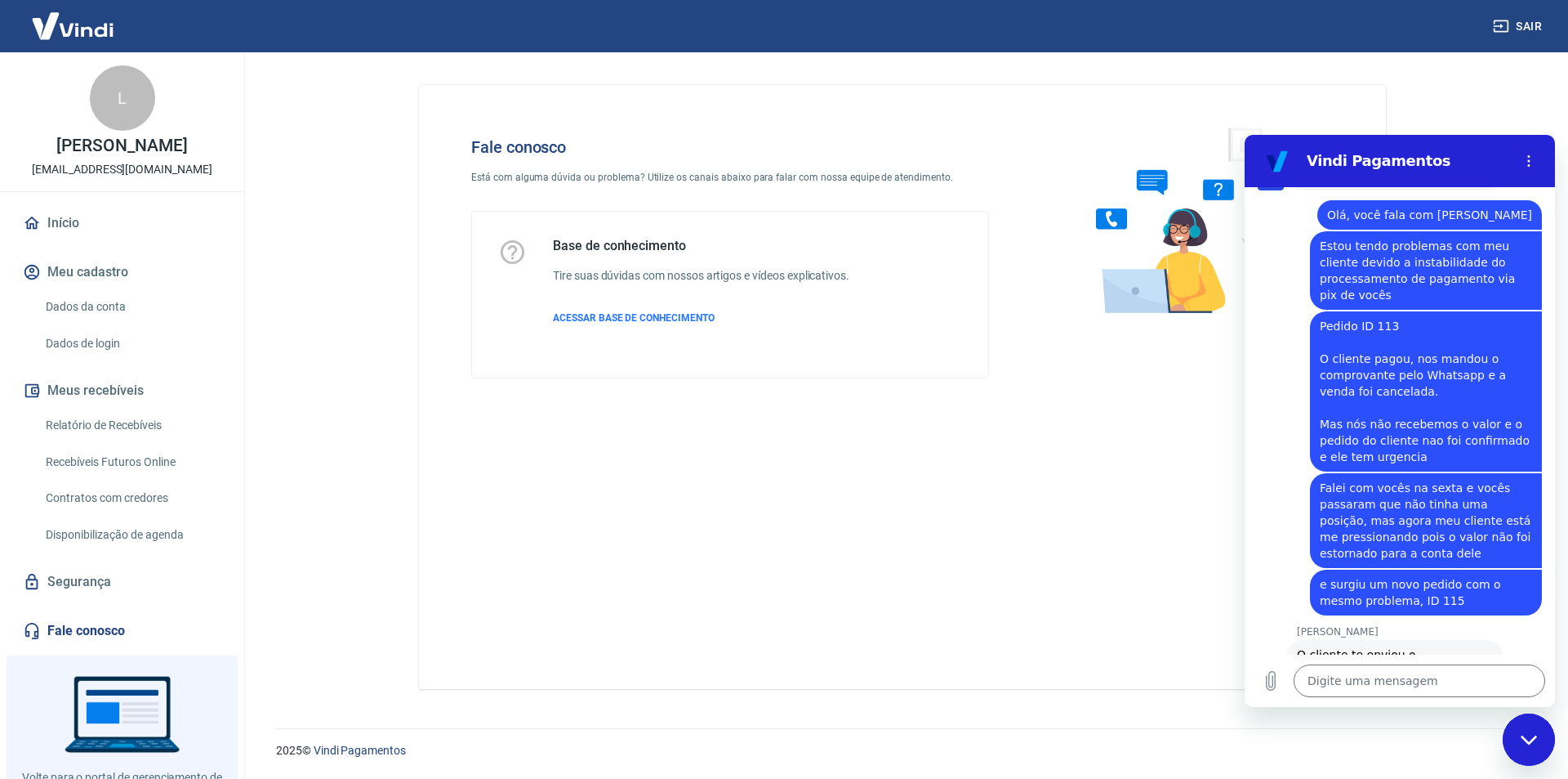
scroll to position [508, 0]
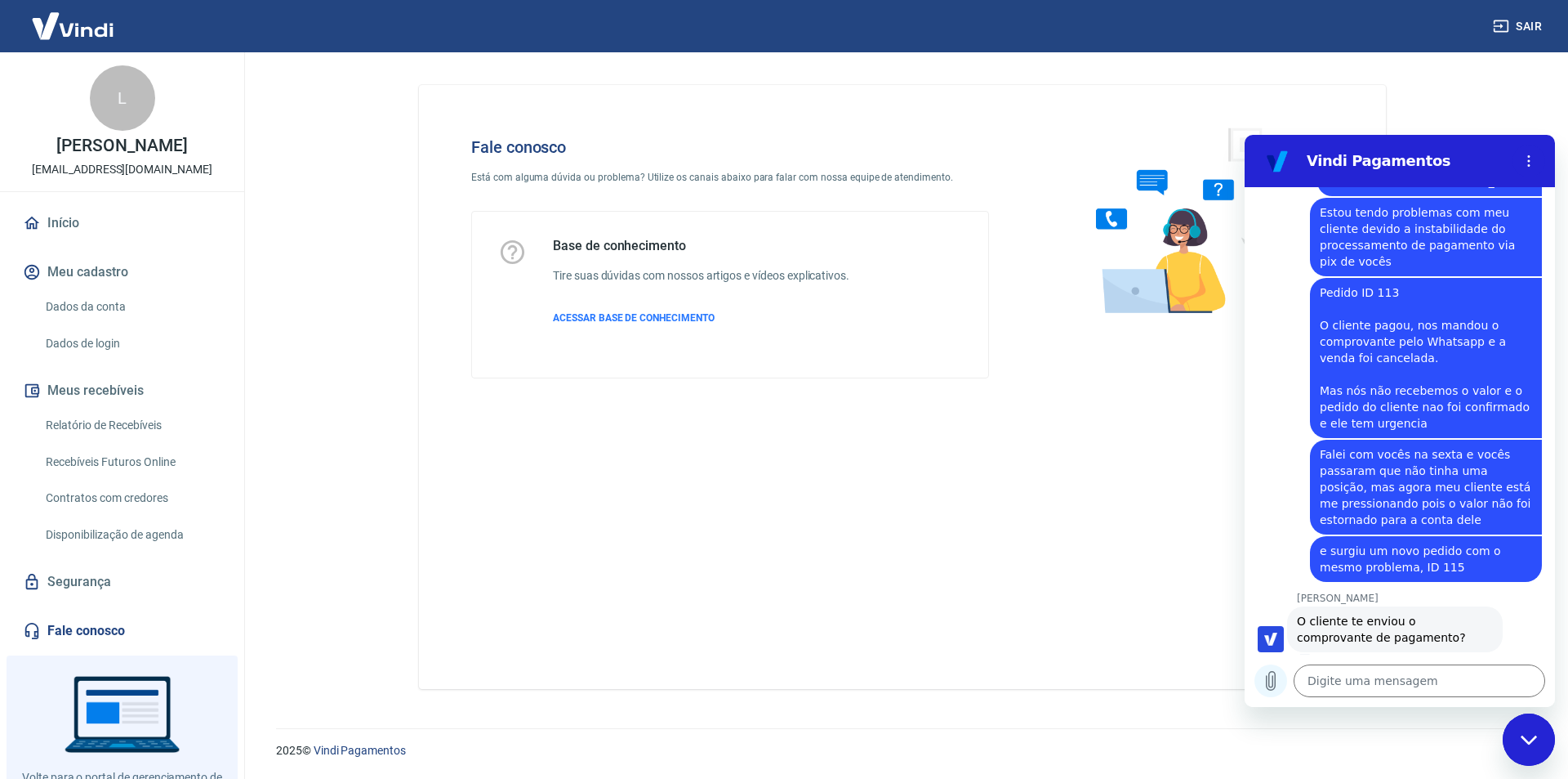
click at [1267, 679] on icon "Carregar arquivo" at bounding box center [1271, 681] width 9 height 19
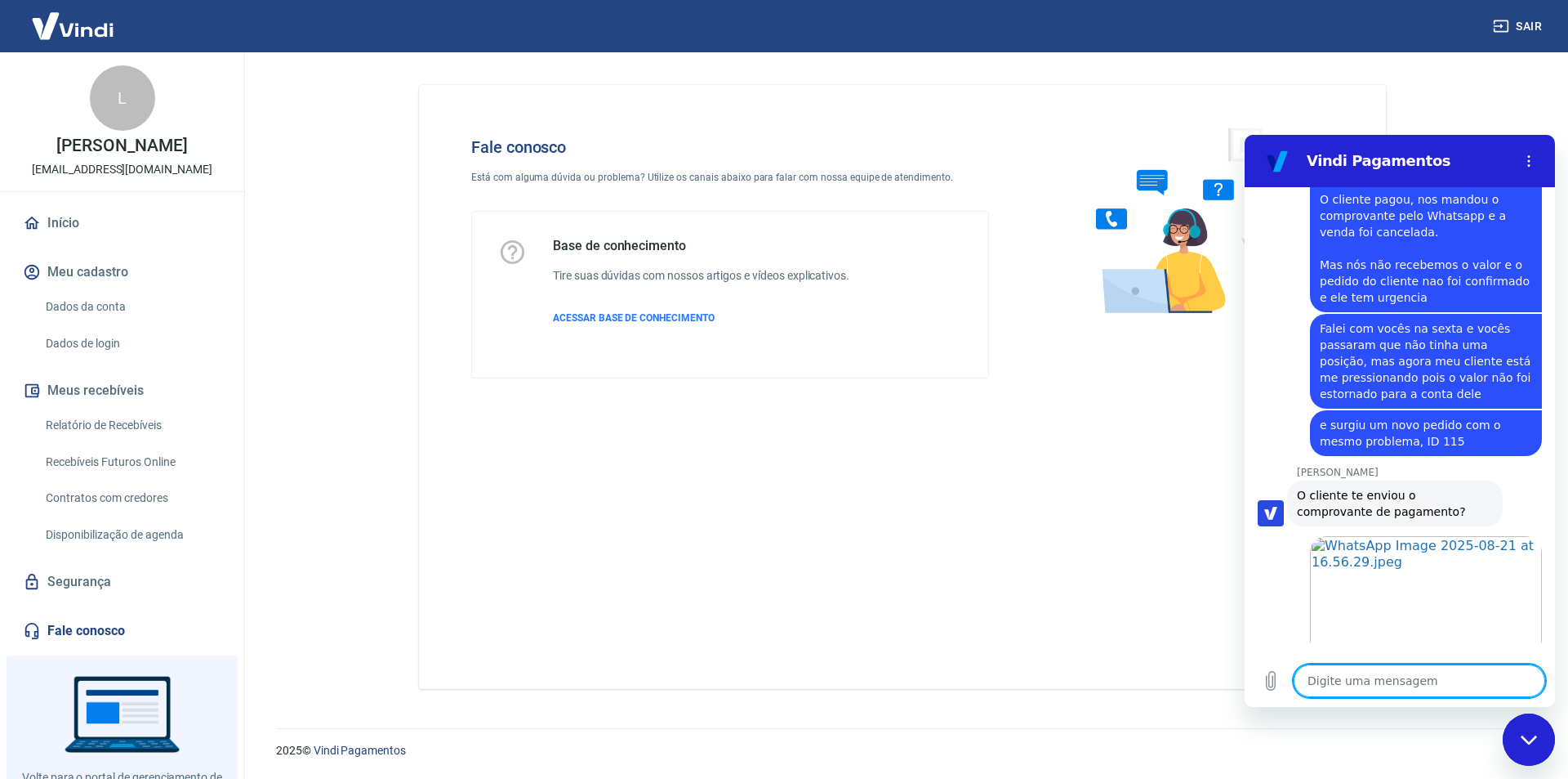
scroll to position [637, 0]
click at [1278, 674] on icon "Carregar arquivo" at bounding box center [1270, 680] width 20 height 20
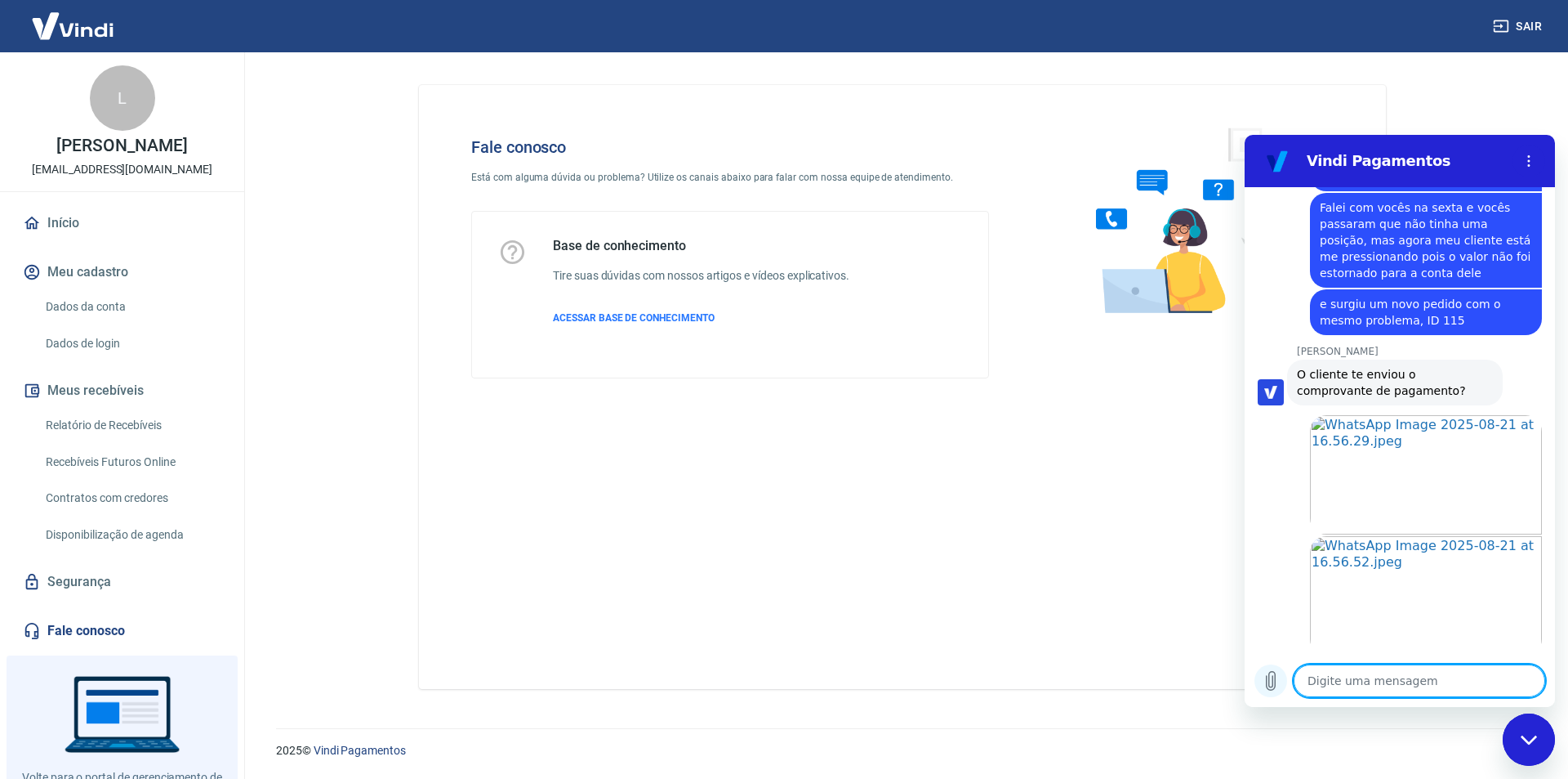
scroll to position [757, 0]
click at [1265, 679] on icon "Carregar arquivo" at bounding box center [1270, 680] width 20 height 20
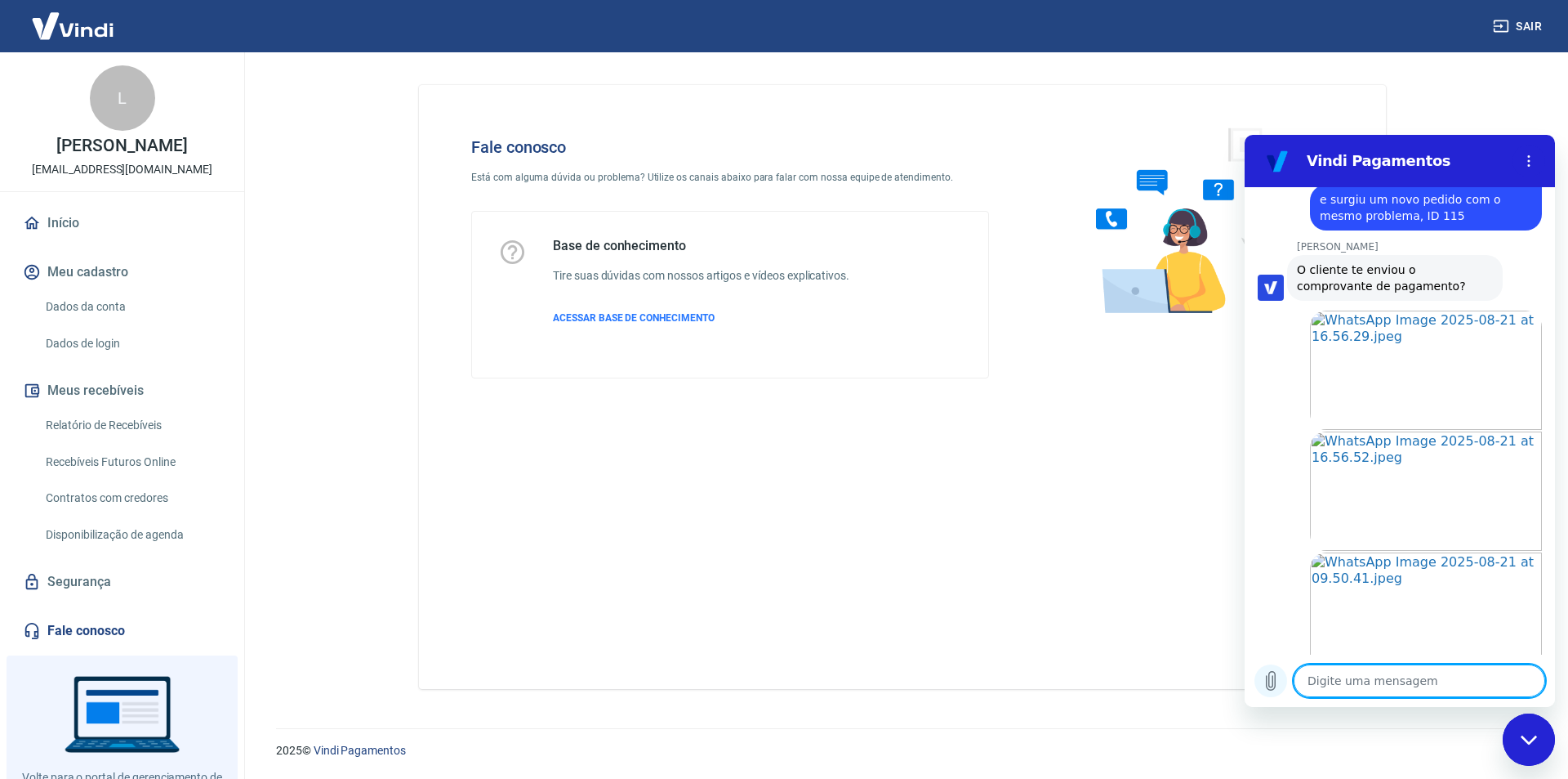
click at [1280, 681] on icon "Carregar arquivo" at bounding box center [1270, 680] width 20 height 20
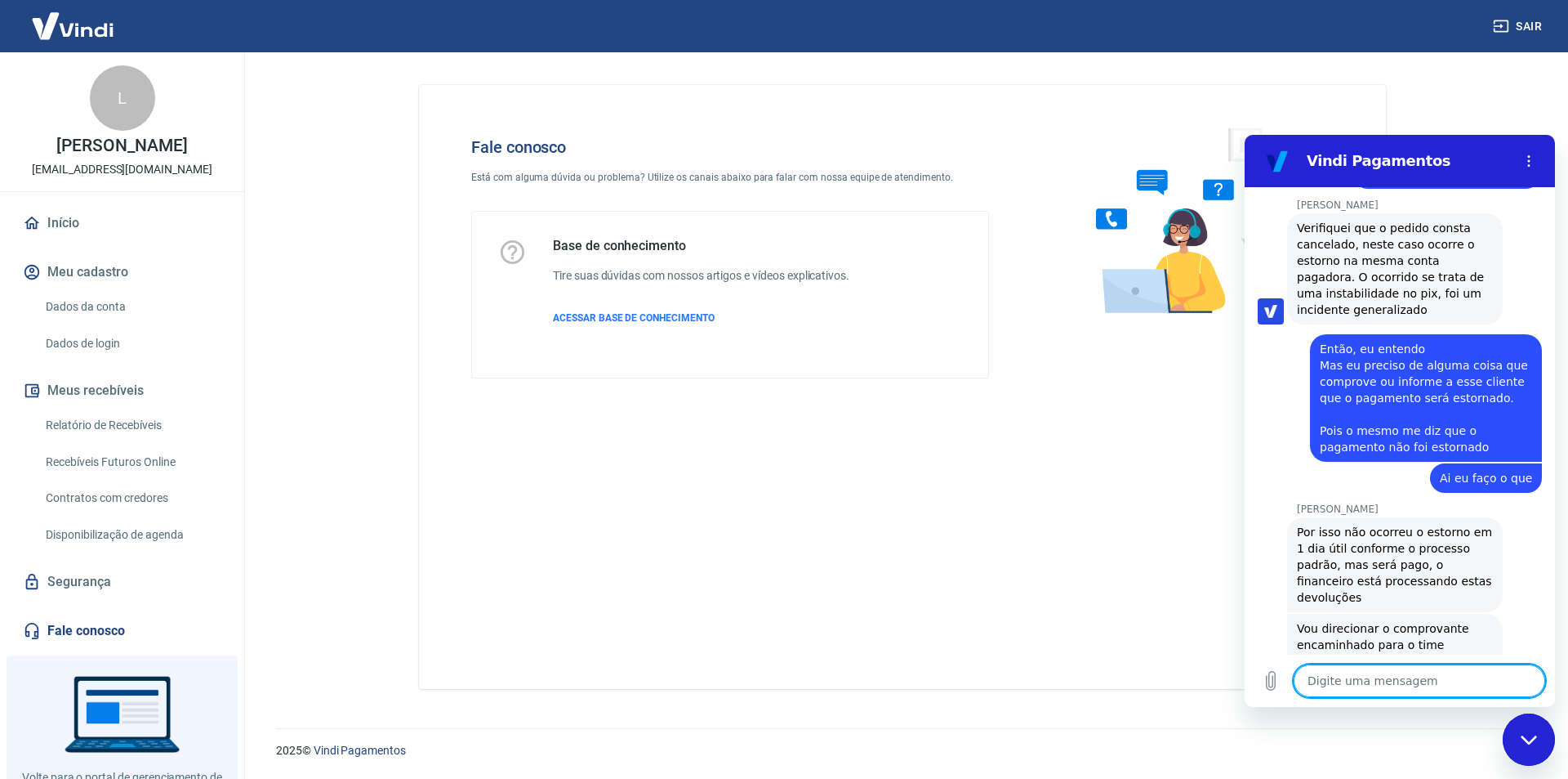
scroll to position [1439, 0]
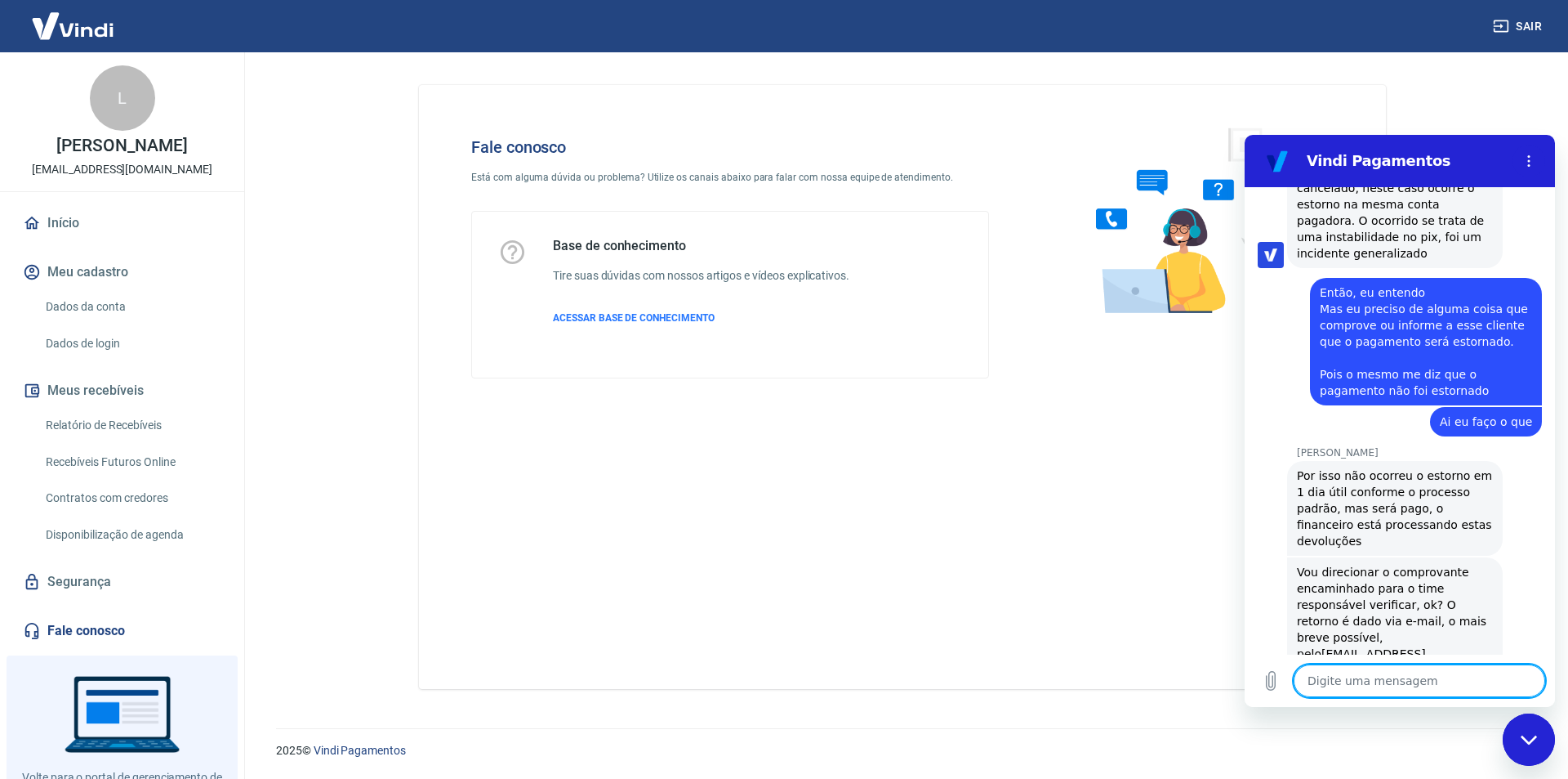
click at [1375, 684] on textarea at bounding box center [1419, 680] width 251 height 33
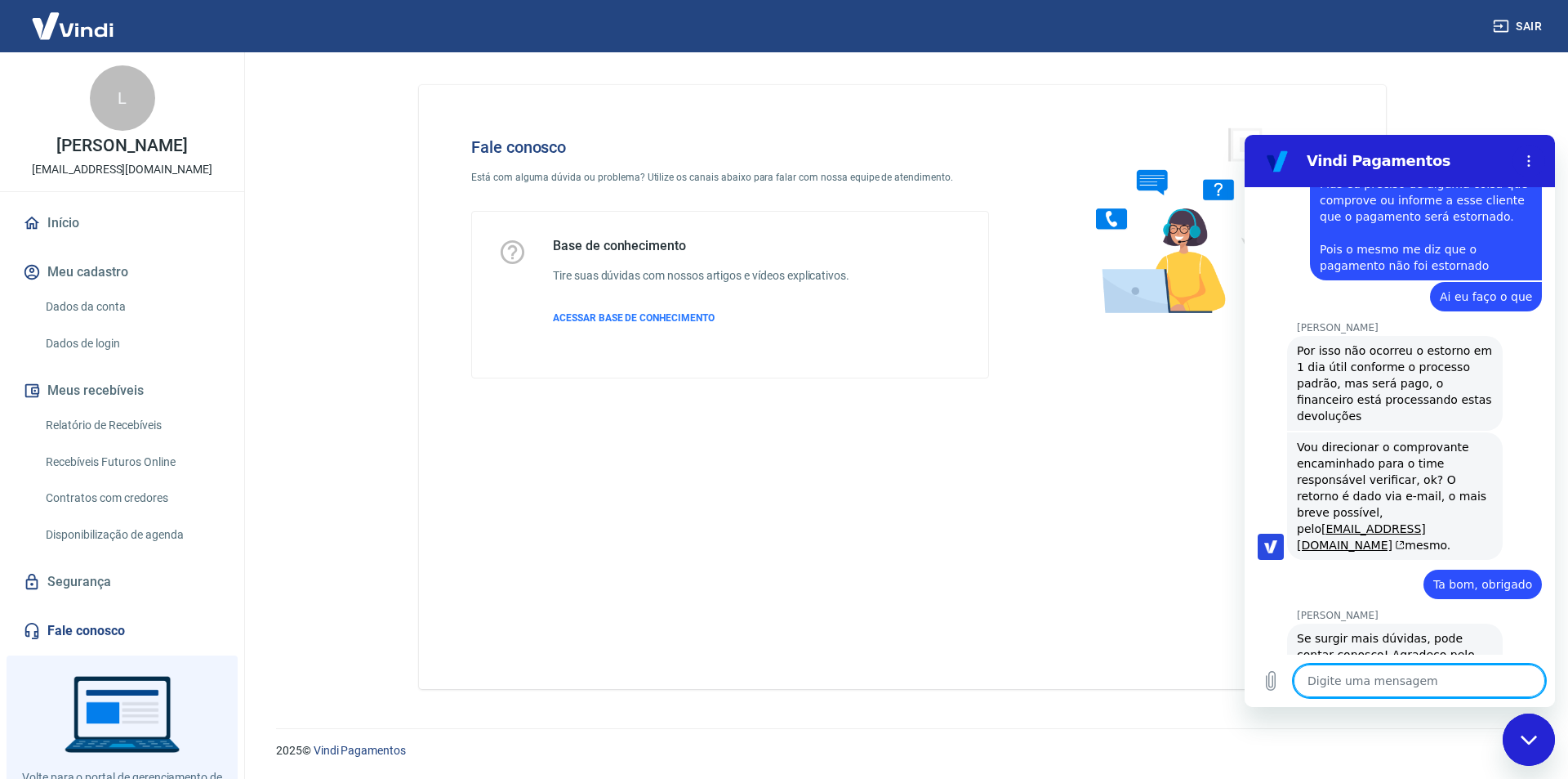
scroll to position [1565, 0]
